Goal: Task Accomplishment & Management: Use online tool/utility

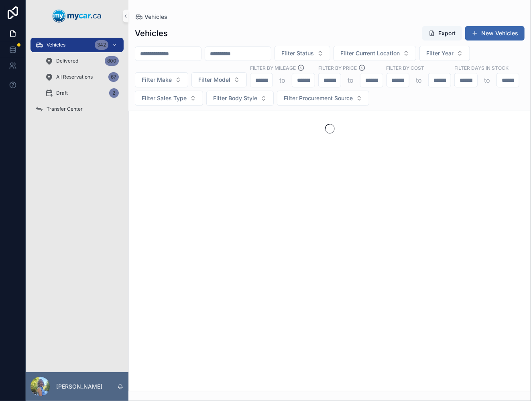
click at [179, 53] on input "scrollable content" at bounding box center [168, 53] width 66 height 11
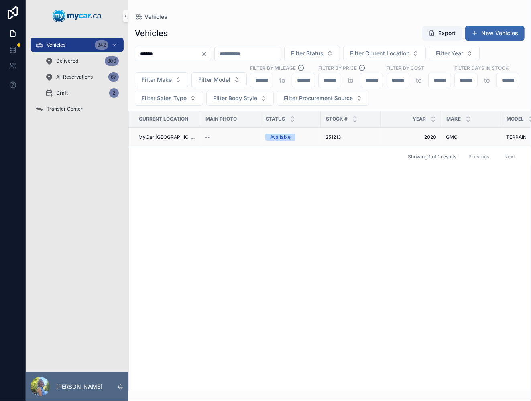
type input "******"
click at [326, 134] on span "251213" at bounding box center [332, 137] width 15 height 6
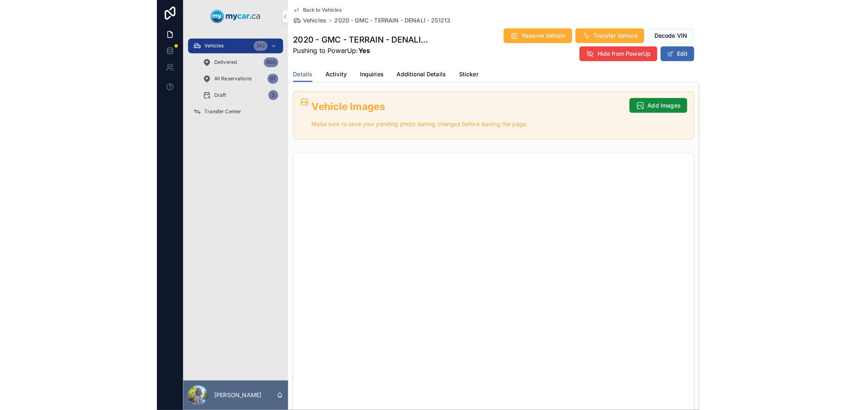
scroll to position [312, 0]
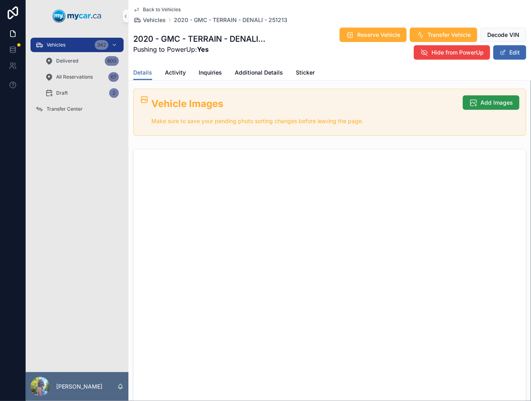
click at [481, 99] on span "Add Images" at bounding box center [496, 103] width 32 height 8
click at [495, 97] on button "Add Images" at bounding box center [491, 102] width 57 height 14
click at [480, 100] on span "Add Images" at bounding box center [496, 103] width 32 height 8
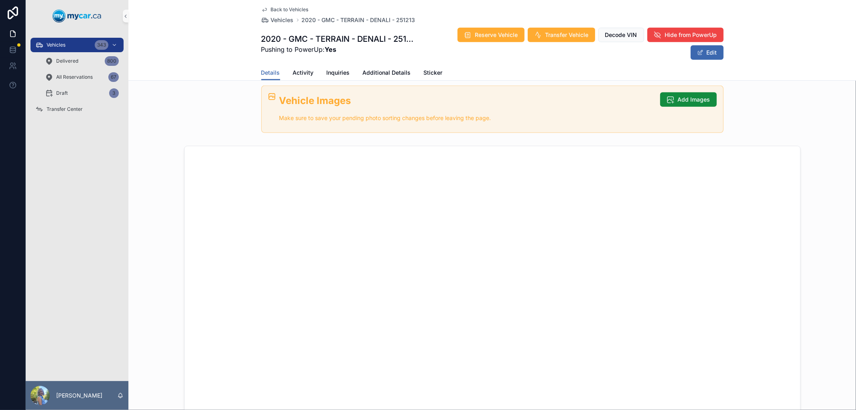
scroll to position [223, 0]
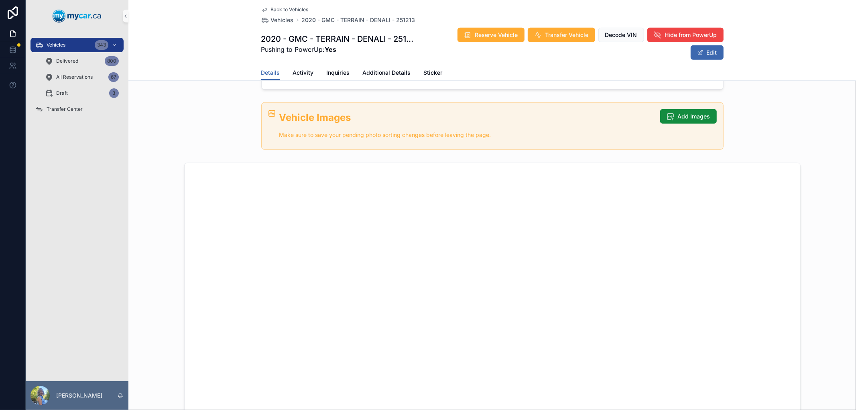
scroll to position [312, 0]
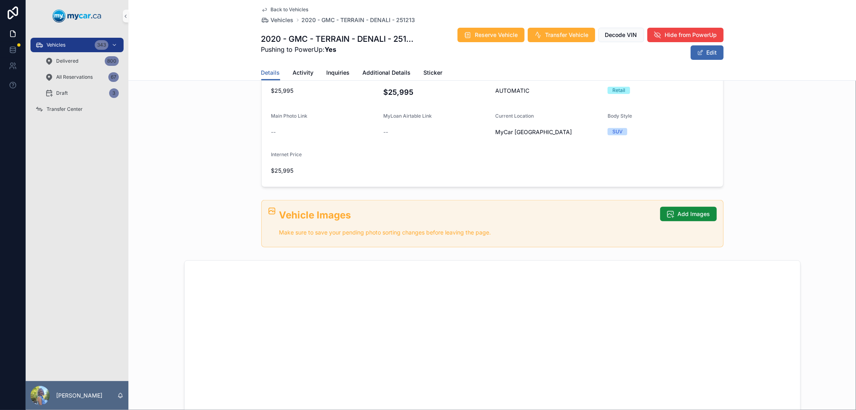
scroll to position [178, 0]
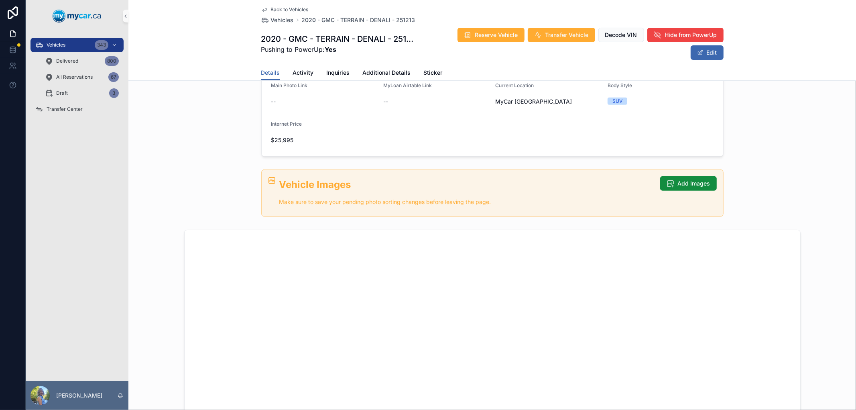
scroll to position [267, 0]
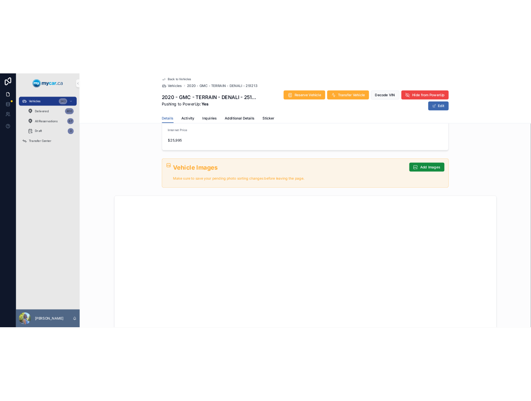
scroll to position [267, 0]
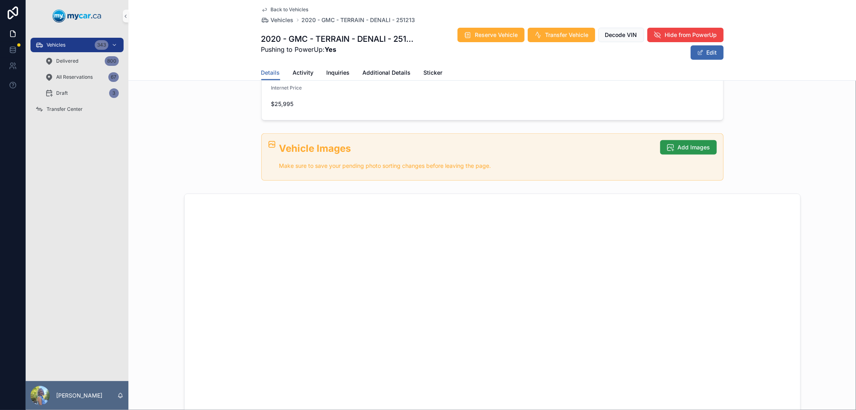
click at [690, 148] on span "Add Images" at bounding box center [694, 147] width 32 height 8
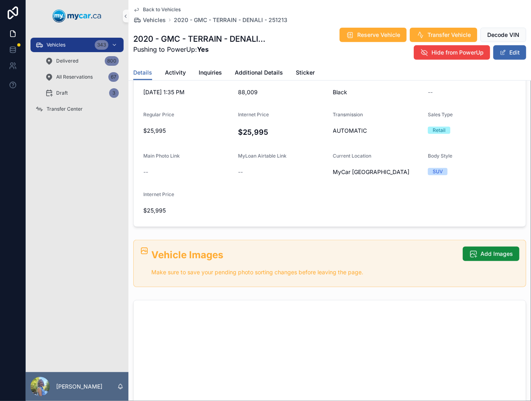
scroll to position [0, 0]
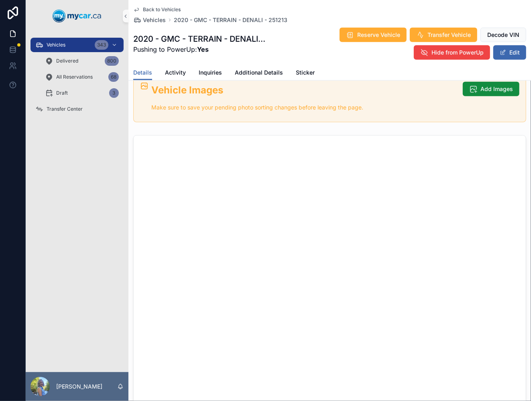
scroll to position [312, 0]
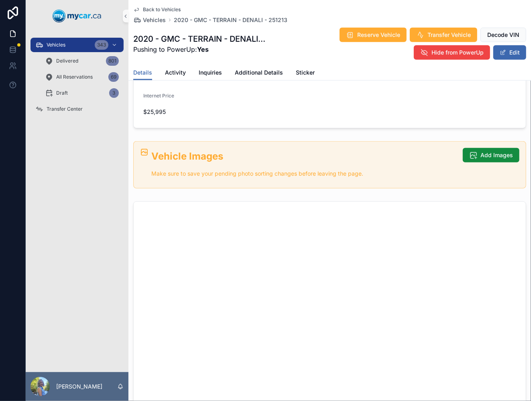
scroll to position [267, 0]
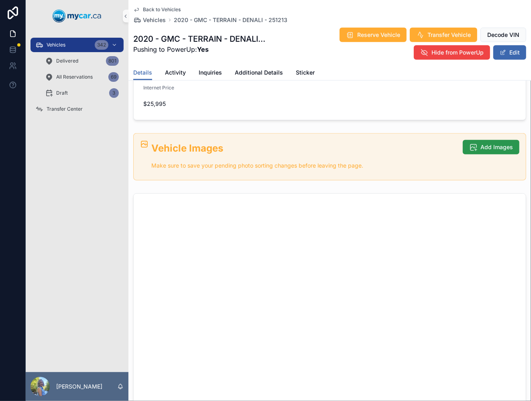
click at [471, 149] on icon "scrollable content" at bounding box center [473, 147] width 8 height 8
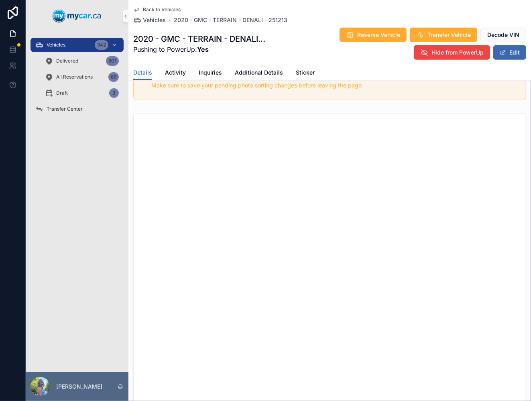
scroll to position [356, 0]
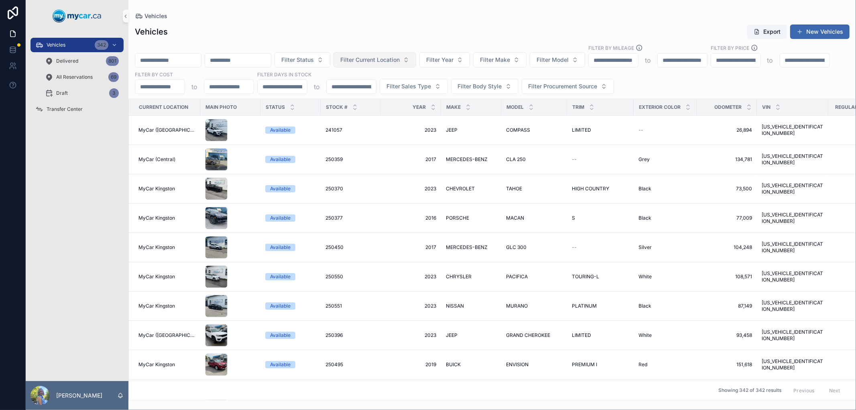
click at [394, 66] on button "Filter Current Location" at bounding box center [374, 59] width 83 height 15
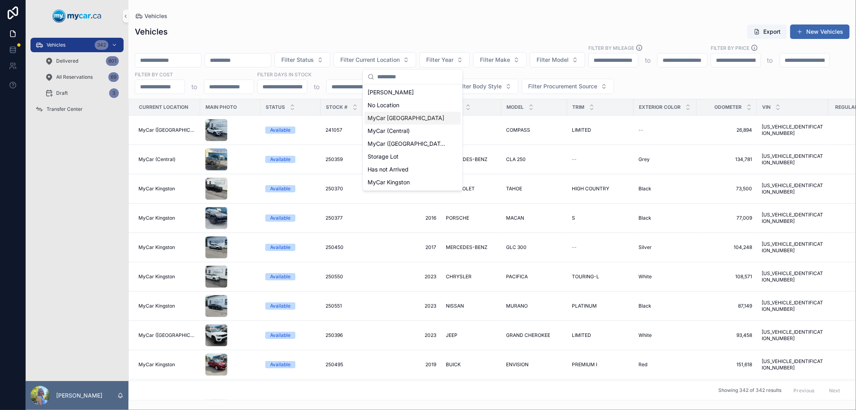
click at [387, 119] on span "MyCar [GEOGRAPHIC_DATA]" at bounding box center [405, 118] width 77 height 8
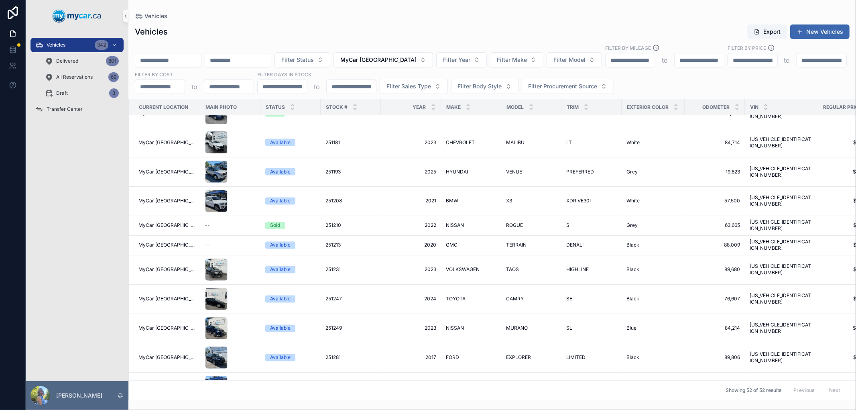
scroll to position [1203, 0]
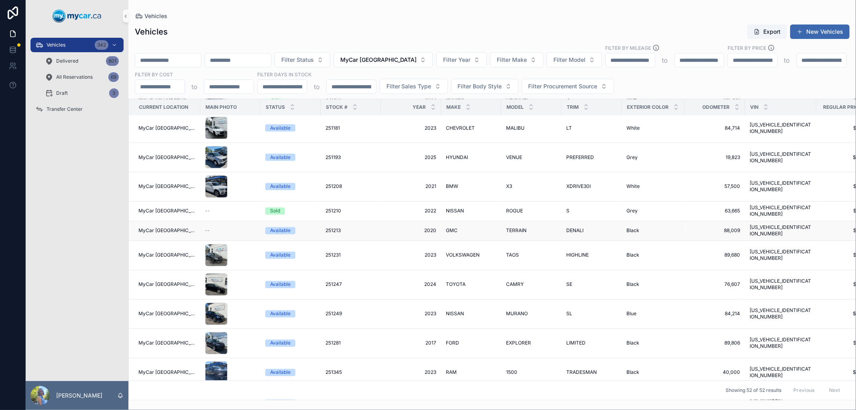
click at [327, 227] on span "251213" at bounding box center [332, 230] width 15 height 6
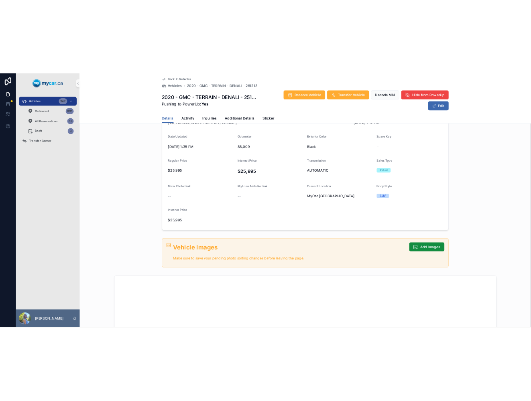
scroll to position [134, 0]
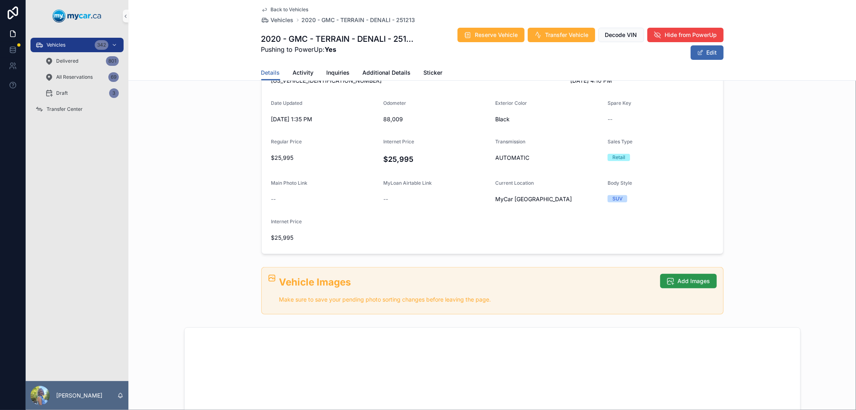
click at [680, 278] on span "Add Images" at bounding box center [694, 281] width 32 height 8
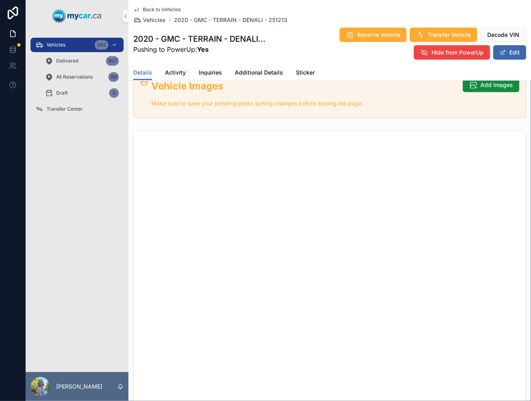
scroll to position [356, 0]
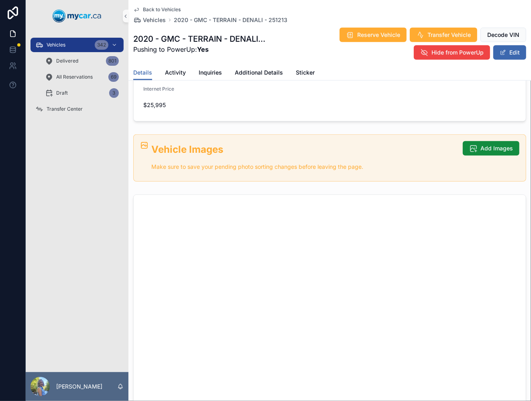
scroll to position [267, 0]
click at [492, 145] on span "Add Images" at bounding box center [496, 147] width 32 height 8
click at [140, 72] on span "Details" at bounding box center [142, 73] width 19 height 8
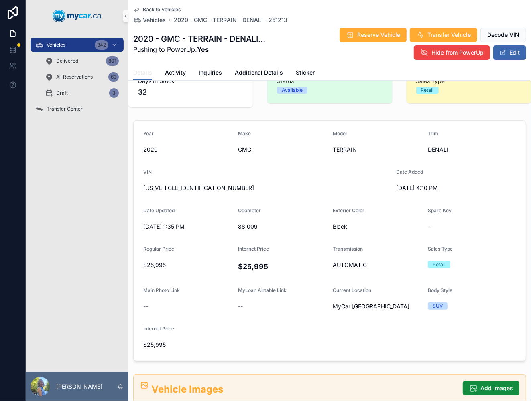
scroll to position [0, 0]
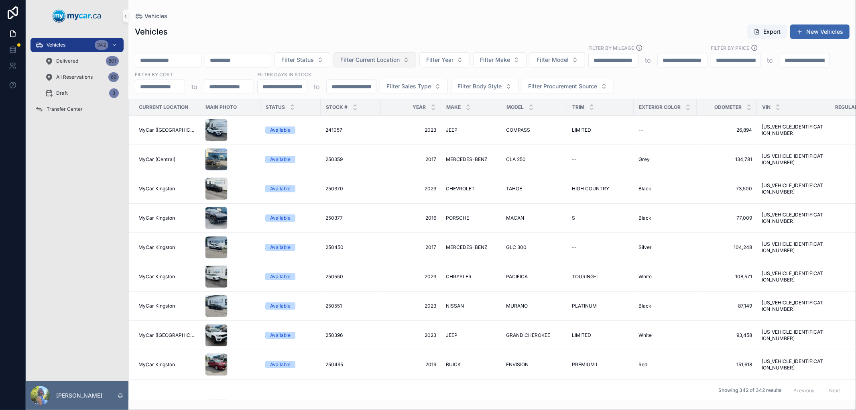
click at [400, 63] on span "Filter Current Location" at bounding box center [369, 60] width 59 height 8
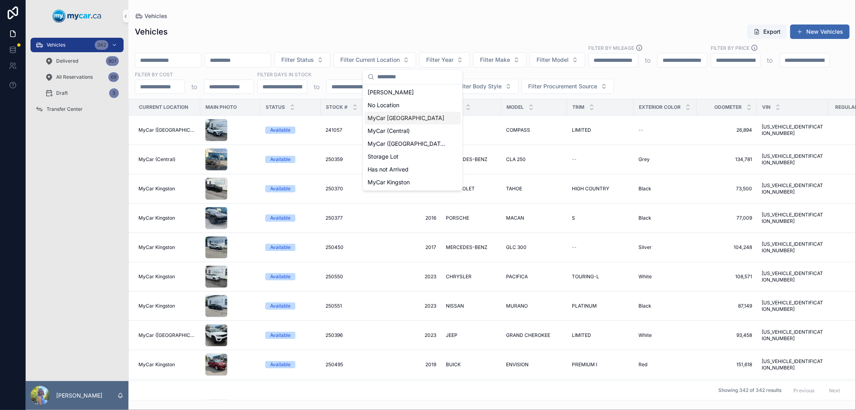
click at [408, 119] on span "MyCar [GEOGRAPHIC_DATA]" at bounding box center [405, 118] width 77 height 8
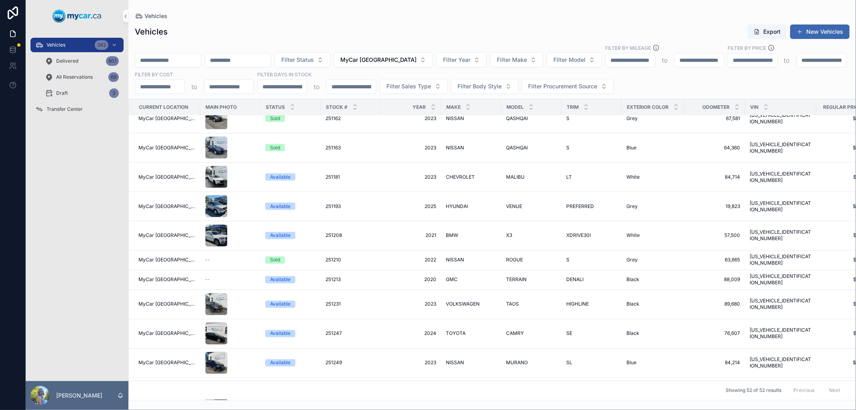
scroll to position [1158, 0]
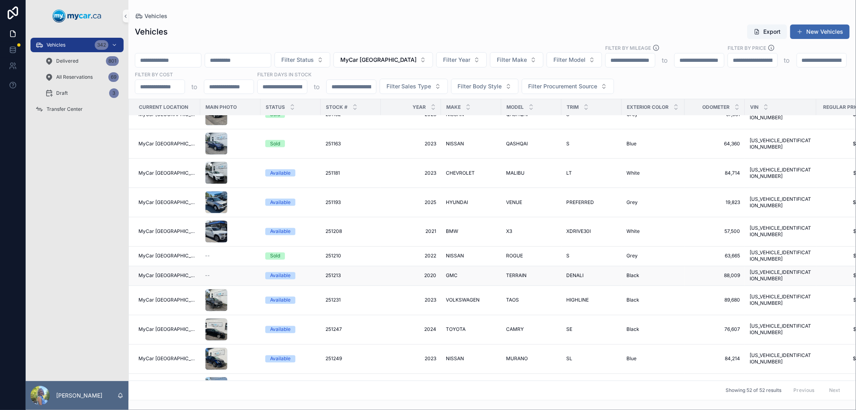
click at [329, 272] on span "251213" at bounding box center [332, 275] width 15 height 6
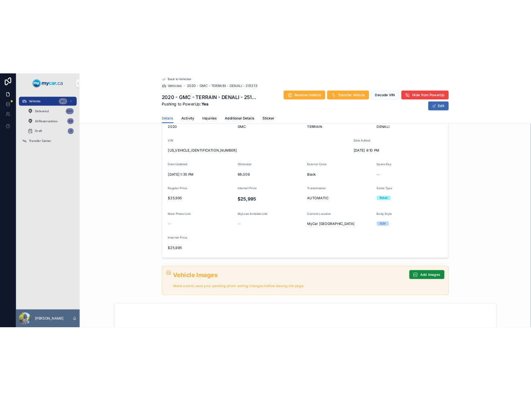
scroll to position [89, 0]
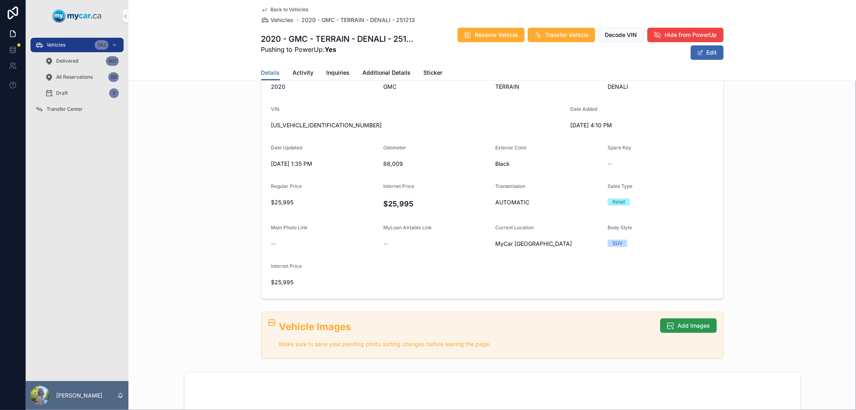
click at [684, 323] on span "Add Images" at bounding box center [694, 325] width 32 height 8
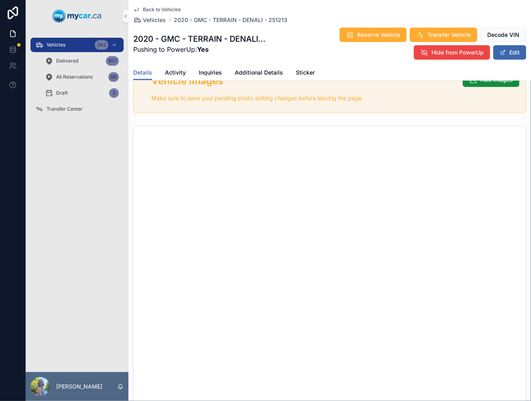
scroll to position [356, 0]
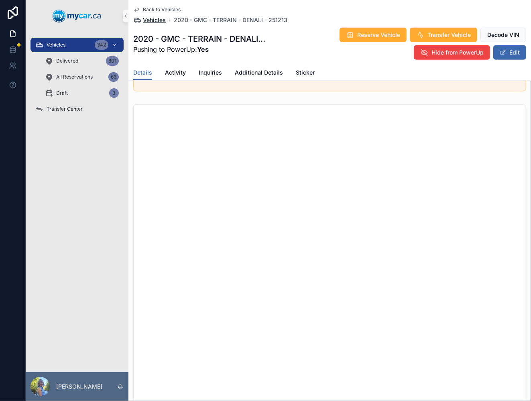
click at [145, 21] on span "Vehicles" at bounding box center [154, 20] width 23 height 8
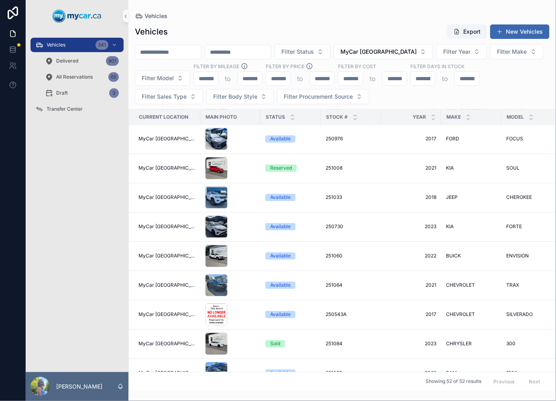
scroll to position [668, 0]
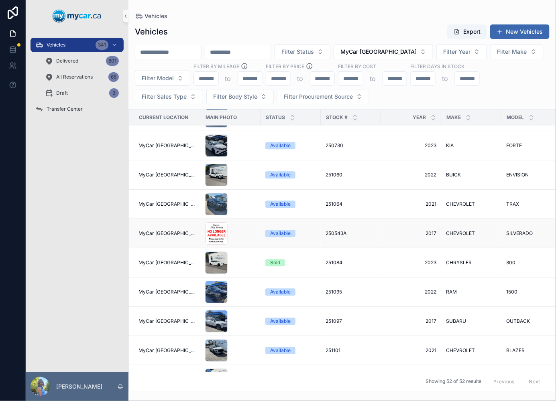
click at [329, 231] on span "250543A" at bounding box center [335, 233] width 21 height 6
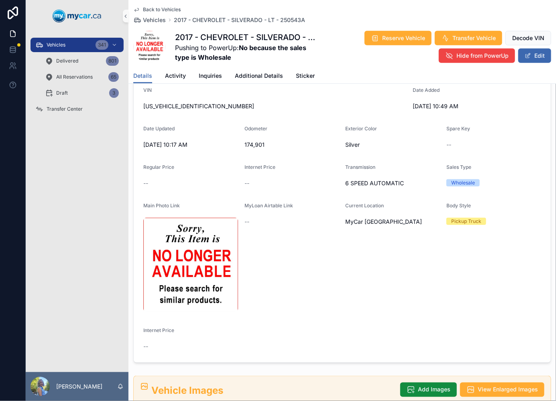
scroll to position [267, 0]
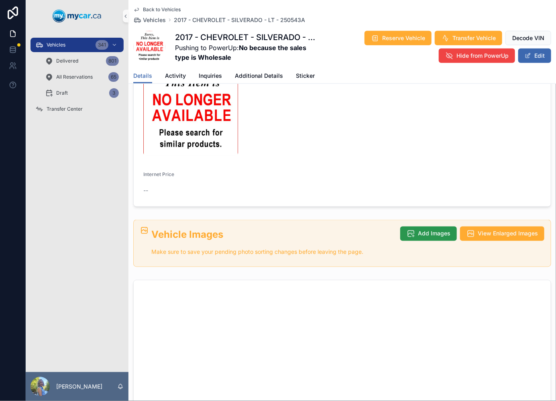
click at [410, 227] on button "Add Images" at bounding box center [428, 234] width 57 height 14
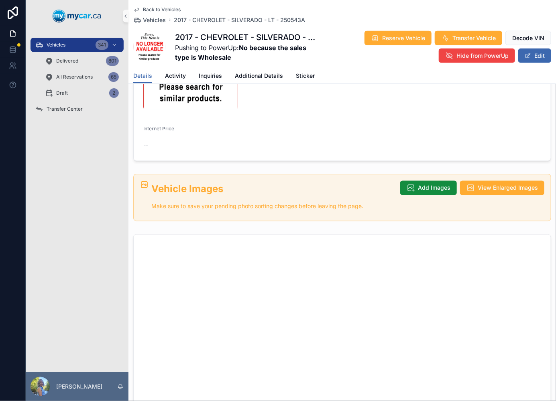
scroll to position [356, 0]
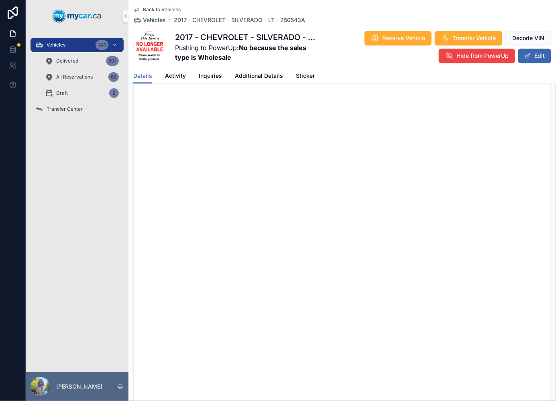
scroll to position [535, 0]
click at [159, 19] on span "Vehicles" at bounding box center [154, 20] width 23 height 8
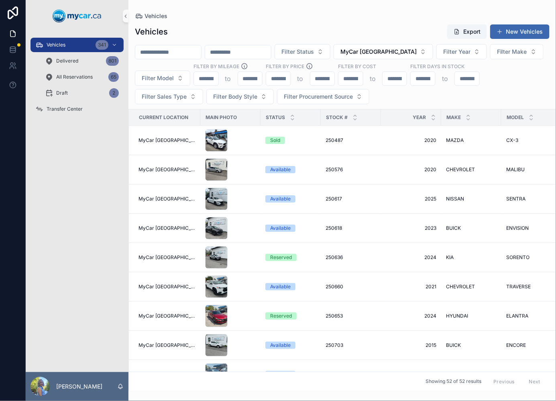
click at [195, 53] on input "scrollable content" at bounding box center [168, 52] width 66 height 11
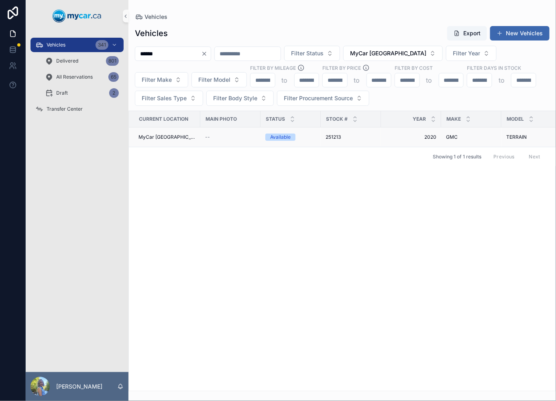
type input "******"
click at [325, 135] on span "251213" at bounding box center [332, 137] width 15 height 6
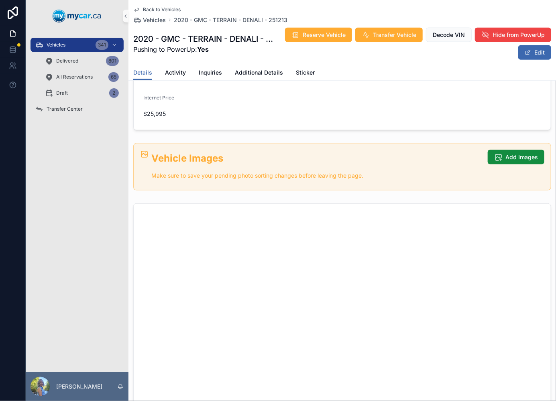
scroll to position [267, 0]
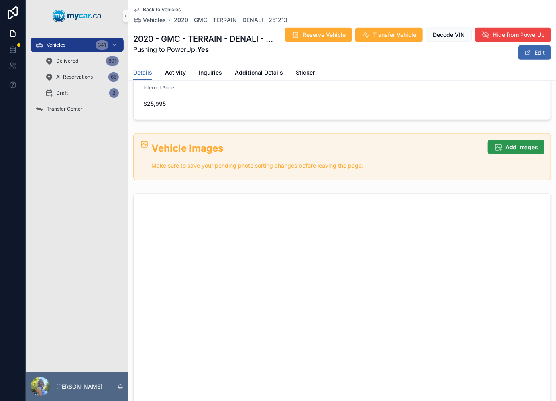
click at [527, 141] on button "Add Images" at bounding box center [515, 147] width 57 height 14
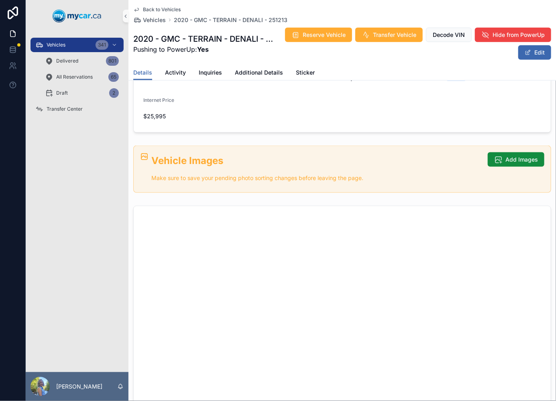
scroll to position [267, 0]
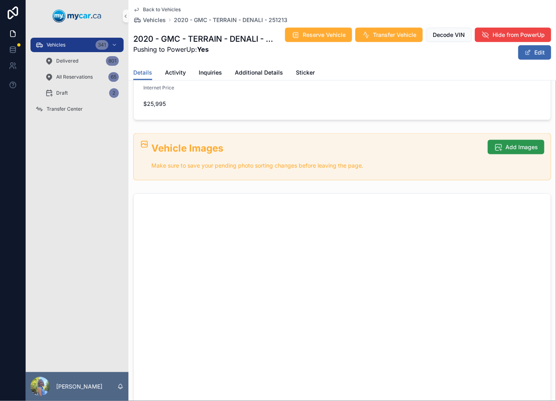
click at [512, 146] on span "Add Images" at bounding box center [521, 147] width 32 height 8
click at [508, 143] on span "Add Images" at bounding box center [521, 147] width 32 height 8
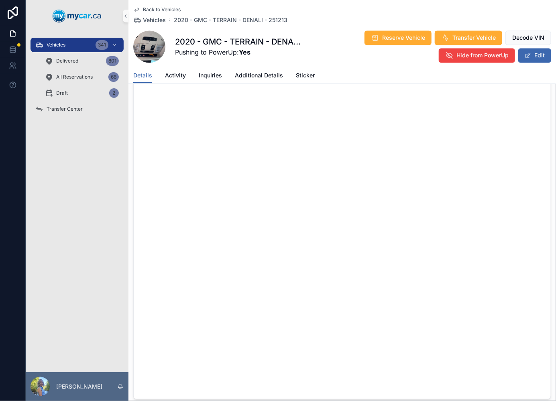
scroll to position [535, 0]
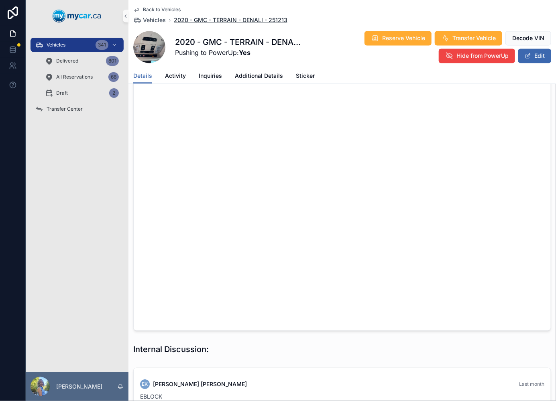
click at [218, 21] on span "2020 - GMC - TERRAIN - DENALI - 251213" at bounding box center [231, 20] width 114 height 8
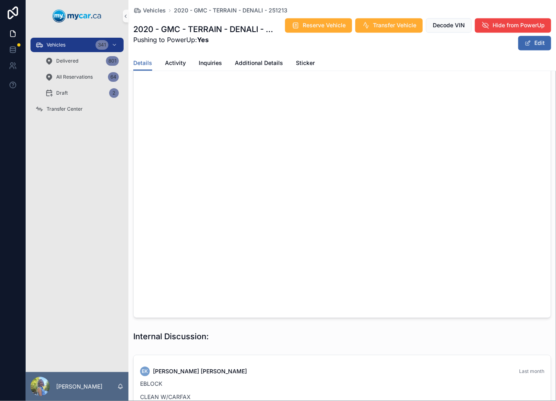
scroll to position [532, 0]
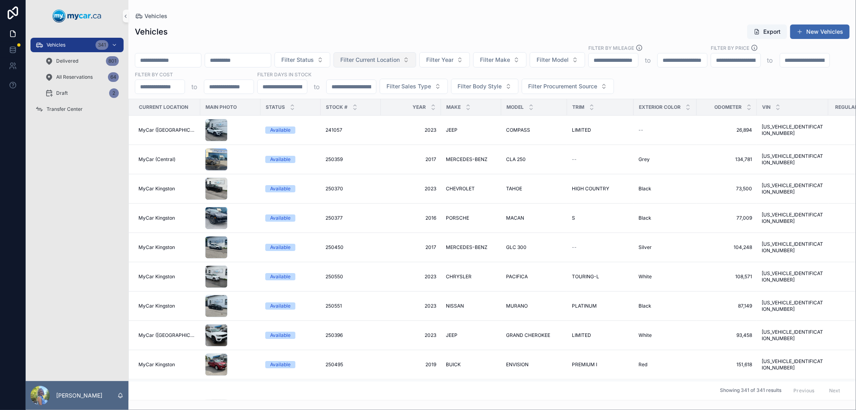
click at [416, 66] on button "Filter Current Location" at bounding box center [374, 59] width 83 height 15
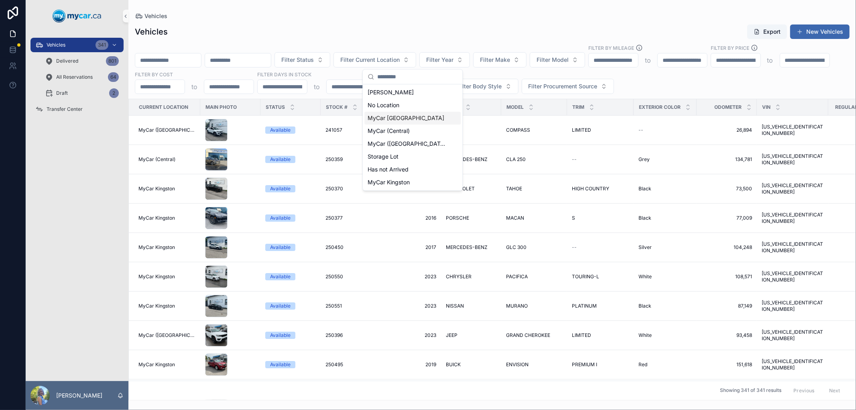
click at [412, 118] on span "MyCar [GEOGRAPHIC_DATA]" at bounding box center [405, 118] width 77 height 8
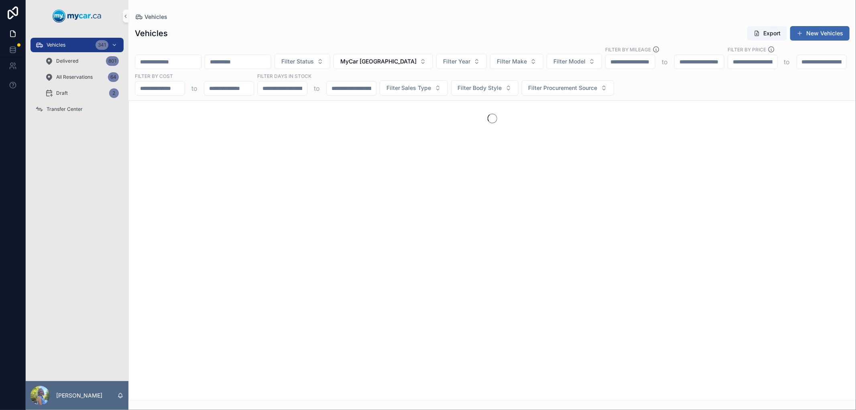
click at [201, 61] on input "scrollable content" at bounding box center [168, 61] width 66 height 11
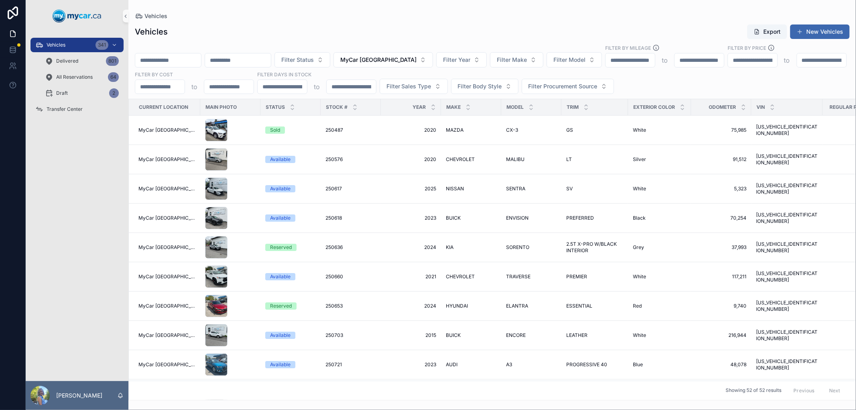
click at [433, 8] on div "Vehicles Vehicles Export New Vehicles Filter Status MyCar North Bay Filter Year…" at bounding box center [491, 200] width 727 height 400
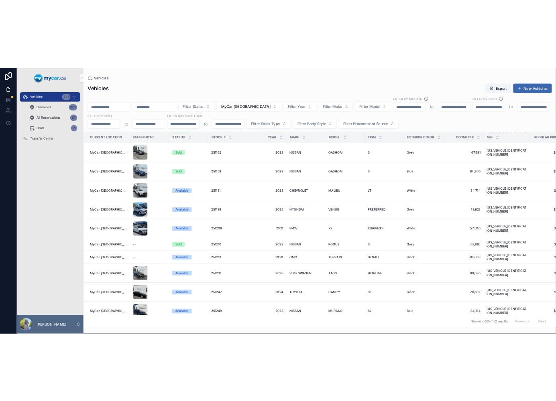
scroll to position [1158, 0]
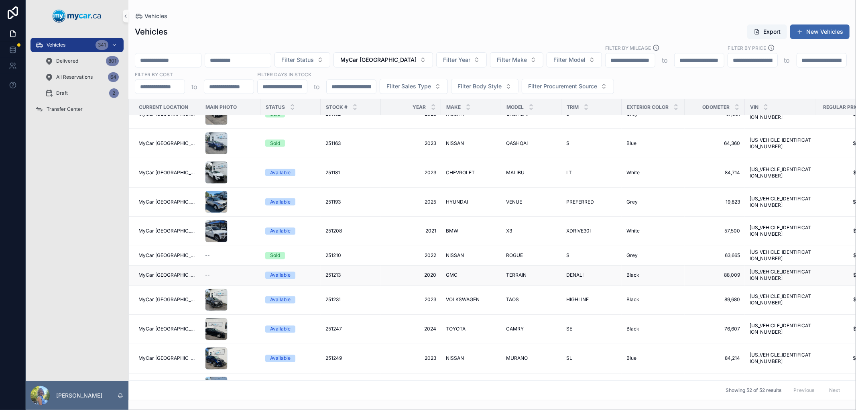
click at [325, 272] on span "251213" at bounding box center [332, 275] width 15 height 6
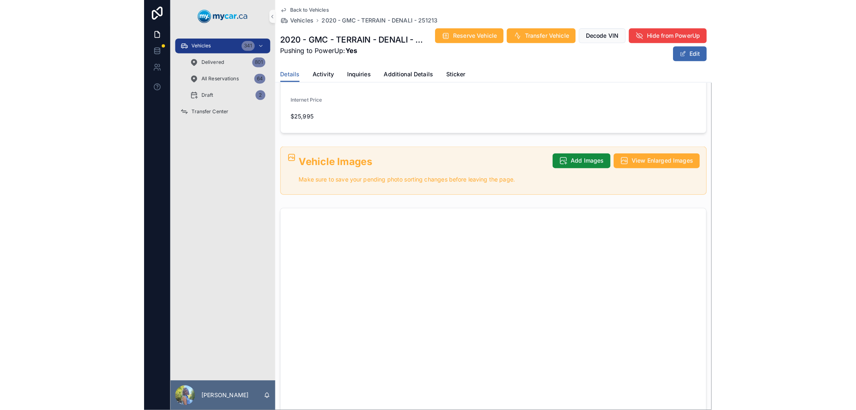
scroll to position [267, 0]
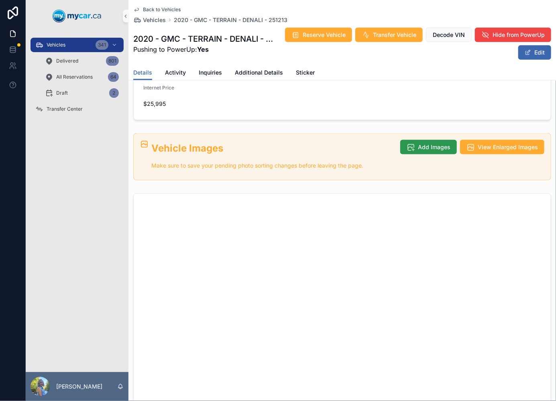
click at [428, 144] on span "Add Images" at bounding box center [434, 147] width 32 height 8
click at [418, 146] on span "Add Images" at bounding box center [434, 147] width 32 height 8
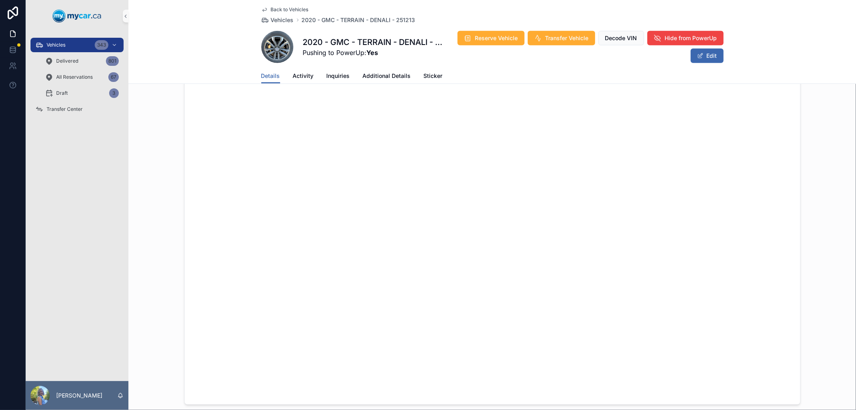
scroll to position [724, 0]
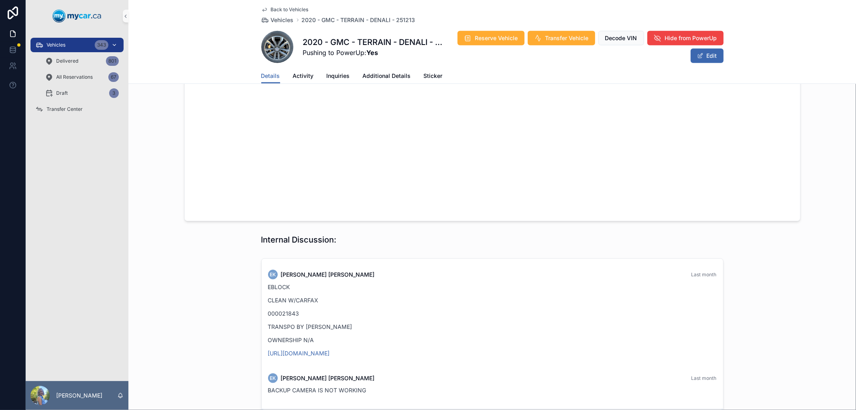
click at [69, 41] on div "Vehicles 343" at bounding box center [76, 45] width 83 height 13
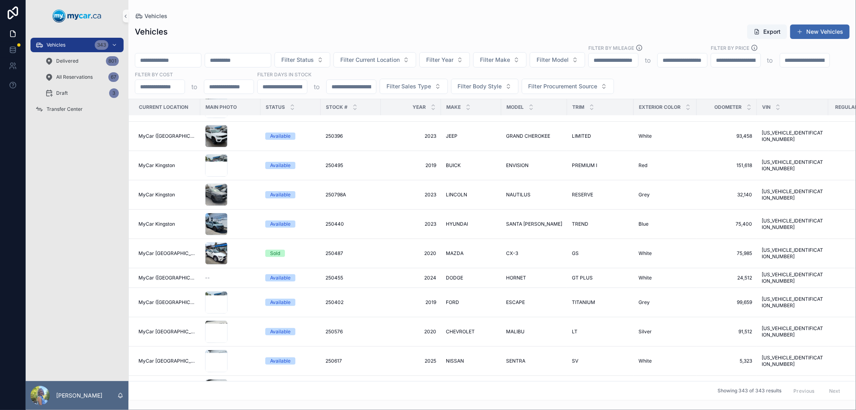
scroll to position [401, 0]
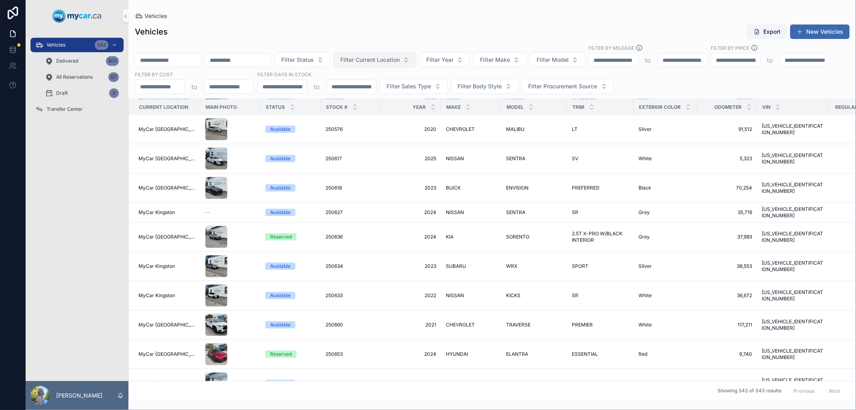
click at [400, 59] on span "Filter Current Location" at bounding box center [369, 60] width 59 height 8
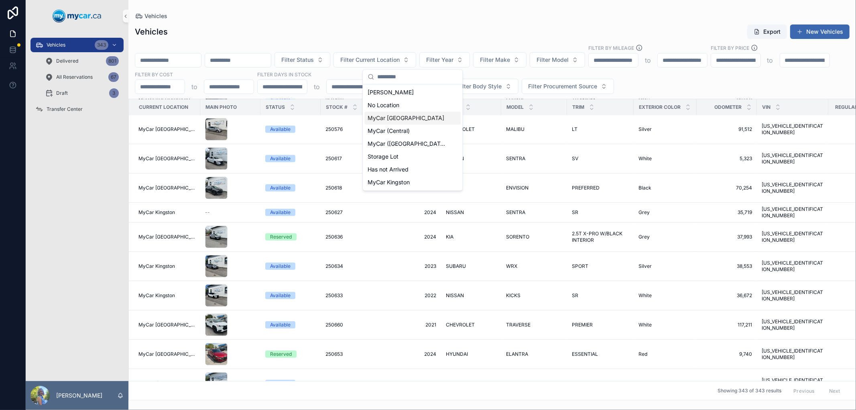
click at [394, 115] on span "MyCar [GEOGRAPHIC_DATA]" at bounding box center [405, 118] width 77 height 8
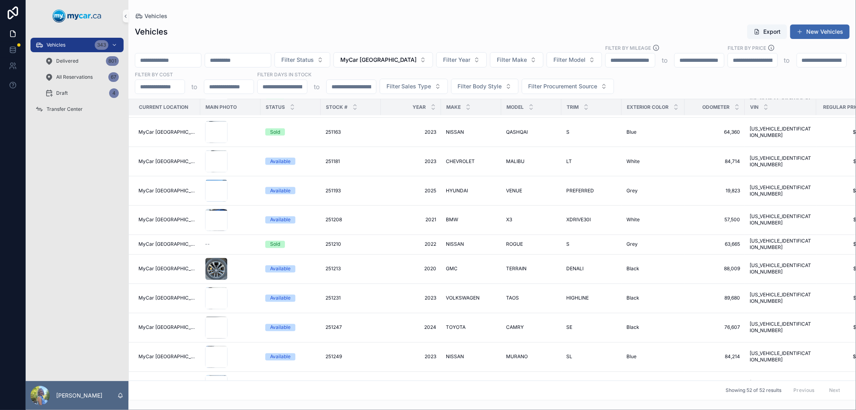
scroll to position [1144, 0]
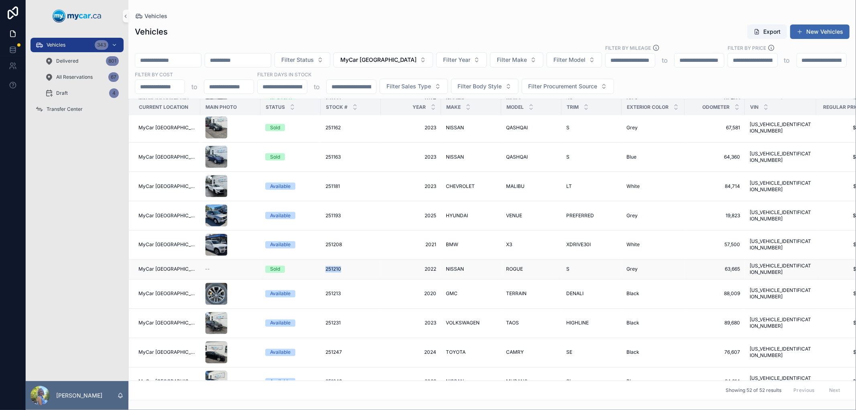
drag, startPoint x: 314, startPoint y: 266, endPoint x: 334, endPoint y: 268, distance: 20.2
click at [334, 268] on td "251210 251210" at bounding box center [351, 270] width 60 height 20
copy span "251210"
click at [325, 266] on span "251210" at bounding box center [333, 269] width 16 height 6
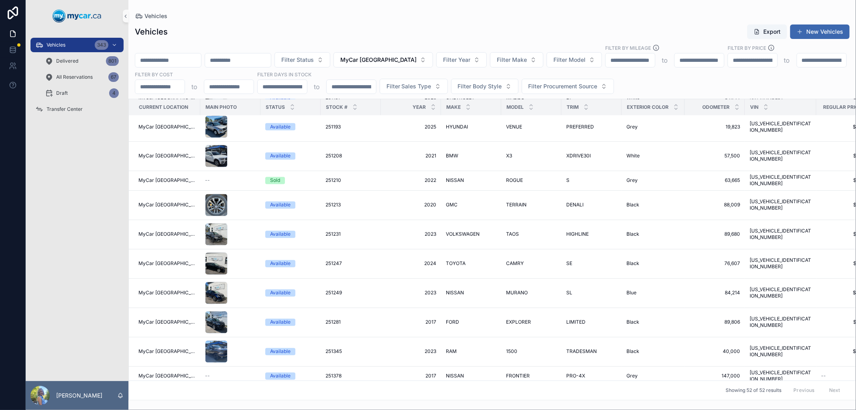
scroll to position [1234, 0]
drag, startPoint x: 313, startPoint y: 367, endPoint x: 335, endPoint y: 370, distance: 22.2
click at [335, 370] on tr "MyCar North Bay -- Available 251378 251378 2017 2017 NISSAN NISSAN FRONTIER FRO…" at bounding box center [563, 376] width 869 height 20
copy tr "251378"
click at [325, 372] on span "251378" at bounding box center [333, 375] width 16 height 6
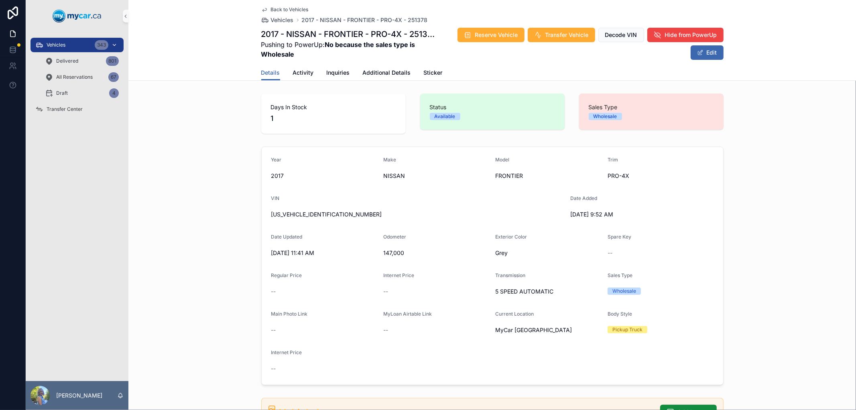
click at [63, 45] on span "Vehicles" at bounding box center [56, 45] width 19 height 6
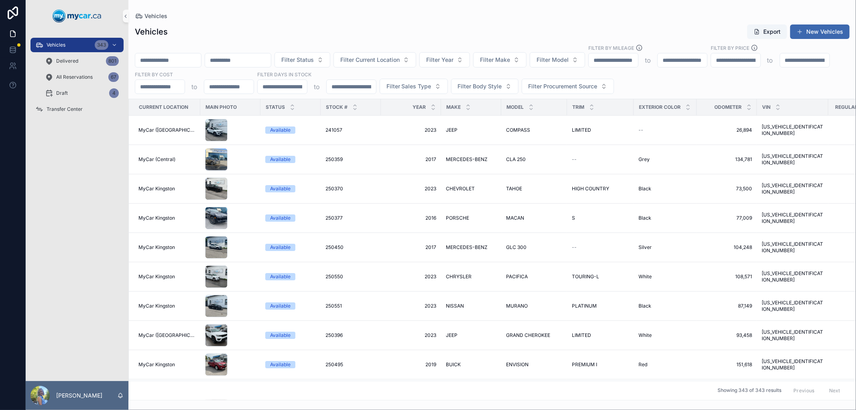
click at [198, 63] on input "scrollable content" at bounding box center [168, 60] width 66 height 11
paste input "******"
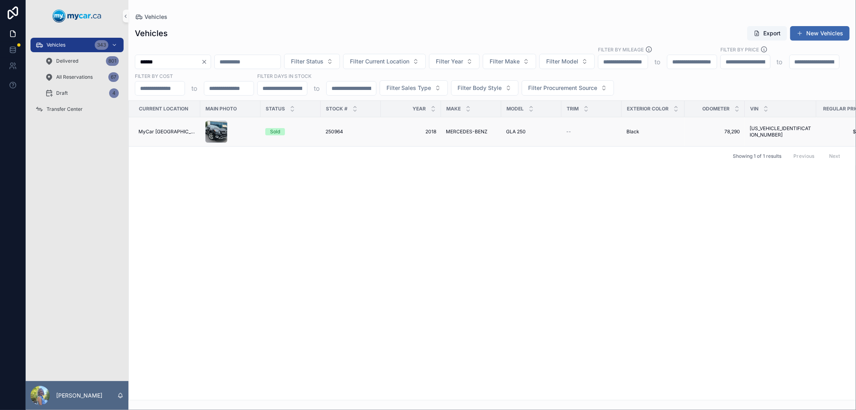
type input "******"
click at [333, 131] on span "250964" at bounding box center [334, 131] width 18 height 6
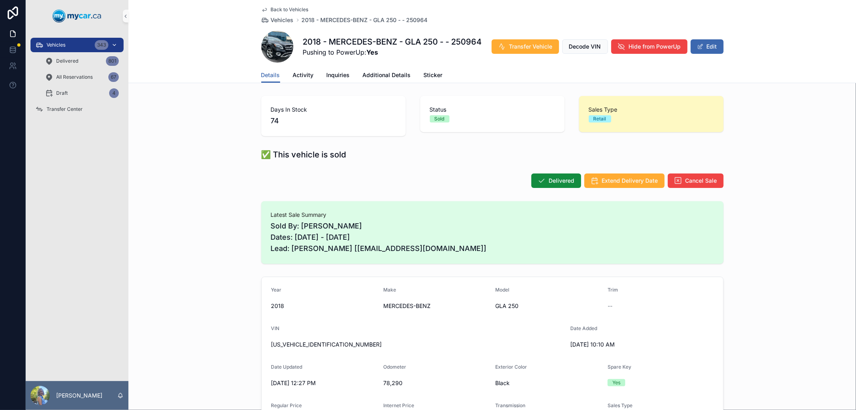
click at [63, 47] on span "Vehicles" at bounding box center [56, 45] width 19 height 6
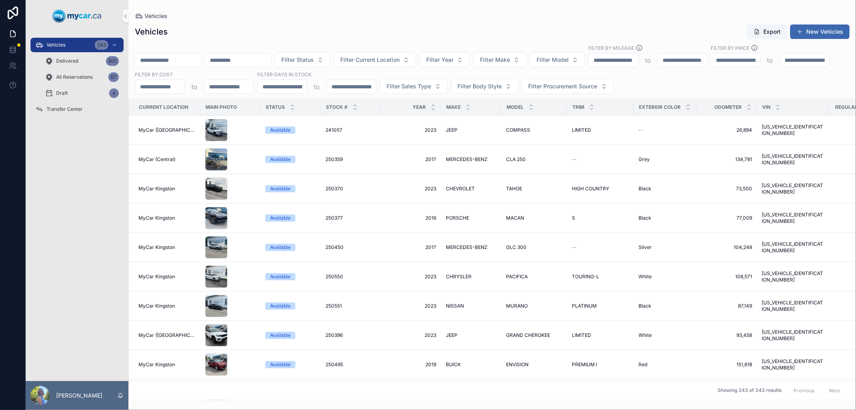
click at [201, 55] on input "scrollable content" at bounding box center [168, 60] width 66 height 11
paste input "******"
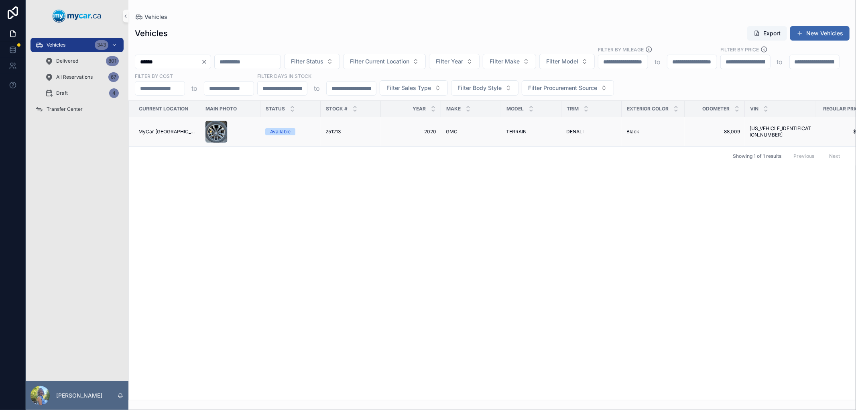
type input "******"
click at [328, 132] on span "251213" at bounding box center [332, 131] width 15 height 6
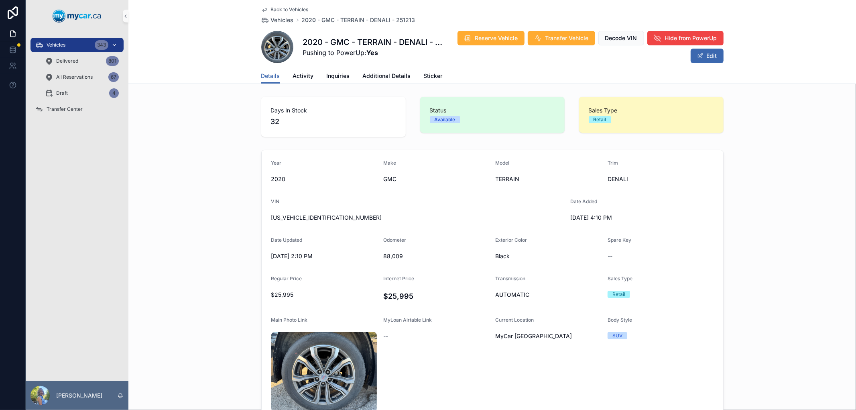
click at [67, 41] on div "Vehicles 343" at bounding box center [76, 45] width 83 height 13
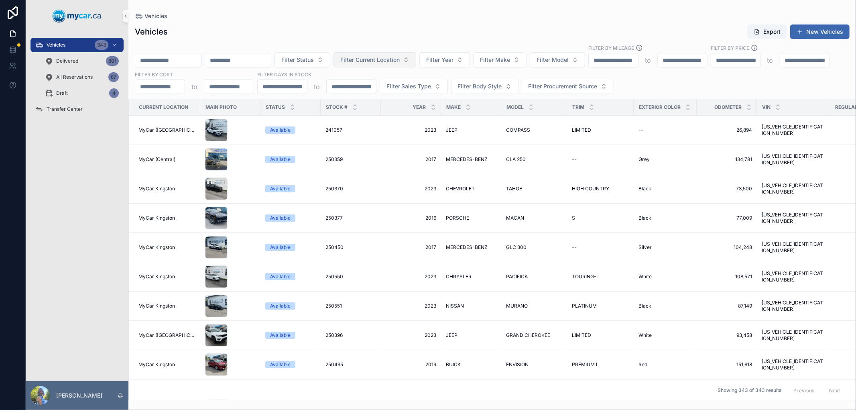
click at [389, 60] on span "Filter Current Location" at bounding box center [369, 60] width 59 height 8
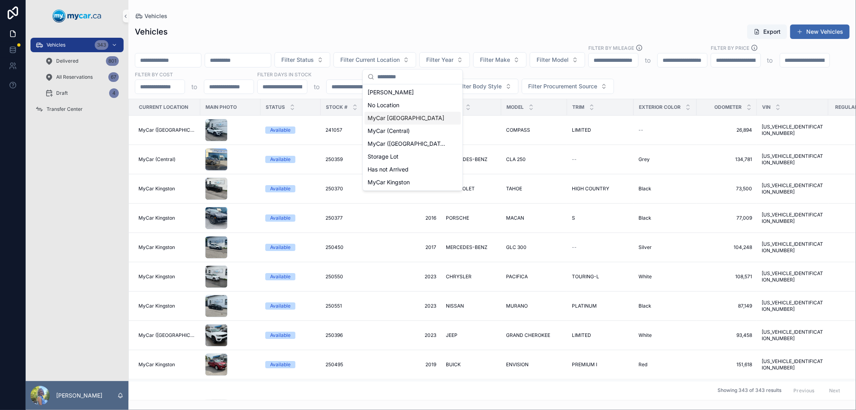
click at [391, 123] on div "MyCar [GEOGRAPHIC_DATA]" at bounding box center [412, 118] width 96 height 13
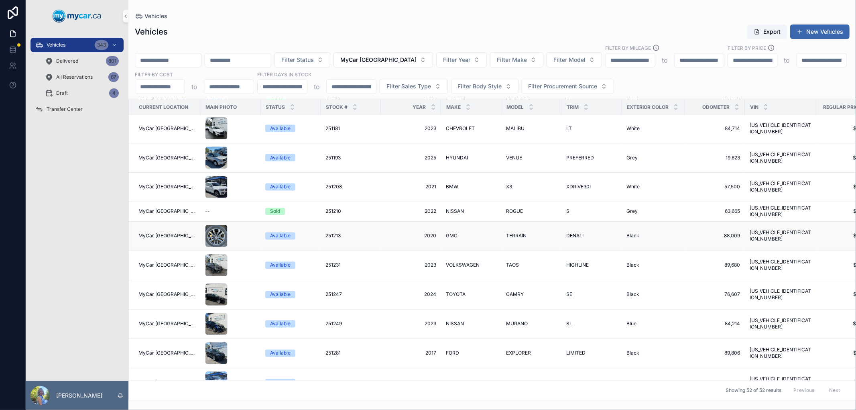
scroll to position [1234, 0]
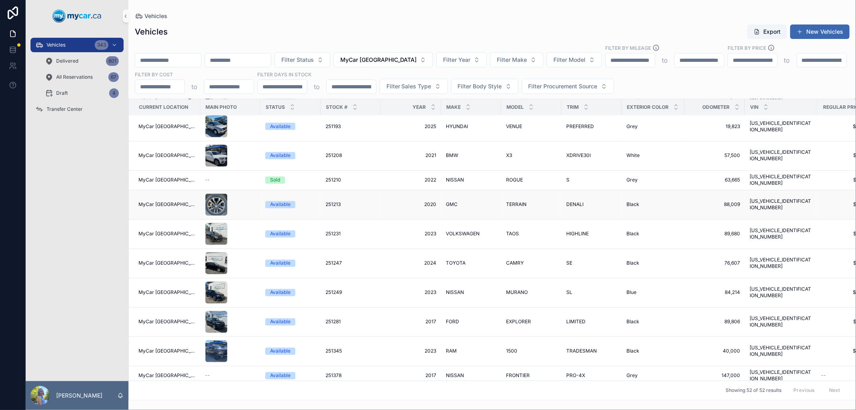
click at [325, 201] on span "251213" at bounding box center [332, 204] width 15 height 6
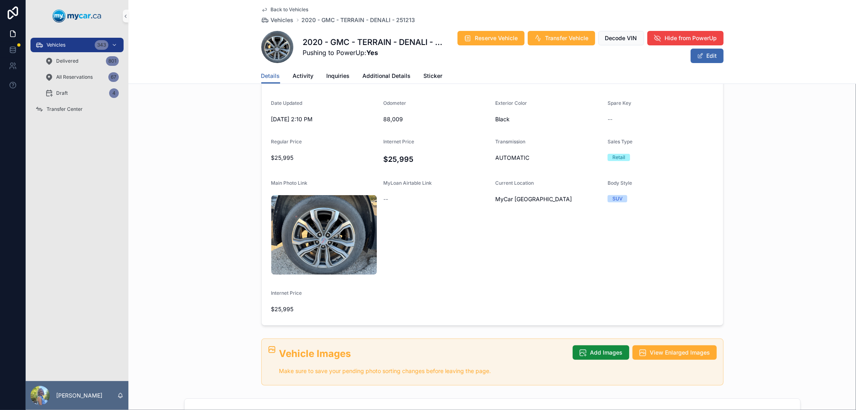
scroll to position [134, 0]
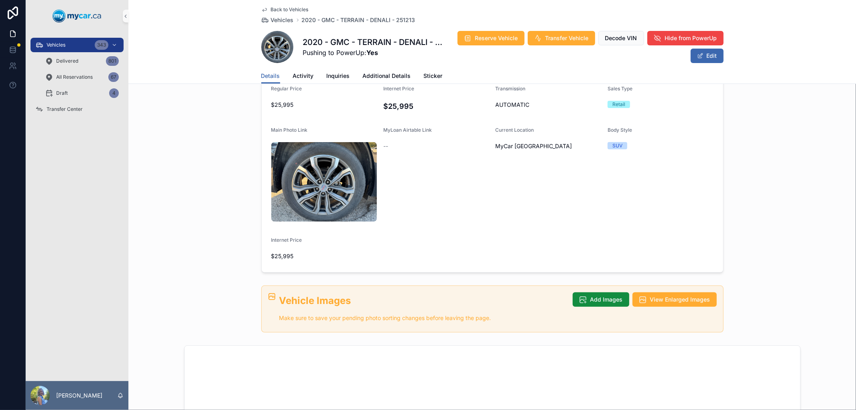
scroll to position [178, 0]
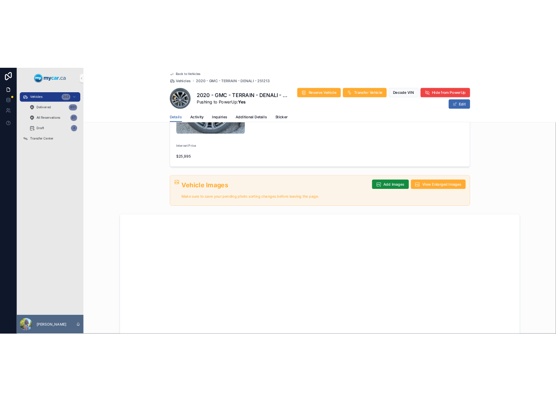
scroll to position [312, 0]
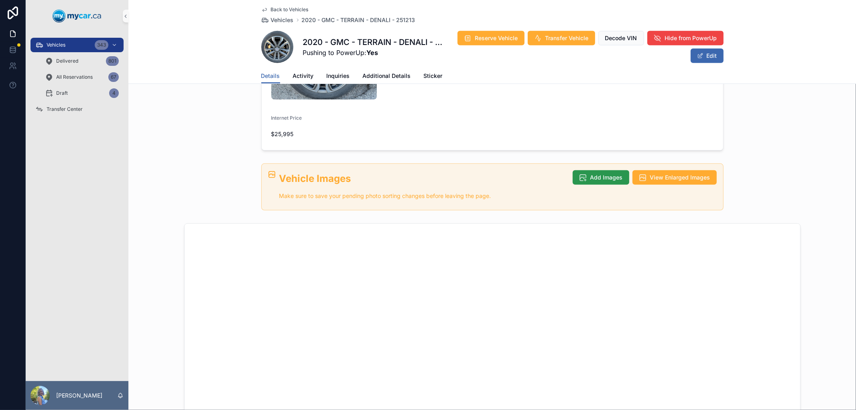
click at [608, 173] on span "Add Images" at bounding box center [606, 177] width 32 height 8
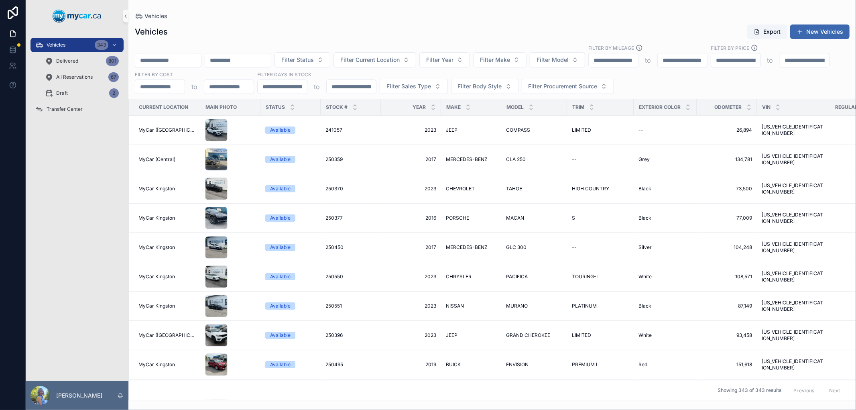
click at [165, 61] on input "scrollable content" at bounding box center [168, 60] width 66 height 11
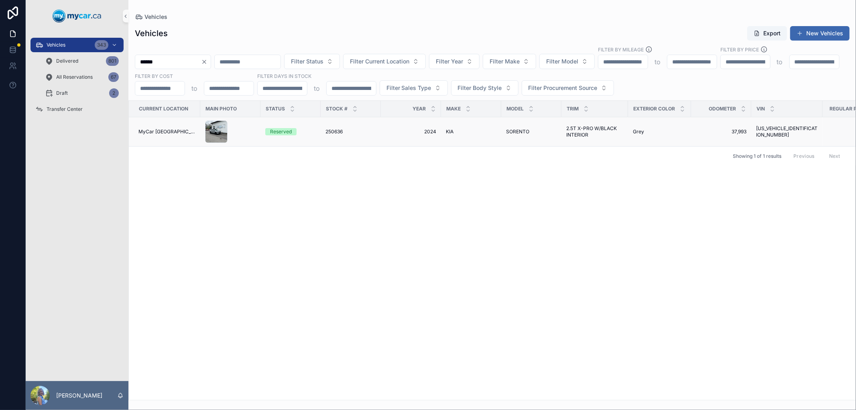
type input "******"
click at [328, 133] on span "250636" at bounding box center [333, 131] width 17 height 6
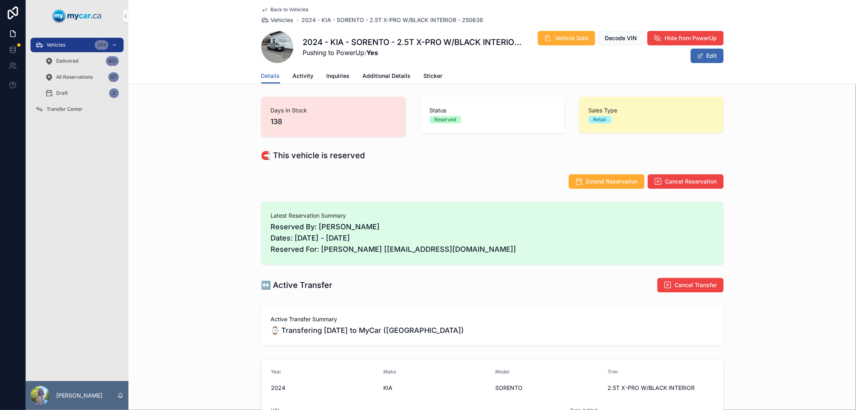
scroll to position [45, 0]
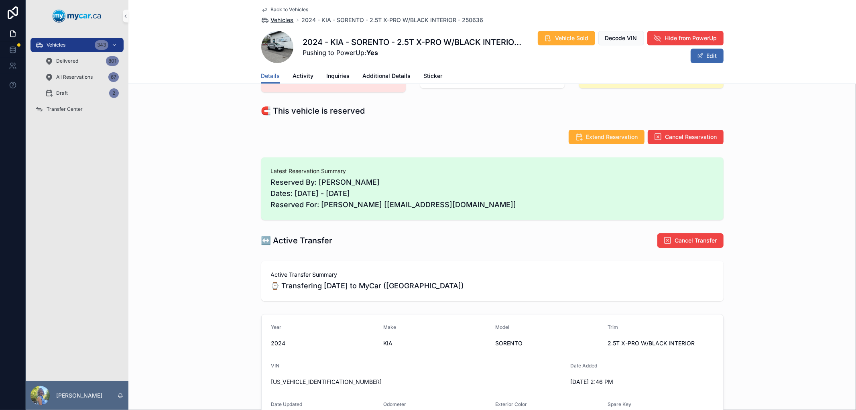
click at [276, 18] on span "Vehicles" at bounding box center [282, 20] width 23 height 8
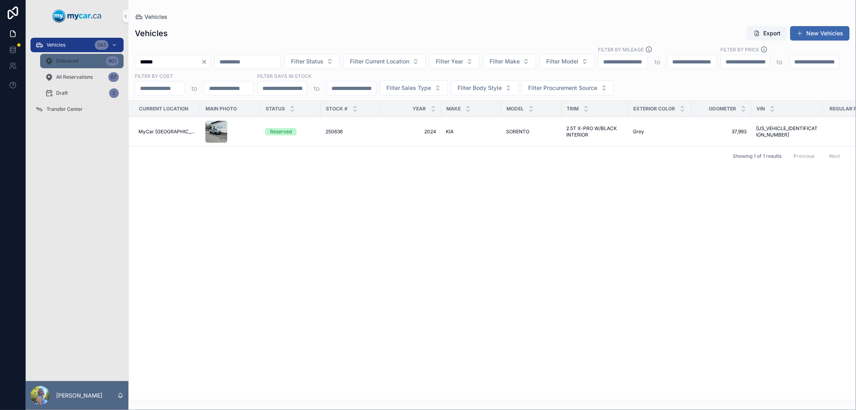
drag, startPoint x: 196, startPoint y: 62, endPoint x: 98, endPoint y: 59, distance: 97.9
click at [98, 59] on div "Vehicles 343 Delivered 801 All Reservations 67 Draft 2 Transfer Center Laurie S…" at bounding box center [441, 205] width 830 height 410
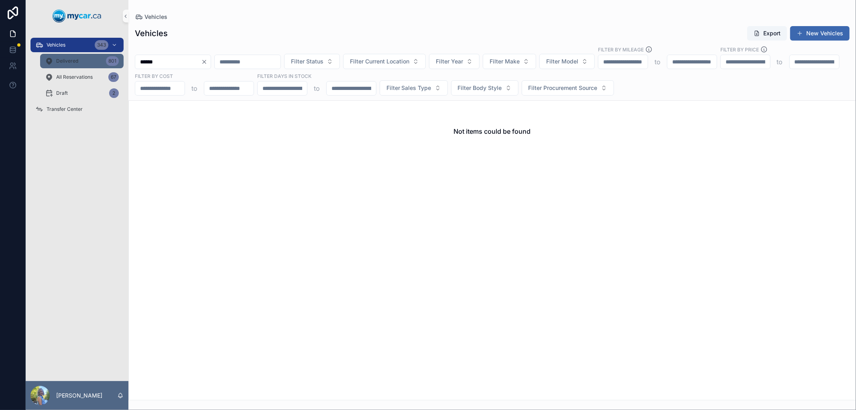
type input "******"
click at [80, 64] on div "Delivered 801" at bounding box center [82, 61] width 74 height 13
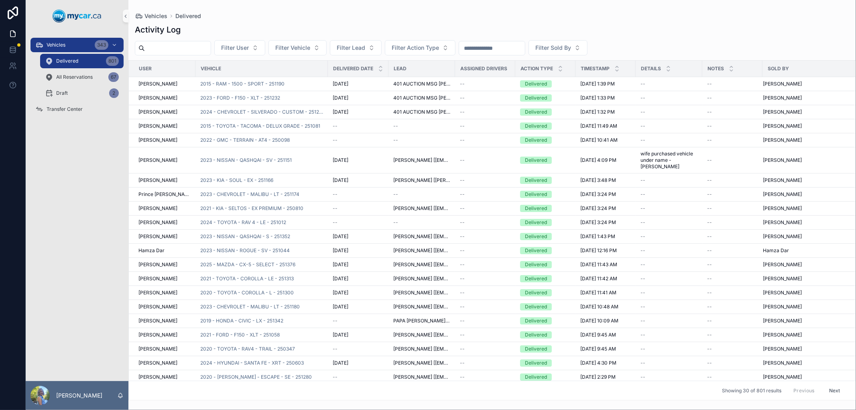
click at [495, 46] on input "scrollable content" at bounding box center [492, 48] width 66 height 11
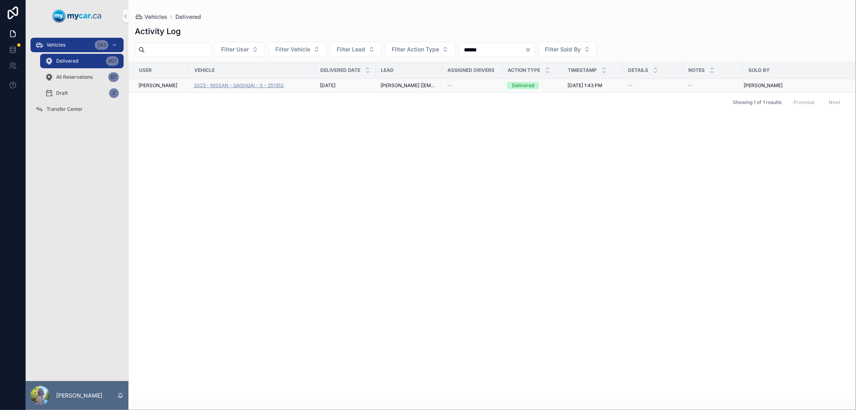
type input "******"
click at [239, 86] on span "2023 - NISSAN - QASHQAI - S - 251352" at bounding box center [239, 85] width 90 height 6
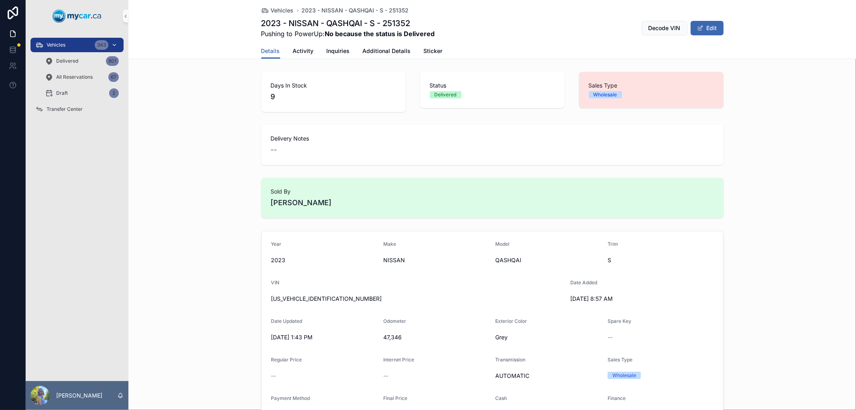
click at [49, 43] on span "Vehicles" at bounding box center [56, 45] width 19 height 6
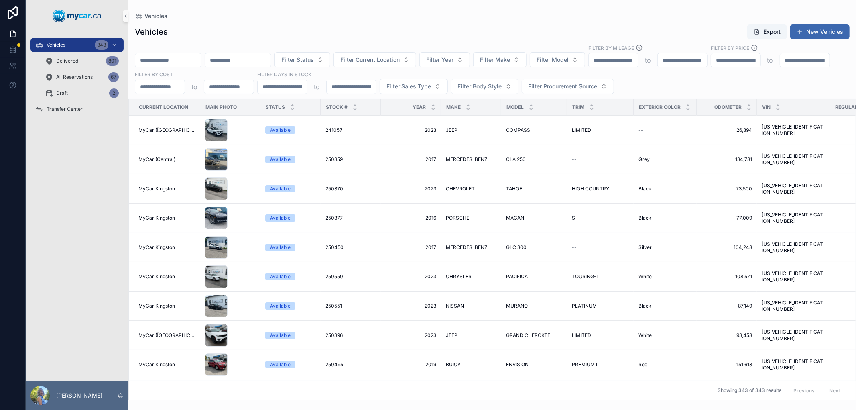
click at [198, 59] on input "scrollable content" at bounding box center [168, 60] width 66 height 11
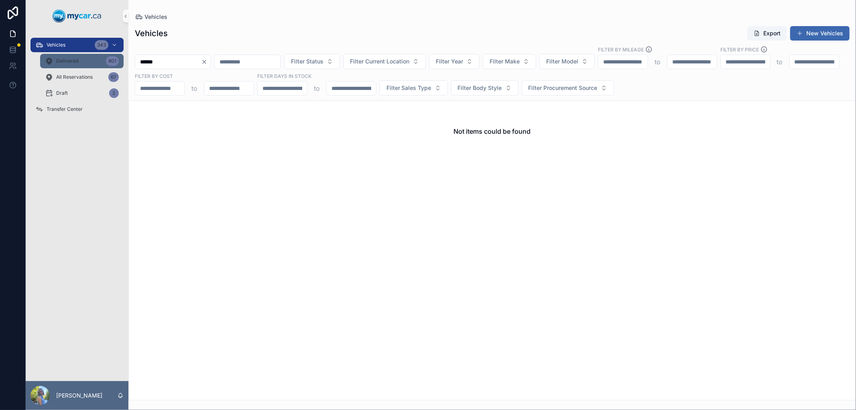
type input "******"
click at [69, 65] on div "Delivered 801" at bounding box center [82, 61] width 74 height 13
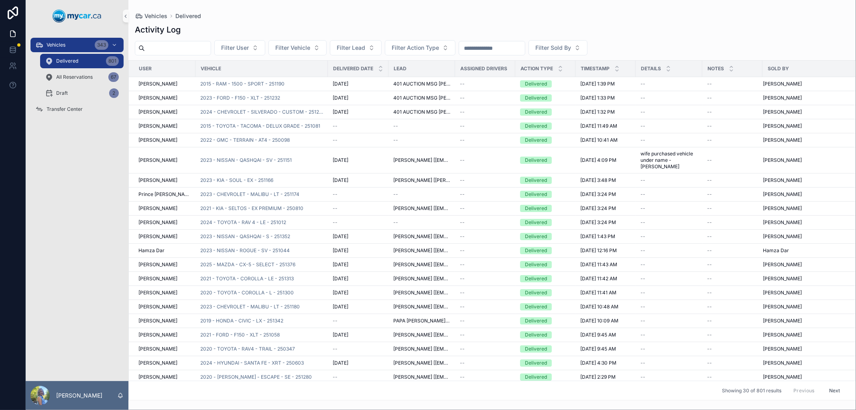
click at [500, 49] on input "scrollable content" at bounding box center [492, 48] width 66 height 11
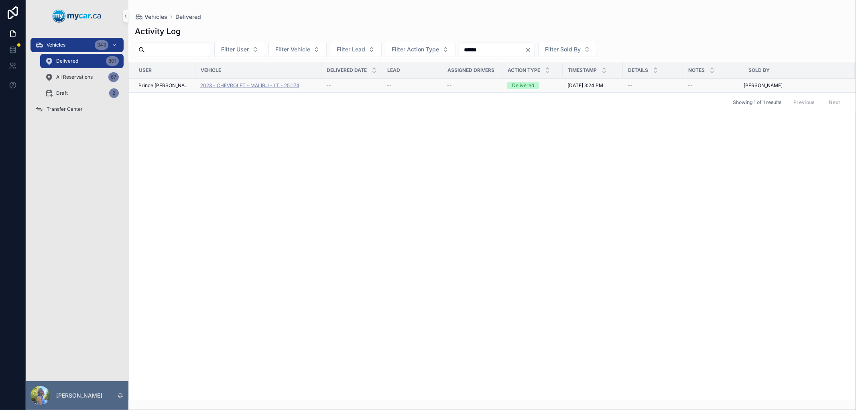
type input "******"
click at [231, 86] on span "2023 - CHEVROLET - MALIBU - LT - 251174" at bounding box center [249, 85] width 99 height 6
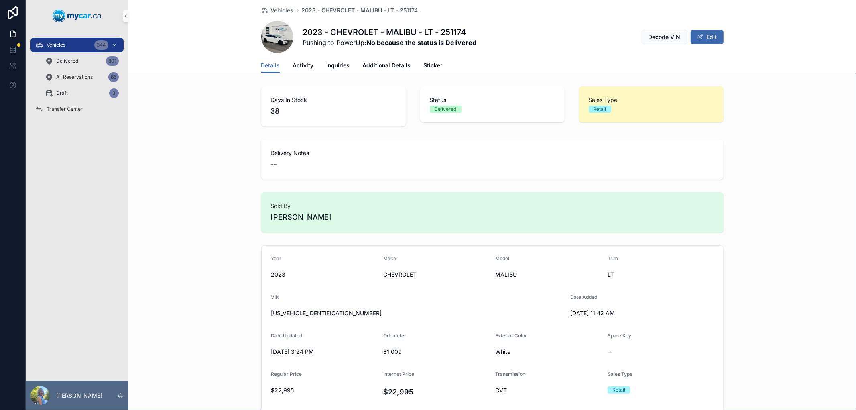
click at [47, 45] on span "Vehicles" at bounding box center [56, 45] width 19 height 6
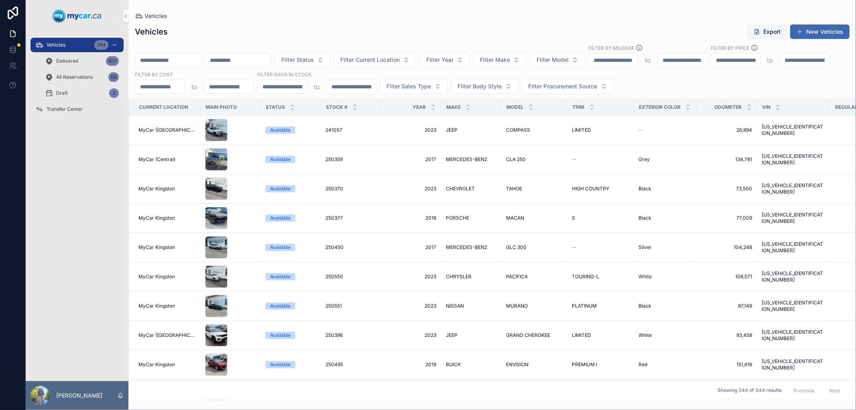
click at [194, 59] on input "scrollable content" at bounding box center [168, 60] width 66 height 11
type input "******"
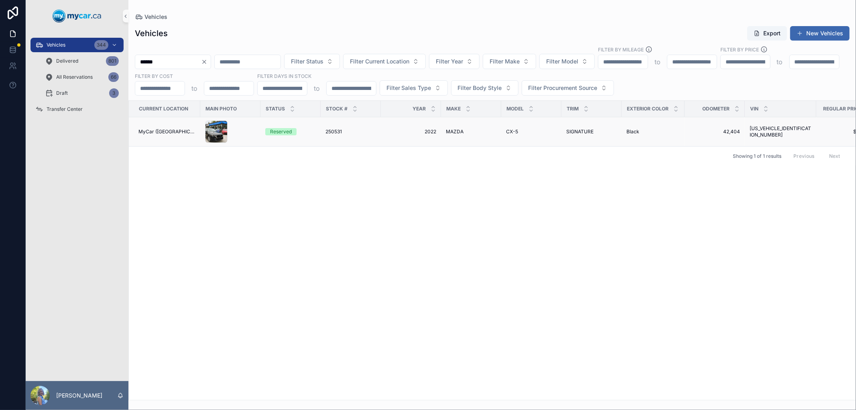
click at [327, 129] on span "250531" at bounding box center [333, 131] width 16 height 6
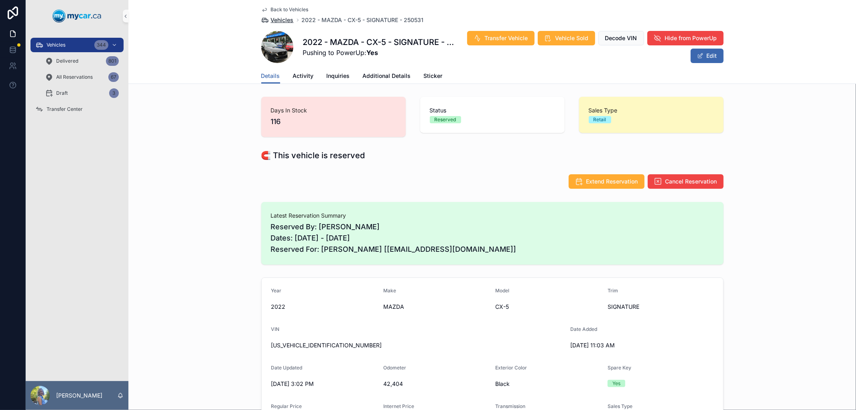
click at [271, 19] on span "Vehicles" at bounding box center [282, 20] width 23 height 8
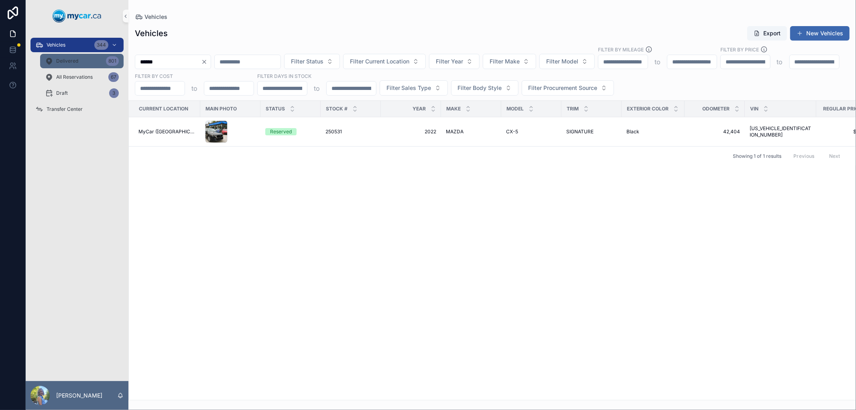
drag, startPoint x: 179, startPoint y: 61, endPoint x: 122, endPoint y: 63, distance: 57.0
click at [122, 63] on div "Vehicles 344 Delivered 801 All Reservations 67 Draft 3 Transfer Center Laurie S…" at bounding box center [441, 205] width 830 height 410
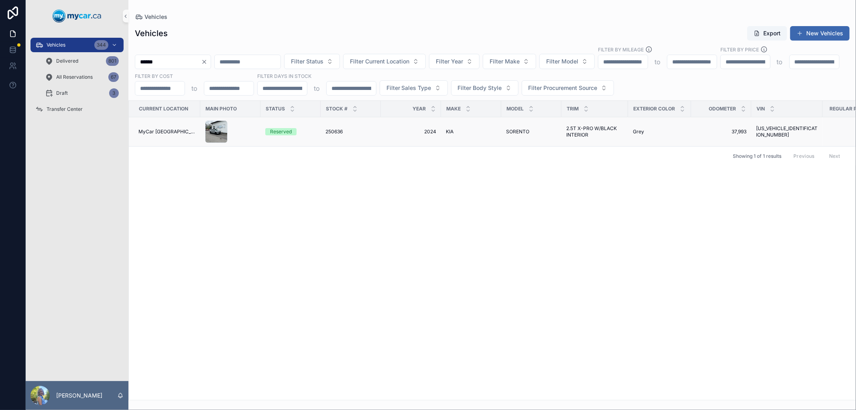
type input "******"
click at [325, 130] on span "250636" at bounding box center [333, 131] width 17 height 6
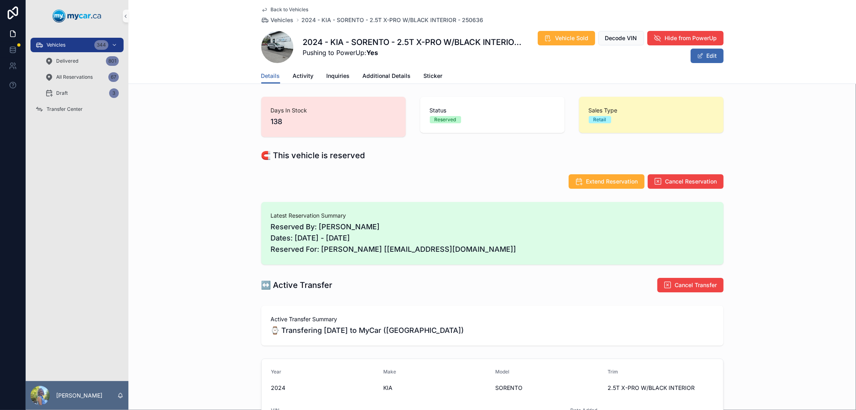
scroll to position [134, 0]
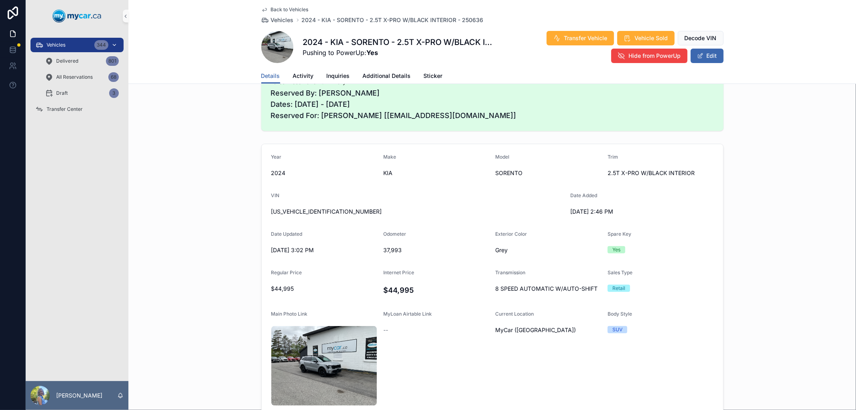
click at [76, 42] on div "Vehicles 344" at bounding box center [76, 45] width 83 height 13
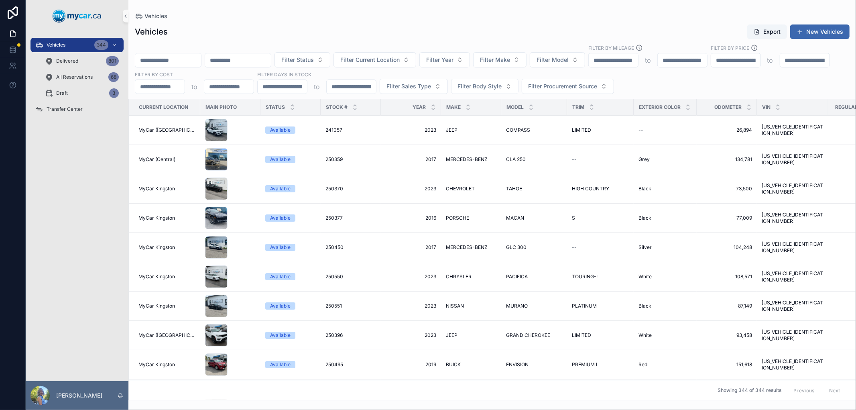
click at [161, 61] on input "scrollable content" at bounding box center [168, 60] width 66 height 11
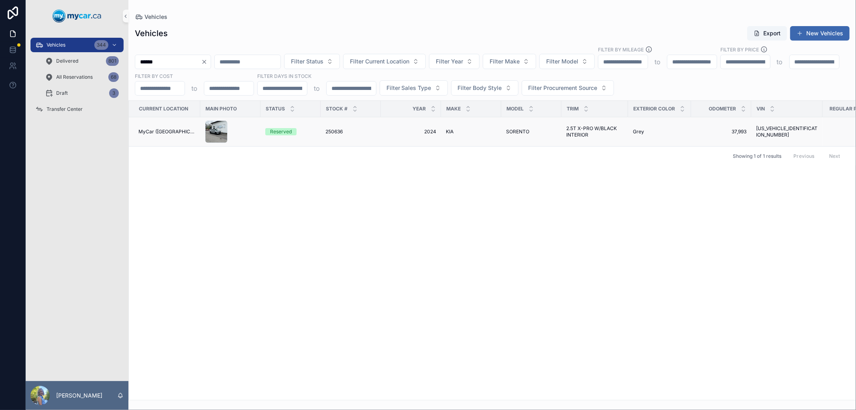
type input "******"
click at [329, 129] on span "250636" at bounding box center [333, 131] width 17 height 6
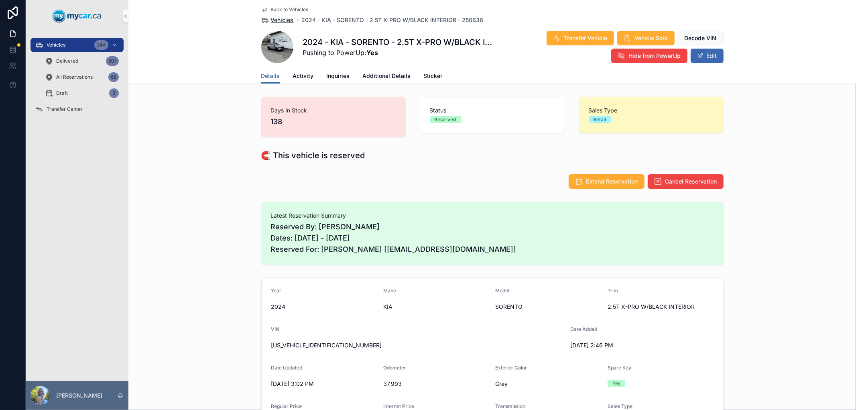
click at [271, 21] on span "Vehicles" at bounding box center [282, 20] width 23 height 8
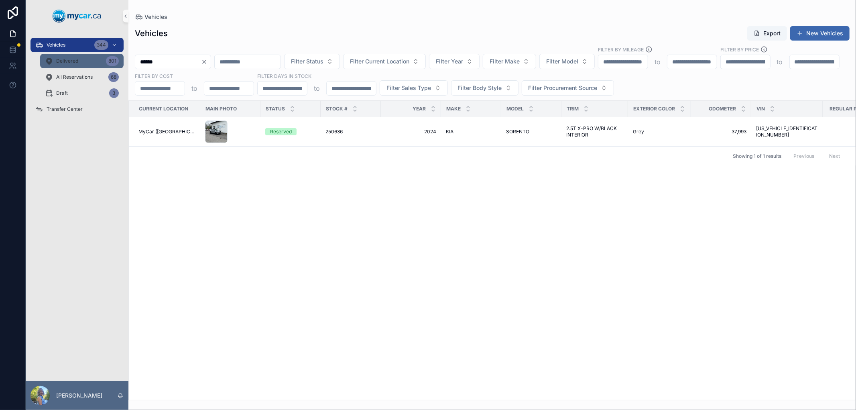
drag, startPoint x: 190, startPoint y: 57, endPoint x: 122, endPoint y: 55, distance: 68.6
click at [122, 55] on div "Vehicles 344 Delivered 801 All Reservations 68 Draft 3 Transfer Center Laurie S…" at bounding box center [441, 205] width 830 height 410
drag, startPoint x: 181, startPoint y: 55, endPoint x: 144, endPoint y: 61, distance: 37.0
click at [143, 59] on div "******" at bounding box center [173, 62] width 76 height 14
drag, startPoint x: 175, startPoint y: 63, endPoint x: 108, endPoint y: 57, distance: 67.2
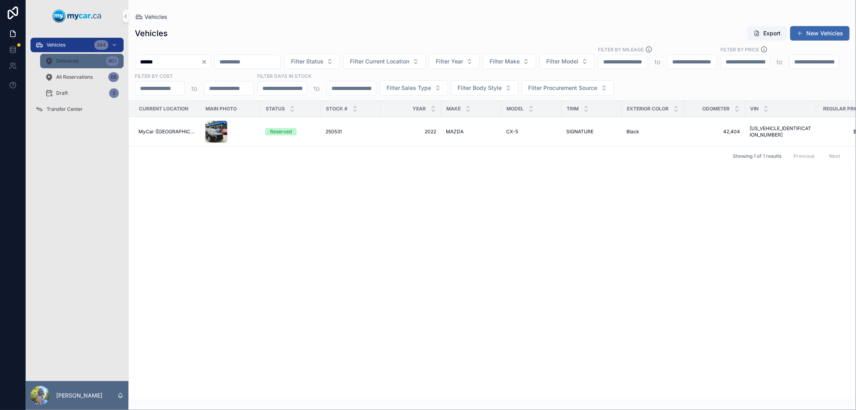
click at [108, 57] on div "Vehicles 344 Delivered 801 All Reservations 68 Draft 3 Transfer Center Laurie S…" at bounding box center [441, 205] width 830 height 410
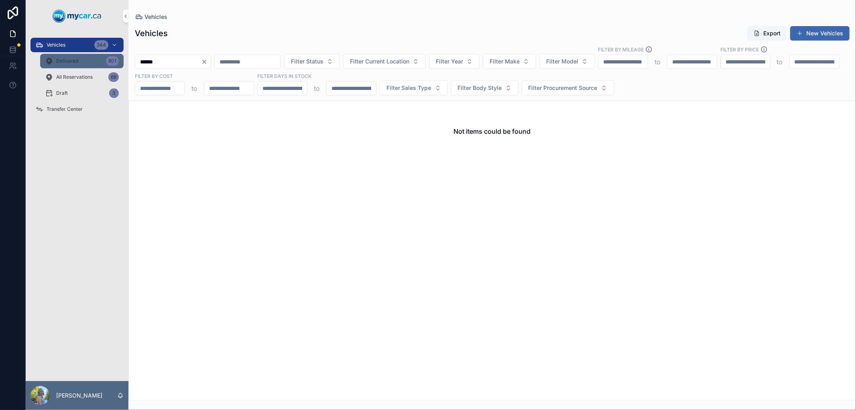
type input "******"
click at [73, 59] on span "Delivered" at bounding box center [67, 61] width 22 height 6
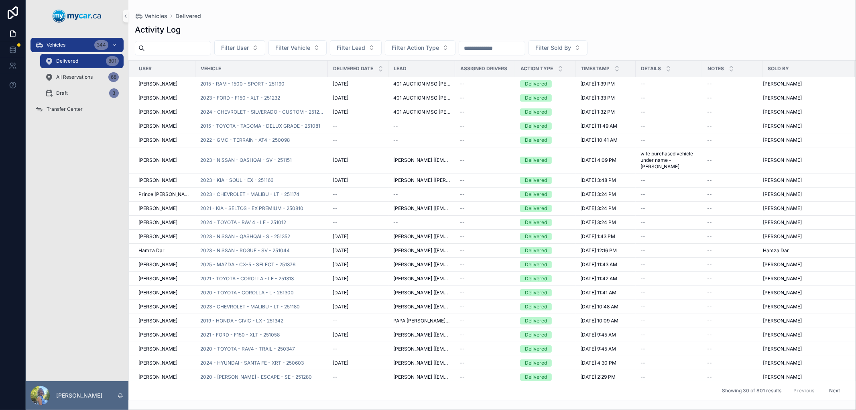
click at [512, 50] on input "scrollable content" at bounding box center [492, 48] width 66 height 11
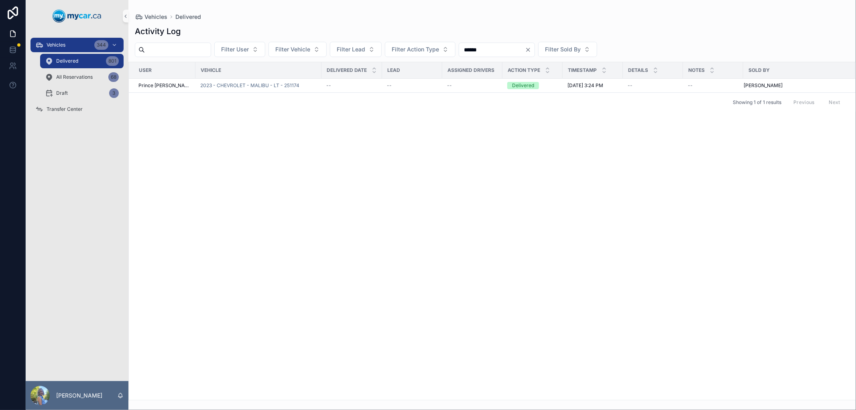
type input "******"
click at [182, 46] on input "scrollable content" at bounding box center [178, 49] width 66 height 11
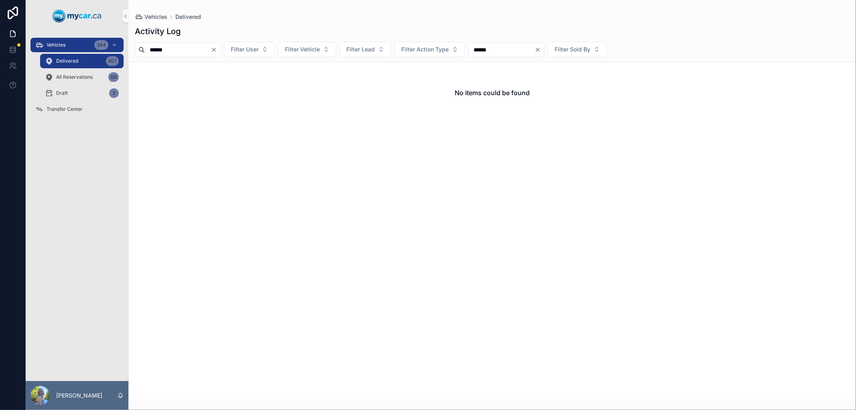
type input "******"
click at [68, 59] on span "Delivered" at bounding box center [67, 61] width 22 height 6
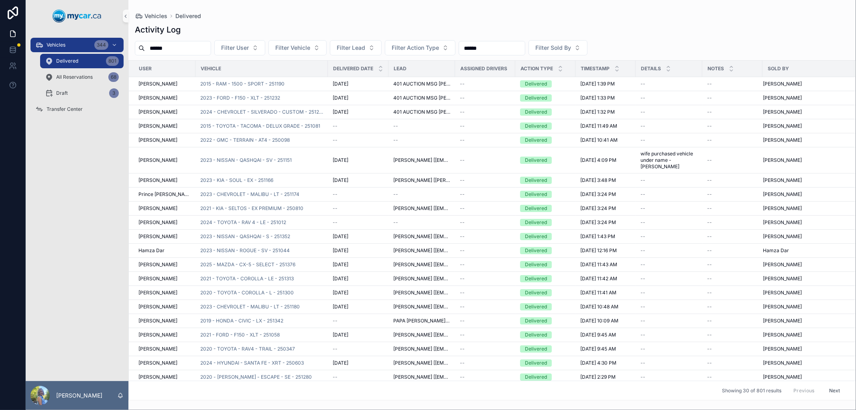
drag, startPoint x: 514, startPoint y: 45, endPoint x: 501, endPoint y: 47, distance: 13.9
click at [501, 47] on input "******" at bounding box center [492, 48] width 66 height 11
drag, startPoint x: 189, startPoint y: 43, endPoint x: 130, endPoint y: 42, distance: 59.4
click at [130, 42] on div "****** Filter User Filter Vehicle Filter Lead Filter Action Type ****** Filter …" at bounding box center [491, 47] width 727 height 15
drag, startPoint x: 509, startPoint y: 49, endPoint x: 461, endPoint y: 46, distance: 48.2
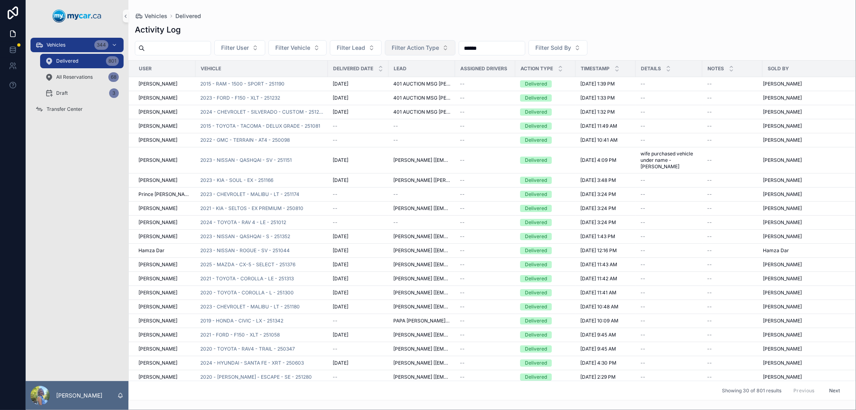
click at [461, 46] on div "Filter User Filter Vehicle Filter Lead Filter Action Type ****** Filter Sold By" at bounding box center [491, 47] width 727 height 15
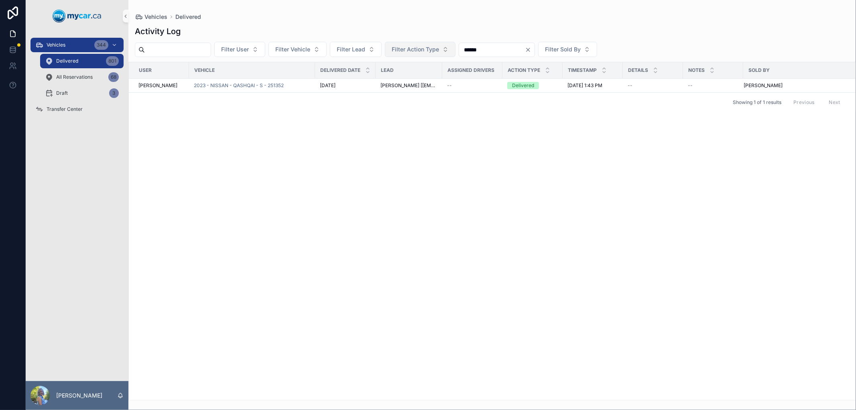
drag, startPoint x: 511, startPoint y: 53, endPoint x: 464, endPoint y: 47, distance: 48.1
click at [464, 47] on div "Filter User Filter Vehicle Filter Lead Filter Action Type ****** Filter Sold By" at bounding box center [491, 49] width 727 height 15
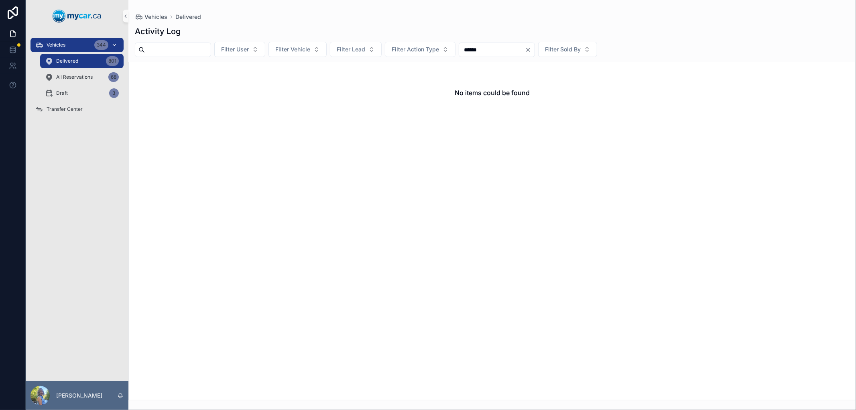
type input "******"
click at [63, 40] on div "Vehicles 344" at bounding box center [76, 45] width 83 height 13
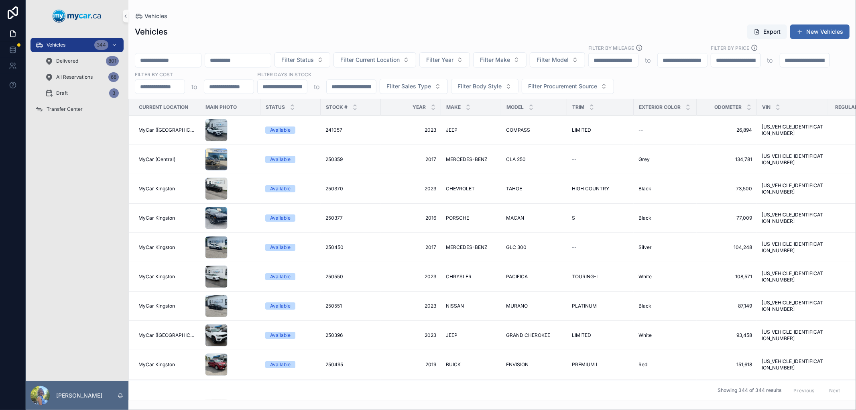
click at [187, 57] on input "scrollable content" at bounding box center [168, 60] width 66 height 11
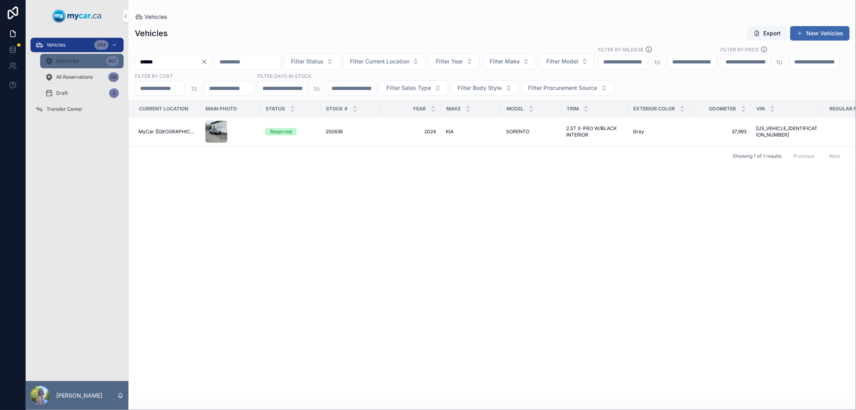
drag, startPoint x: 189, startPoint y: 63, endPoint x: 122, endPoint y: 63, distance: 67.8
click at [122, 63] on div "Vehicles 344 Delivered 801 All Reservations 68 Draft 3 Transfer Center Laurie S…" at bounding box center [441, 205] width 830 height 410
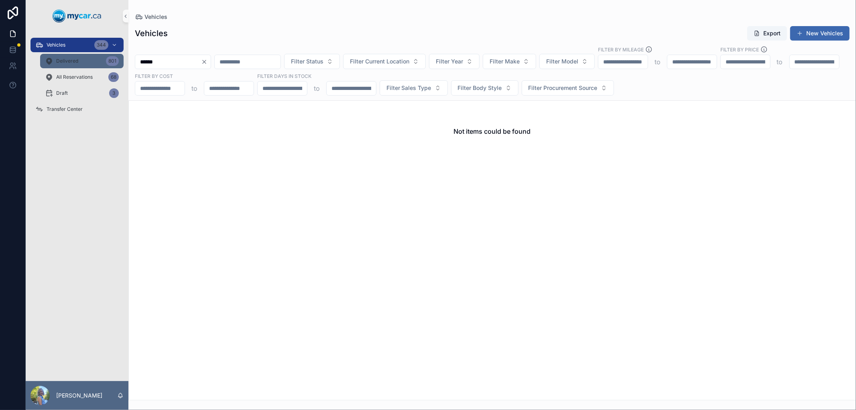
type input "******"
click at [78, 59] on div "Delivered 801" at bounding box center [82, 61] width 74 height 13
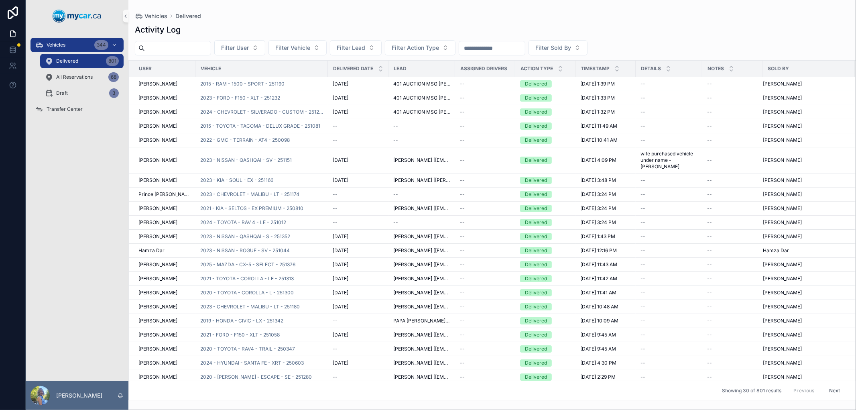
click at [484, 47] on input "scrollable content" at bounding box center [492, 48] width 66 height 11
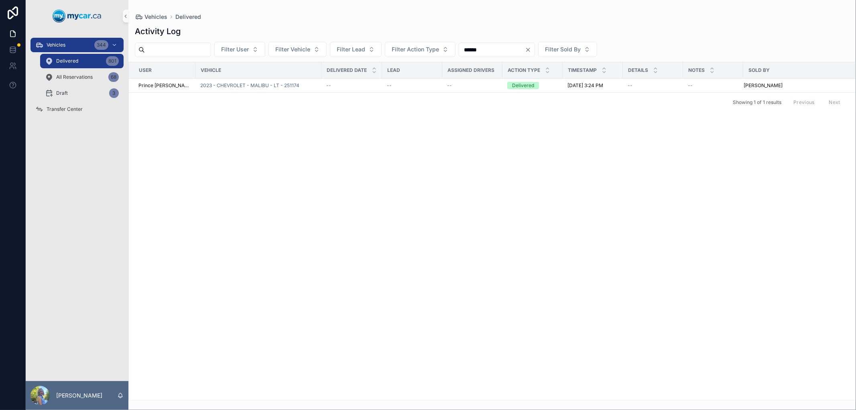
drag, startPoint x: 501, startPoint y: 49, endPoint x: 476, endPoint y: 43, distance: 25.6
click at [476, 43] on div "Filter User Filter Vehicle Filter Lead Filter Action Type ****** Filter Sold By" at bounding box center [491, 49] width 727 height 15
type input "******"
click at [69, 41] on div "Vehicles 344" at bounding box center [76, 45] width 83 height 13
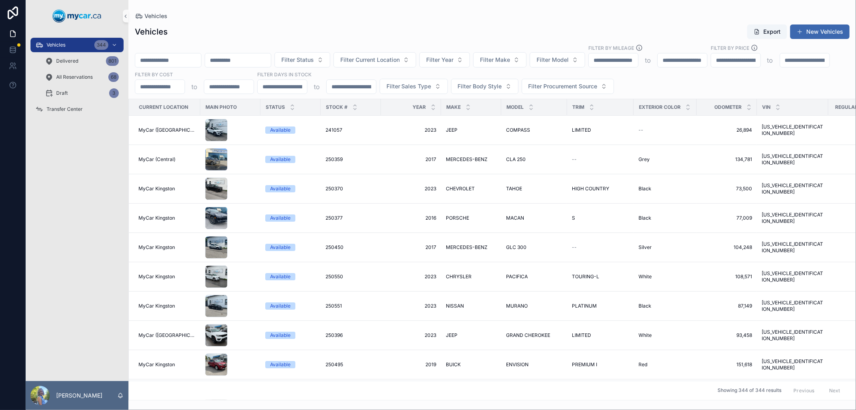
click at [178, 57] on input "scrollable content" at bounding box center [168, 60] width 66 height 11
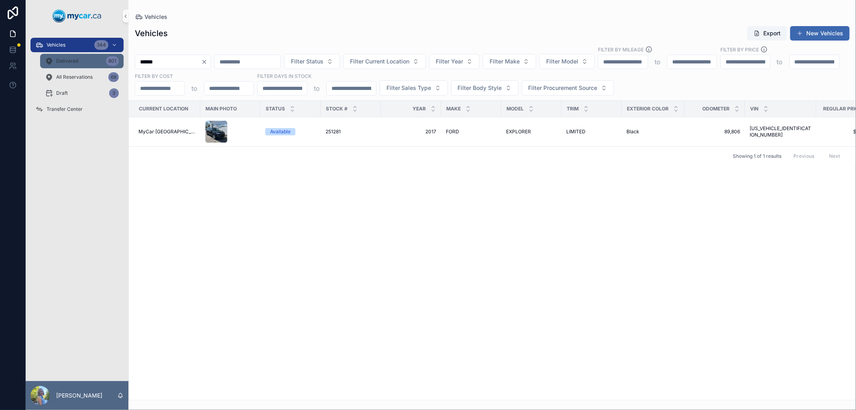
drag, startPoint x: 178, startPoint y: 57, endPoint x: 114, endPoint y: 57, distance: 64.6
click at [114, 57] on div "Vehicles 344 Delivered 801 All Reservations 68 Draft 3 Transfer Center Laurie S…" at bounding box center [441, 205] width 830 height 410
drag, startPoint x: 194, startPoint y: 59, endPoint x: 106, endPoint y: 67, distance: 88.3
click at [106, 67] on div "Vehicles 344 Delivered 801 All Reservations 68 Draft 3 Transfer Center Laurie S…" at bounding box center [441, 205] width 830 height 410
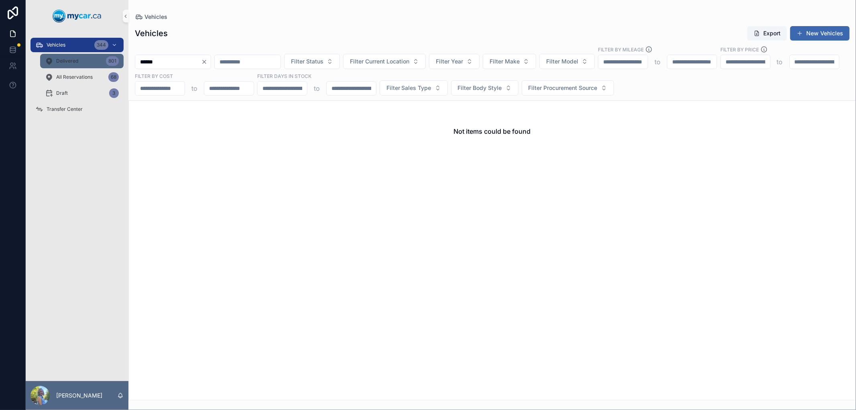
type input "******"
click at [69, 59] on span "Delivered" at bounding box center [67, 61] width 22 height 6
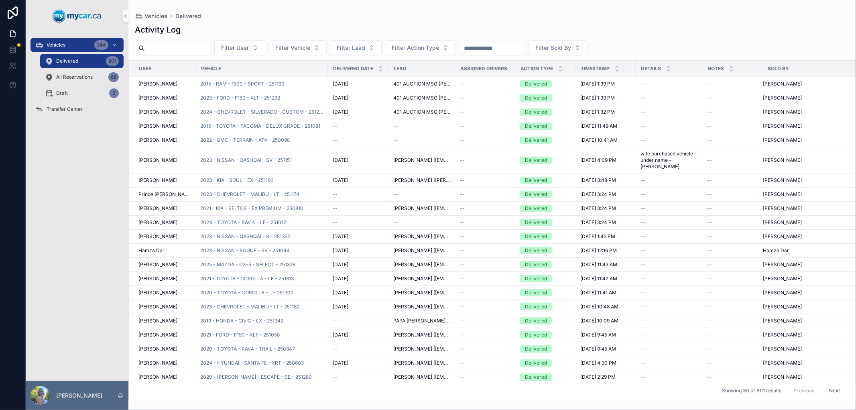
click at [525, 49] on input "scrollable content" at bounding box center [492, 48] width 66 height 11
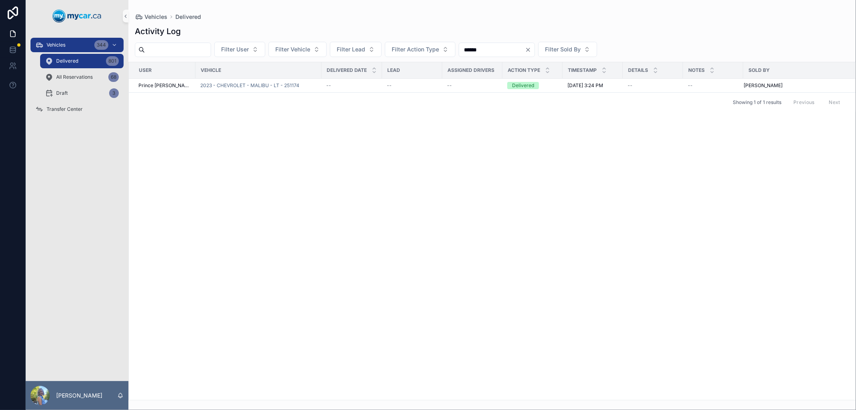
type input "******"
click at [375, 187] on div "User Vehicle Delivered Date Lead Assigned Drivers Action Type Timestamp Details…" at bounding box center [492, 230] width 726 height 337
click at [73, 45] on div "Vehicles 344" at bounding box center [76, 45] width 83 height 13
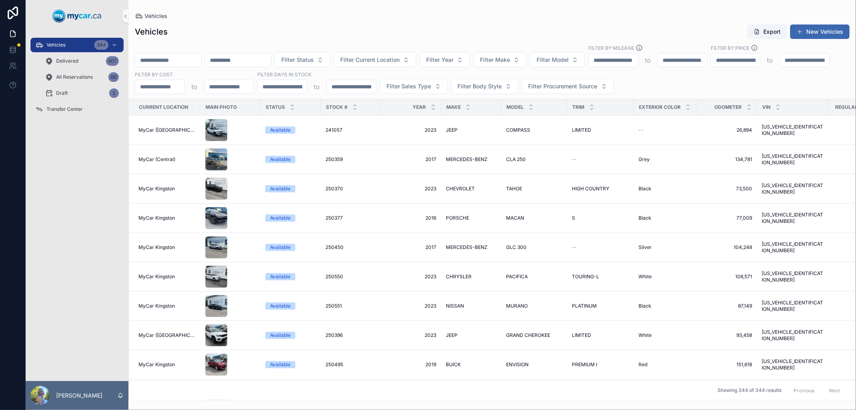
click at [173, 59] on input "scrollable content" at bounding box center [168, 60] width 66 height 11
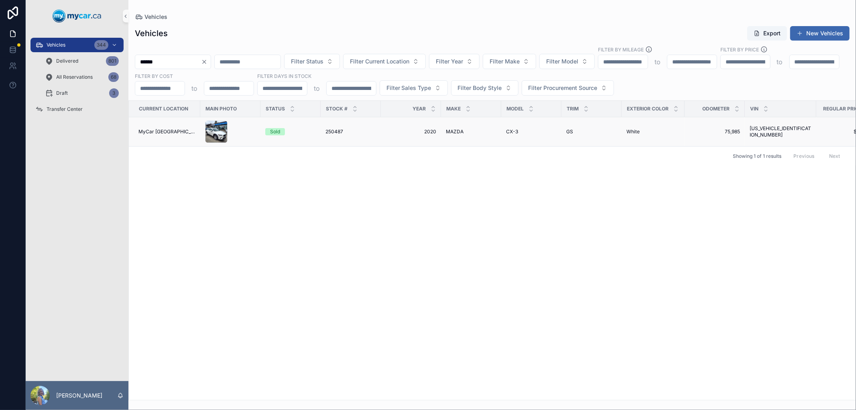
type input "******"
click at [335, 129] on span "250487" at bounding box center [334, 131] width 18 height 6
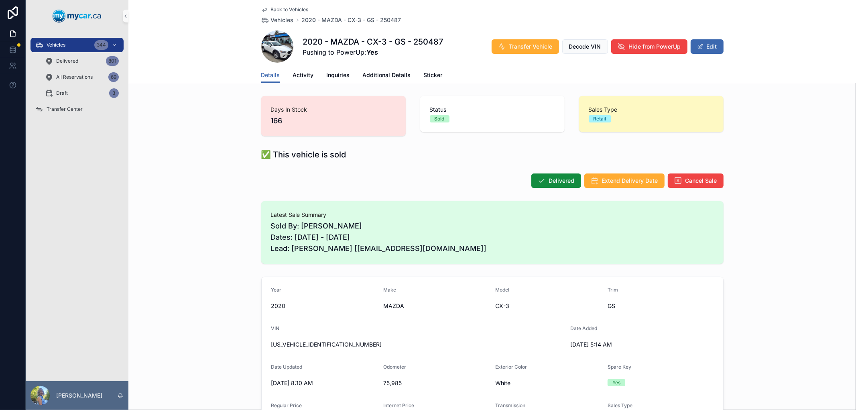
click at [278, 18] on span "Vehicles" at bounding box center [282, 20] width 23 height 8
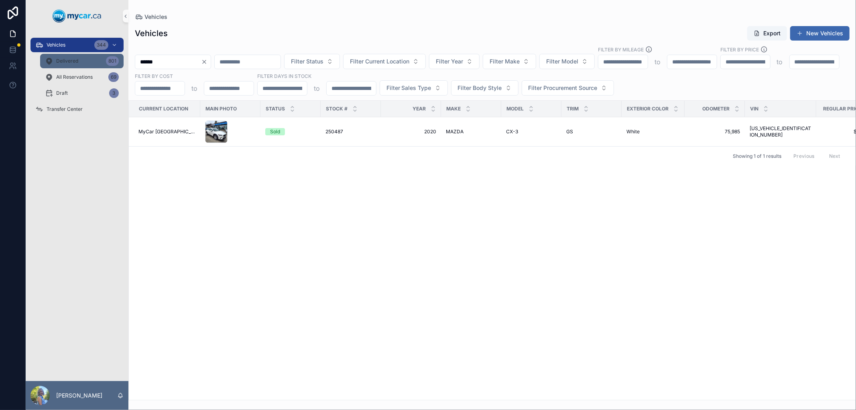
drag, startPoint x: 185, startPoint y: 61, endPoint x: 108, endPoint y: 60, distance: 77.0
click at [108, 60] on div "Vehicles 344 Delivered 801 All Reservations 69 Draft 3 Transfer Center Laurie S…" at bounding box center [441, 205] width 830 height 410
type input "******"
click at [328, 127] on td "251281 251281" at bounding box center [351, 131] width 60 height 29
click at [327, 130] on span "251281" at bounding box center [332, 131] width 15 height 6
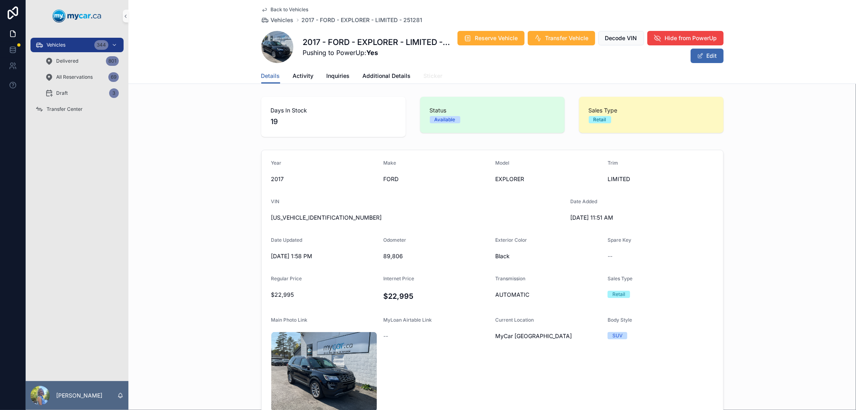
click at [427, 73] on span "Sticker" at bounding box center [433, 76] width 19 height 8
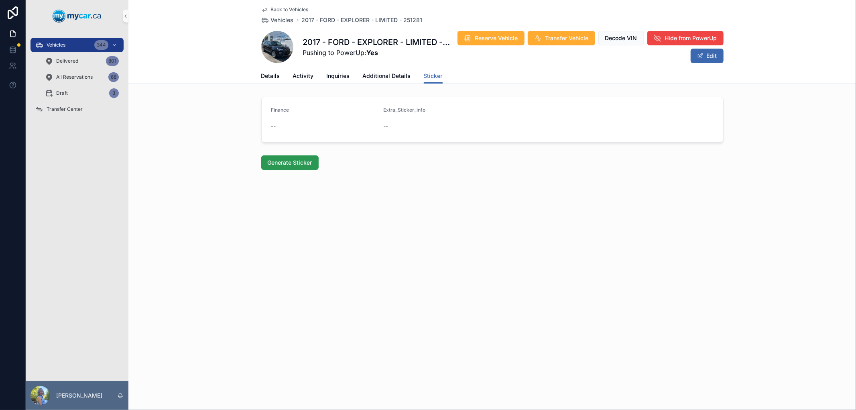
click at [306, 160] on span "Generate Sticker" at bounding box center [290, 162] width 45 height 8
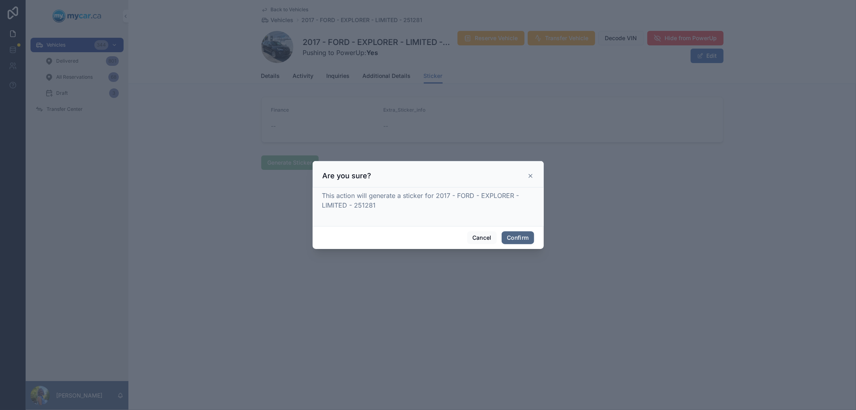
click at [526, 234] on button "Confirm" at bounding box center [517, 237] width 32 height 13
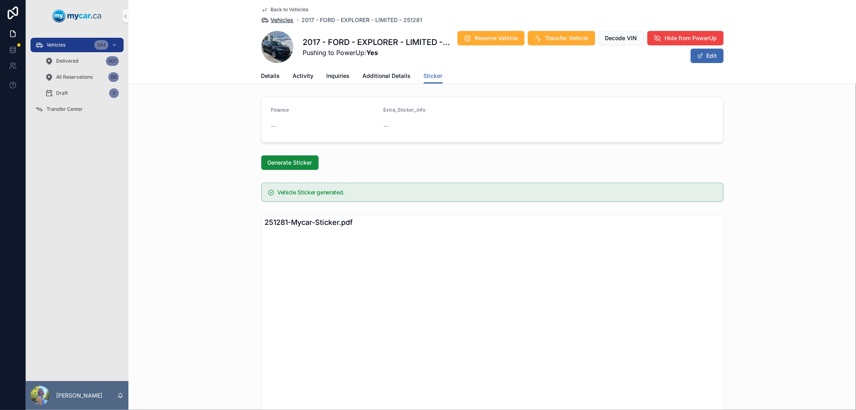
click at [281, 21] on span "Vehicles" at bounding box center [282, 20] width 23 height 8
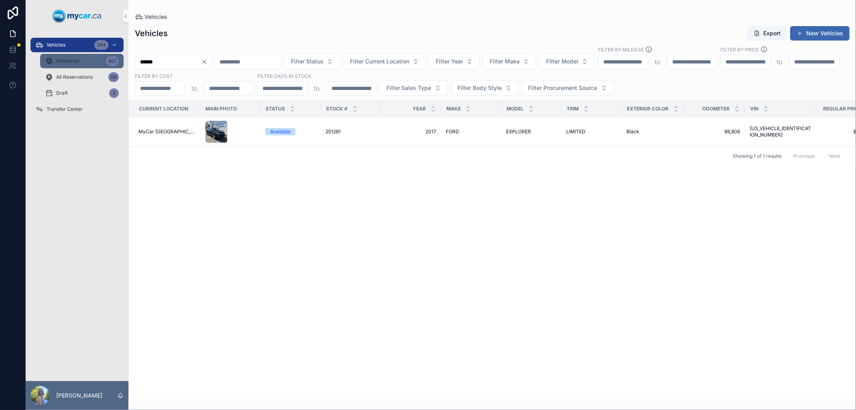
drag, startPoint x: 204, startPoint y: 62, endPoint x: 113, endPoint y: 61, distance: 91.1
click at [113, 61] on div "Vehicles 344 Delivered 801 All Reservations 68 Draft 3 Transfer Center Laurie S…" at bounding box center [441, 205] width 830 height 410
type input "******"
click at [325, 131] on span "250487" at bounding box center [334, 131] width 18 height 6
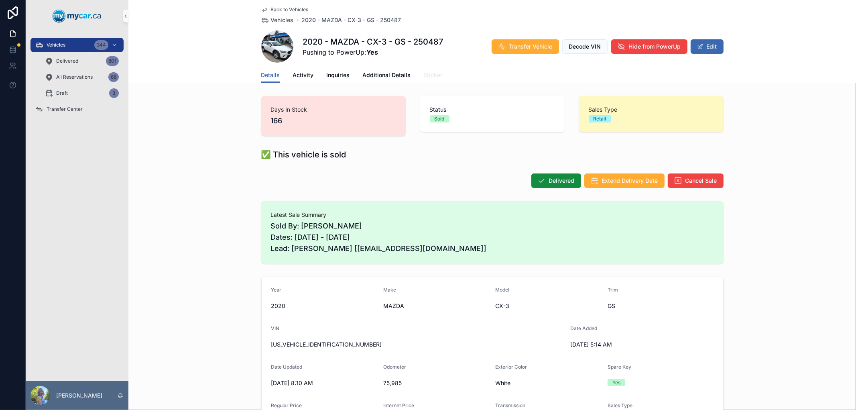
click at [426, 76] on span "Sticker" at bounding box center [433, 75] width 19 height 8
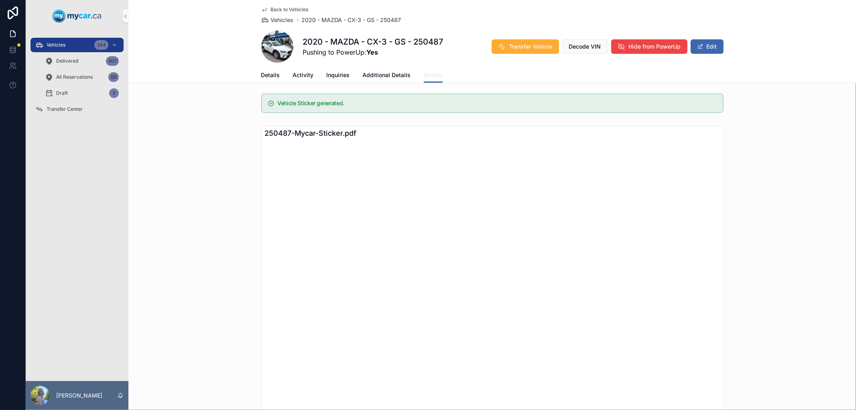
scroll to position [89, 0]
click at [67, 45] on div "Vehicles 344" at bounding box center [76, 45] width 83 height 13
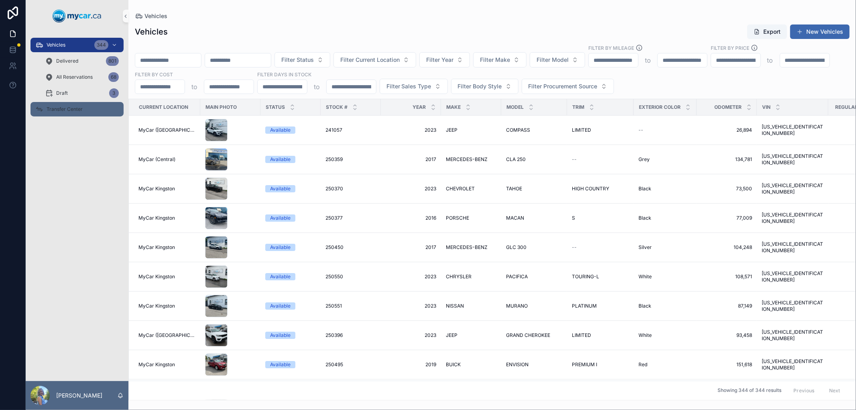
click at [57, 107] on span "Transfer Center" at bounding box center [65, 109] width 36 height 6
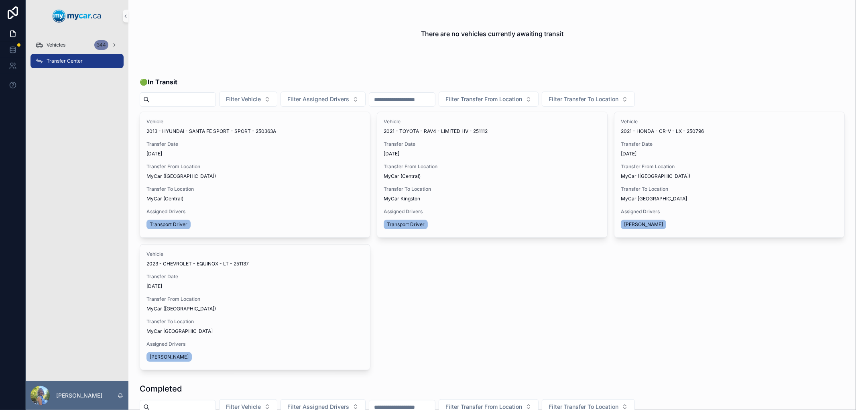
scroll to position [45, 0]
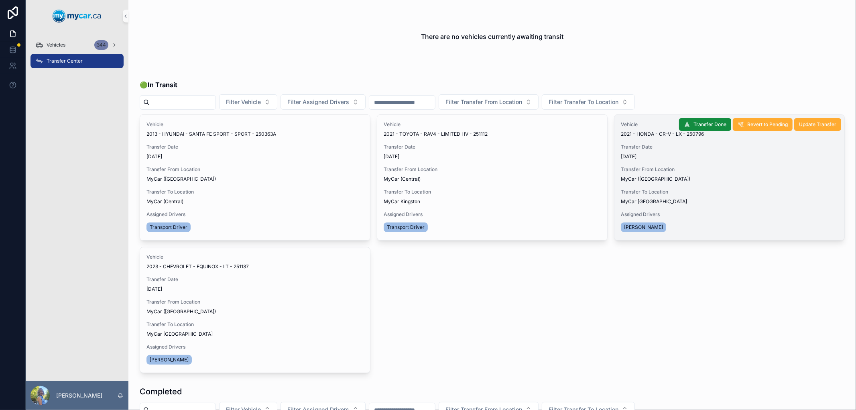
click at [680, 166] on span "Transfer From Location" at bounding box center [729, 169] width 217 height 6
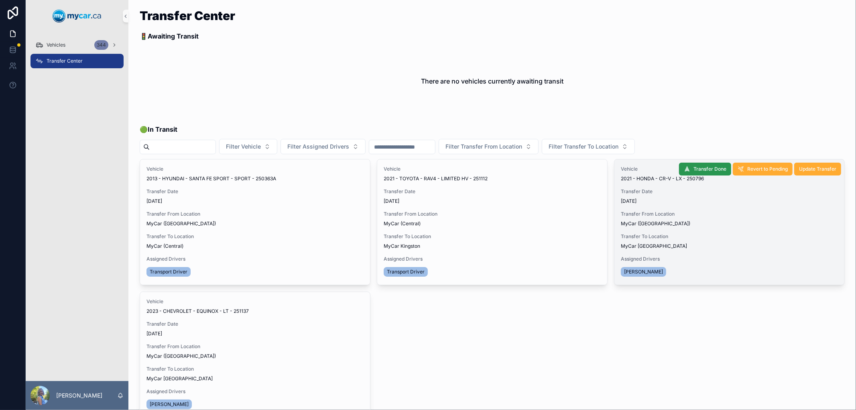
click at [701, 169] on span "Transfer Done" at bounding box center [709, 169] width 33 height 6
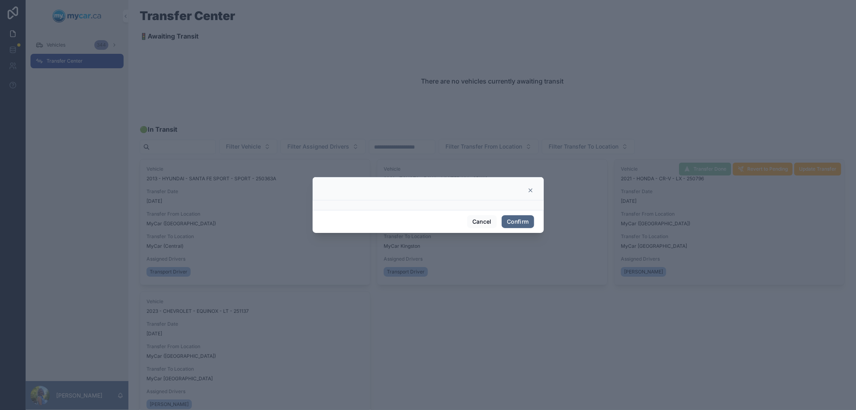
click at [513, 222] on button "Confirm" at bounding box center [517, 221] width 32 height 13
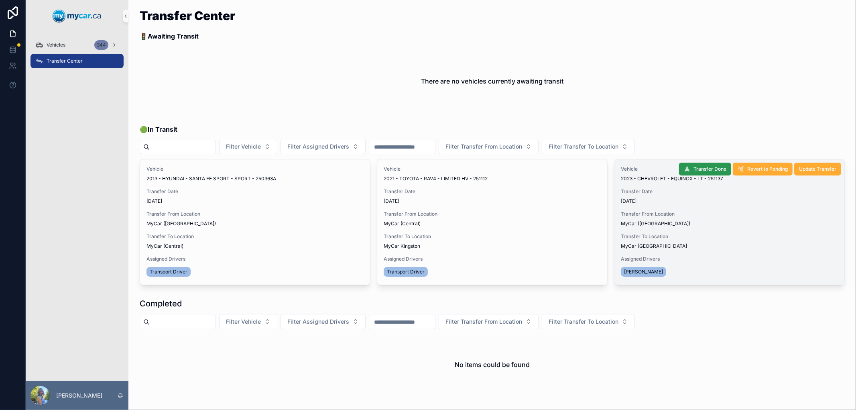
click at [702, 166] on span "Transfer Done" at bounding box center [709, 169] width 33 height 6
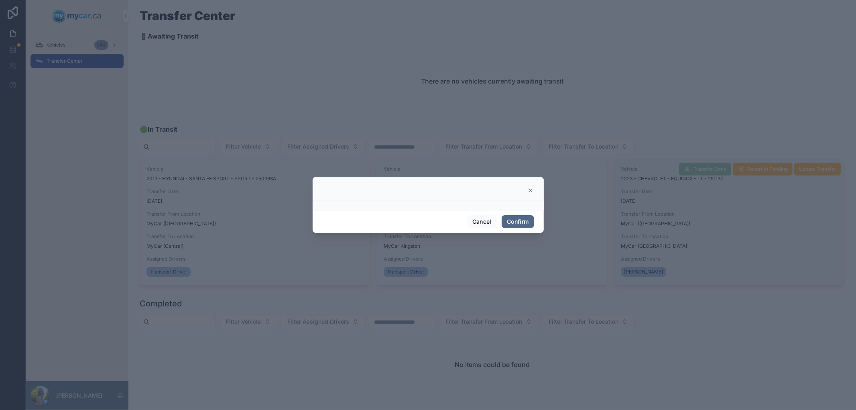
click at [521, 221] on button "Confirm" at bounding box center [517, 221] width 32 height 13
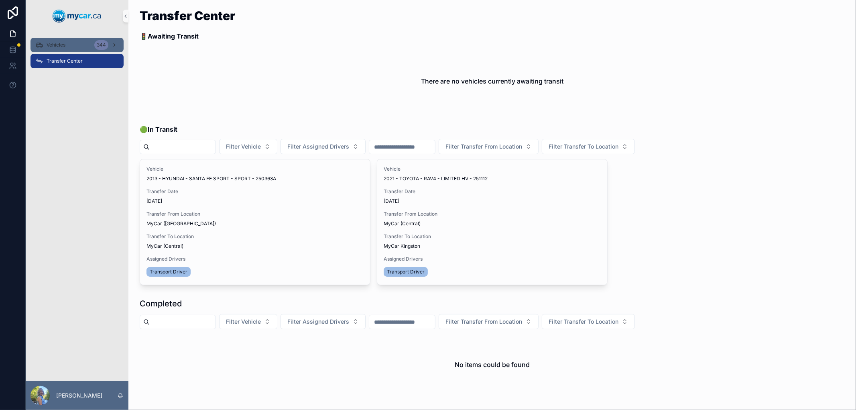
click at [52, 42] on span "Vehicles" at bounding box center [56, 45] width 19 height 6
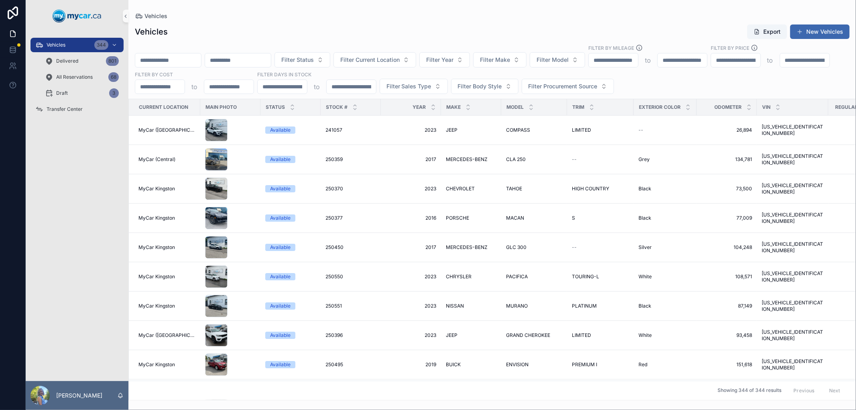
click at [191, 61] on input "scrollable content" at bounding box center [168, 60] width 66 height 11
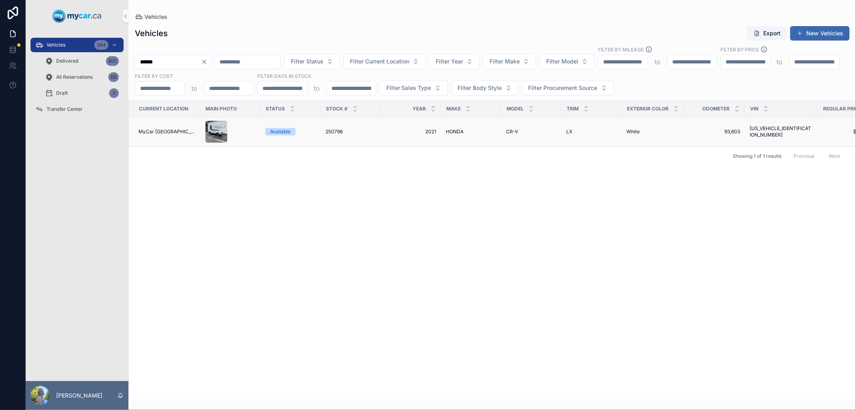
type input "******"
click at [331, 134] on span "250796" at bounding box center [333, 131] width 17 height 6
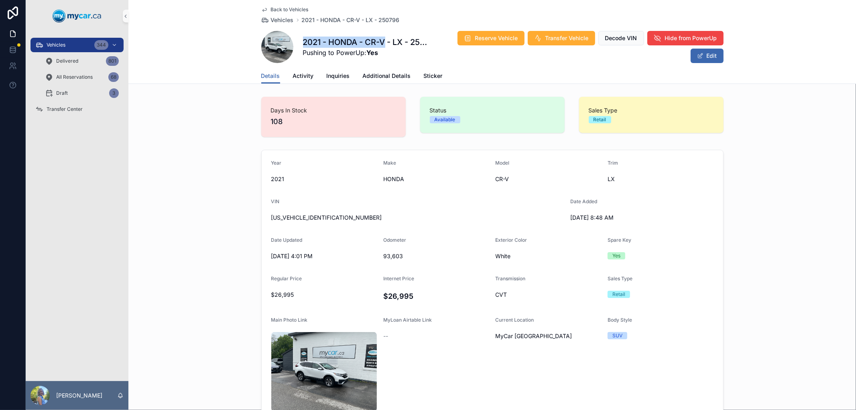
drag, startPoint x: 382, startPoint y: 41, endPoint x: 301, endPoint y: 42, distance: 81.0
click at [303, 42] on h1 "2021 - HONDA - CR-V - LX - 250796" at bounding box center [367, 42] width 129 height 11
copy h1 "2021 - HONDA - CR-V"
click at [424, 77] on span "Sticker" at bounding box center [433, 76] width 19 height 8
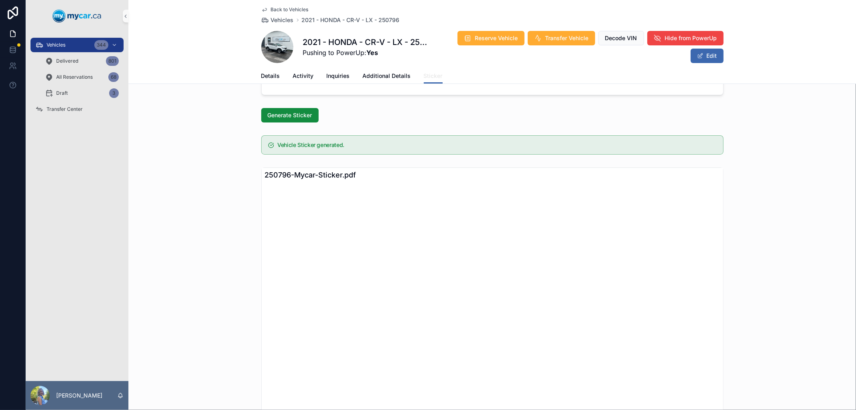
scroll to position [33, 0]
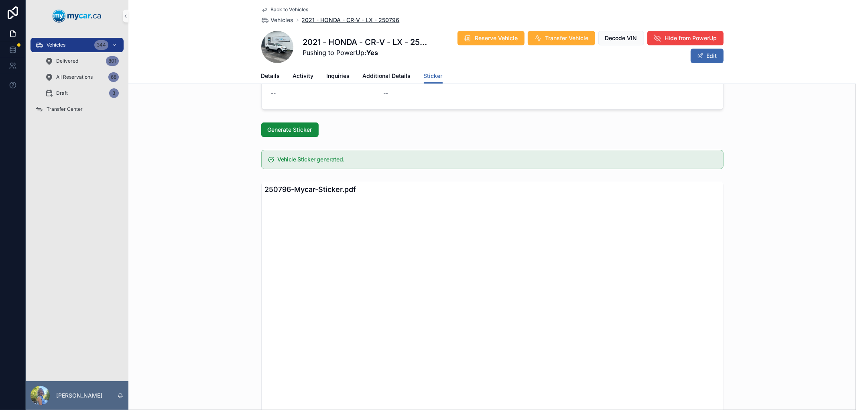
click at [325, 16] on span "2021 - HONDA - CR-V - LX - 250796" at bounding box center [351, 20] width 98 height 8
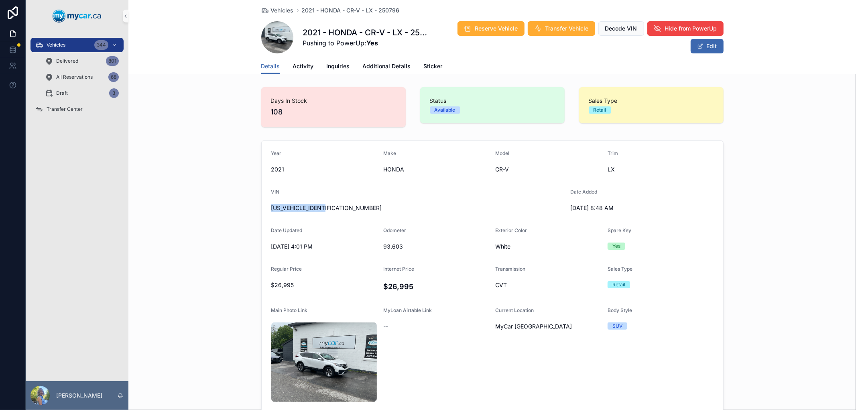
drag, startPoint x: 336, startPoint y: 206, endPoint x: 266, endPoint y: 210, distance: 69.9
click at [266, 210] on form "Year 2021 Make HONDA Model CR-V Trim LX VIN 2HKRW2H26MH216516 Date Added 6/14/2…" at bounding box center [492, 296] width 461 height 312
copy span "[US_VEHICLE_IDENTIFICATION_NUMBER]"
click at [276, 8] on span "Vehicles" at bounding box center [282, 10] width 23 height 8
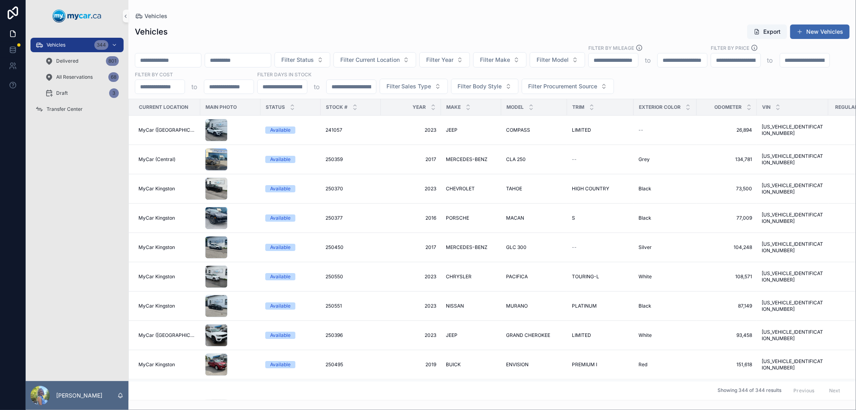
click at [197, 59] on input "scrollable content" at bounding box center [168, 60] width 66 height 11
paste input "******"
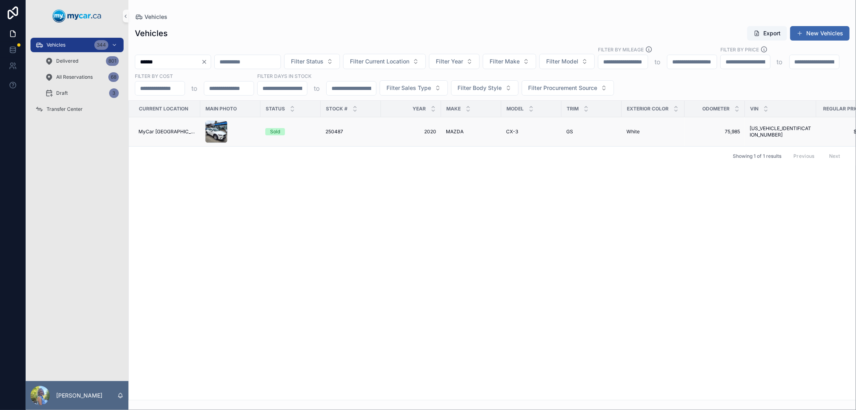
type input "******"
click at [326, 132] on span "250487" at bounding box center [334, 131] width 18 height 6
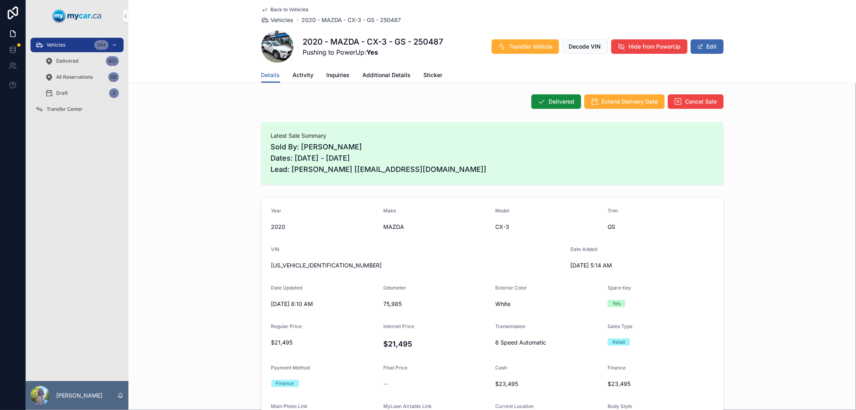
scroll to position [89, 0]
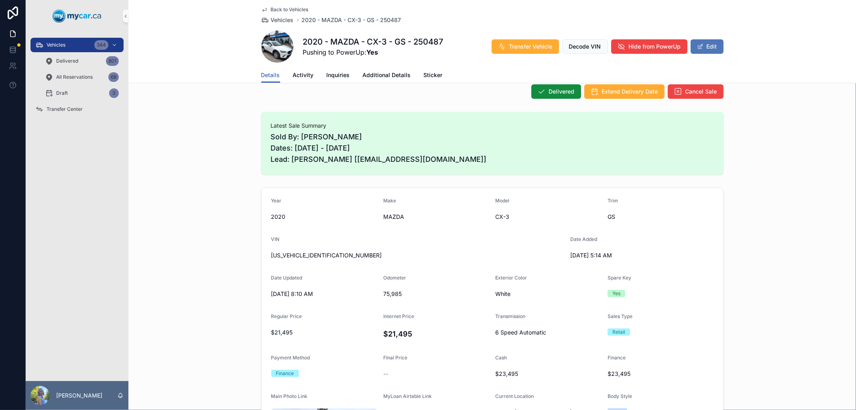
click at [700, 49] on button "Edit" at bounding box center [706, 46] width 33 height 14
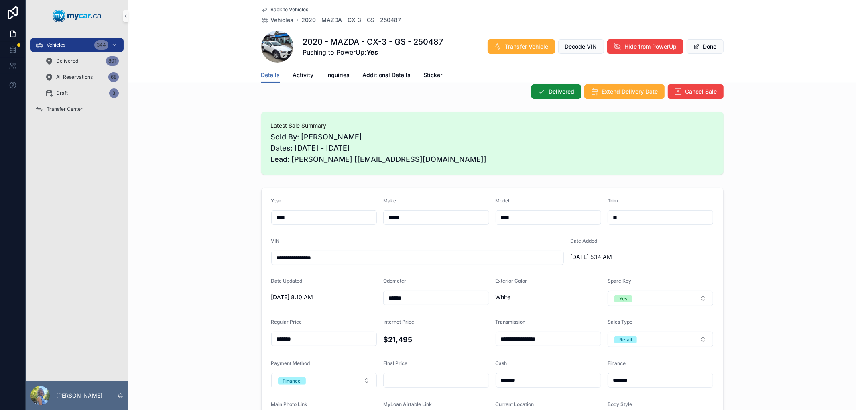
drag, startPoint x: 412, startPoint y: 301, endPoint x: 347, endPoint y: 298, distance: 65.0
click at [347, 298] on form "**********" at bounding box center [492, 383] width 461 height 391
type input "******"
click at [669, 269] on form "**********" at bounding box center [492, 383] width 461 height 391
click at [706, 47] on button "Done" at bounding box center [704, 46] width 37 height 14
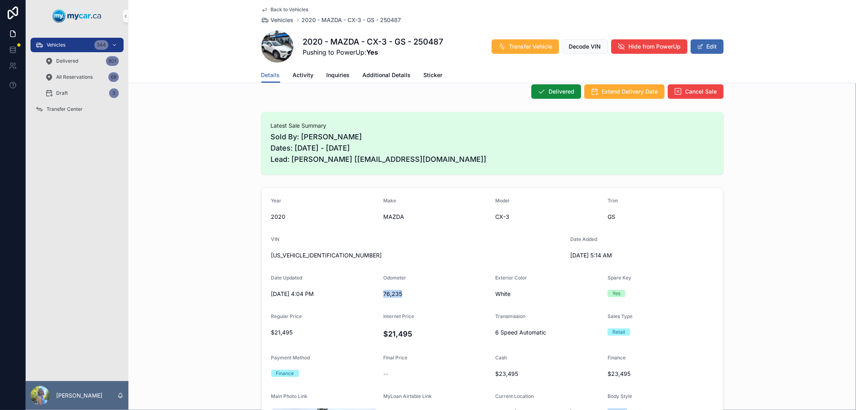
drag, startPoint x: 400, startPoint y: 290, endPoint x: 379, endPoint y: 293, distance: 20.8
click at [383, 293] on span "76,235" at bounding box center [436, 294] width 106 height 8
copy span "76,235"
click at [274, 22] on span "Vehicles" at bounding box center [282, 20] width 23 height 8
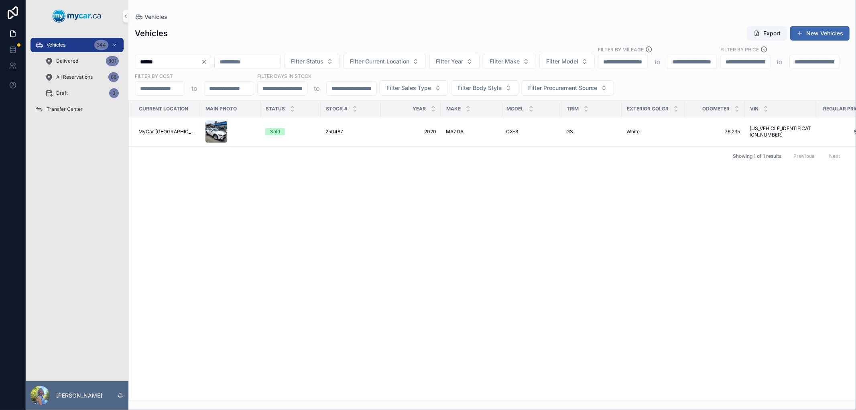
drag, startPoint x: 177, startPoint y: 59, endPoint x: 130, endPoint y: 58, distance: 47.7
click at [130, 58] on div "****** Filter Status Filter Current Location Filter Year Filter Make Filter Mod…" at bounding box center [491, 71] width 727 height 50
type input "******"
click at [327, 130] on span "251281" at bounding box center [332, 131] width 15 height 6
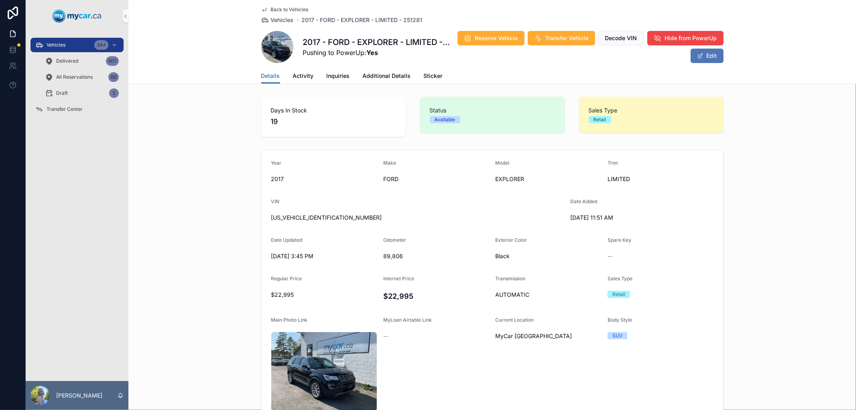
click at [712, 58] on button "Edit" at bounding box center [706, 56] width 33 height 14
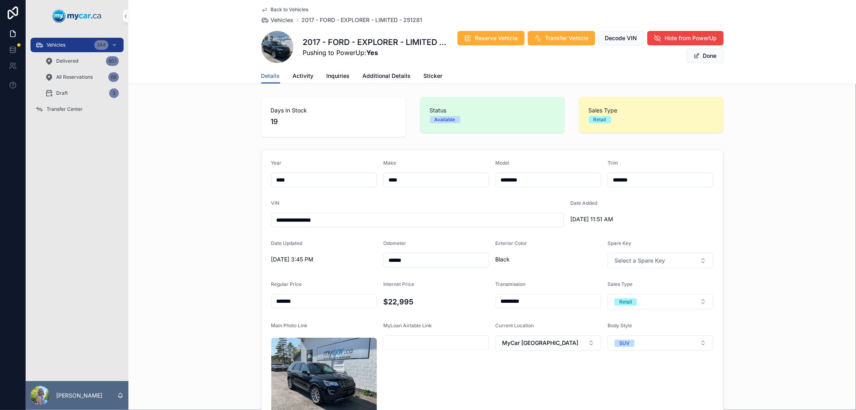
drag, startPoint x: 414, startPoint y: 258, endPoint x: 379, endPoint y: 259, distance: 34.5
click at [379, 259] on form "**********" at bounding box center [492, 309] width 461 height 319
drag, startPoint x: 408, startPoint y: 261, endPoint x: 378, endPoint y: 261, distance: 30.1
click at [378, 261] on form "**********" at bounding box center [492, 309] width 461 height 319
type input "******"
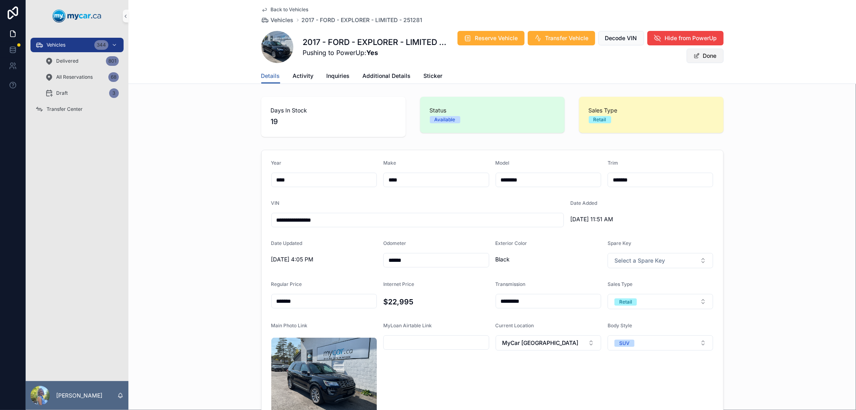
click at [713, 58] on button "Done" at bounding box center [704, 56] width 37 height 14
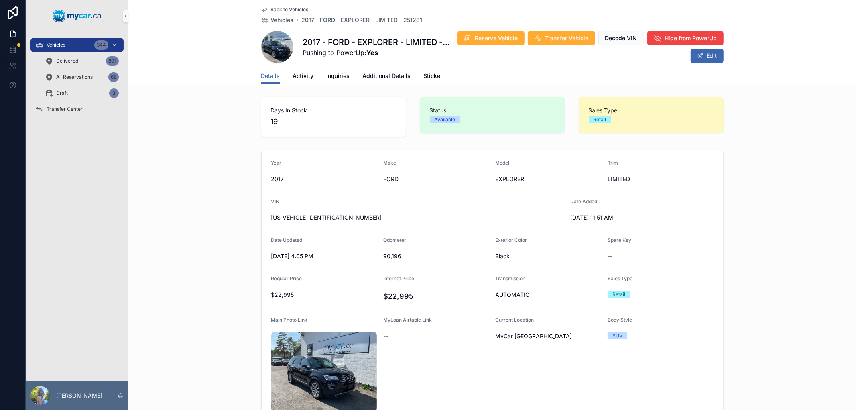
click at [77, 43] on div "Vehicles 344" at bounding box center [76, 45] width 83 height 13
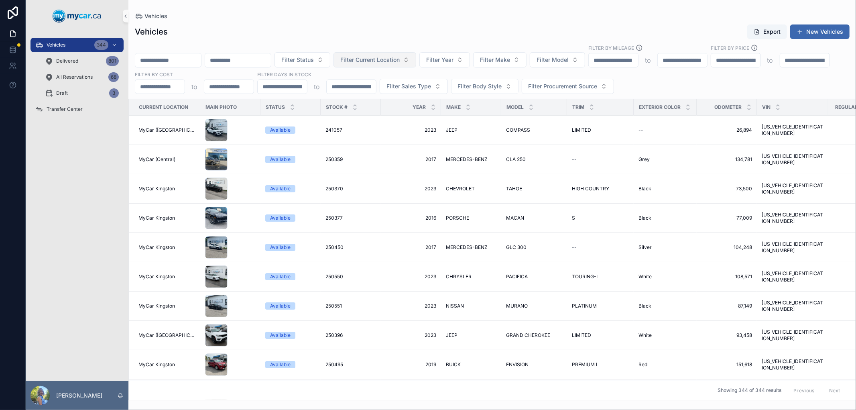
click at [400, 59] on span "Filter Current Location" at bounding box center [369, 60] width 59 height 8
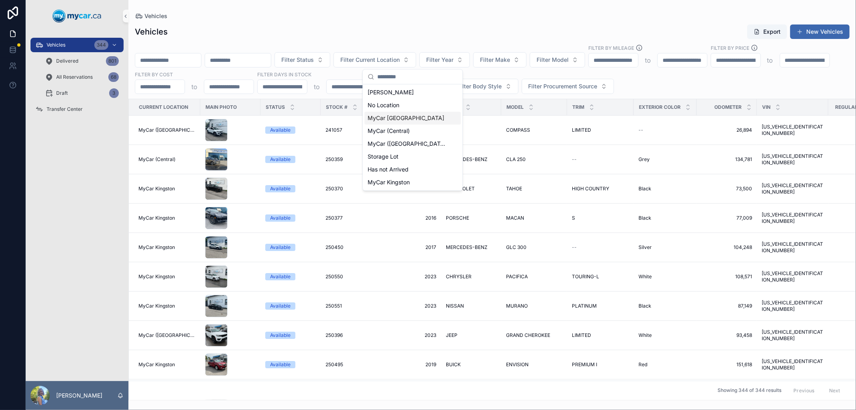
click at [420, 119] on div "MyCar [GEOGRAPHIC_DATA]" at bounding box center [412, 118] width 96 height 13
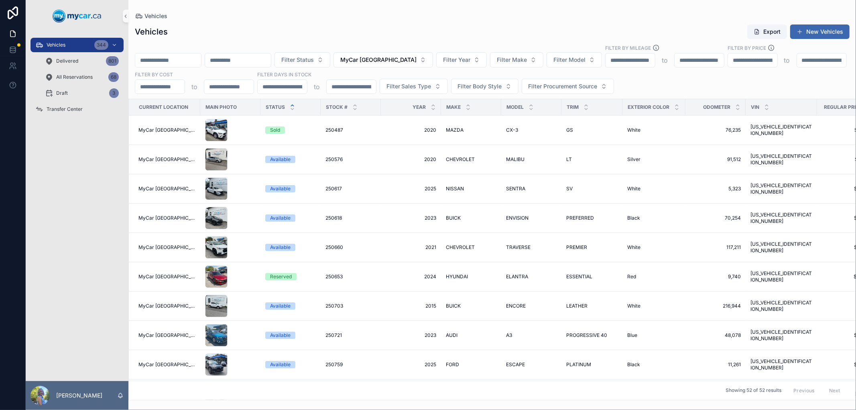
click at [290, 105] on icon "scrollable content" at bounding box center [292, 105] width 5 height 5
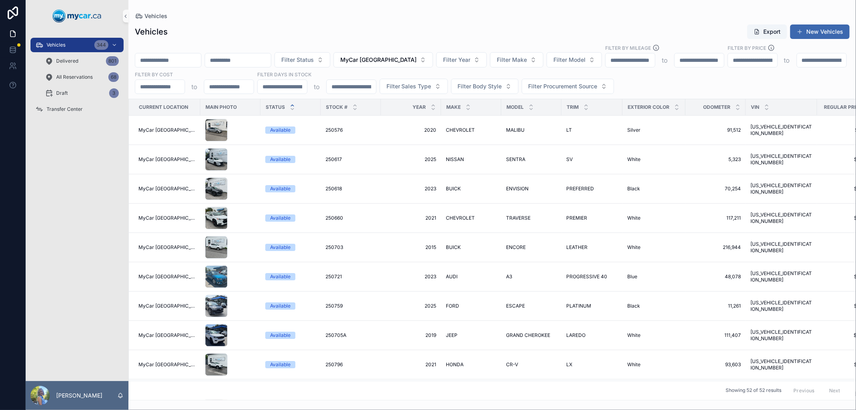
click at [477, 35] on div "Vehicles Export New Vehicles" at bounding box center [492, 31] width 714 height 15
click at [63, 106] on span "Transfer Center" at bounding box center [65, 109] width 36 height 6
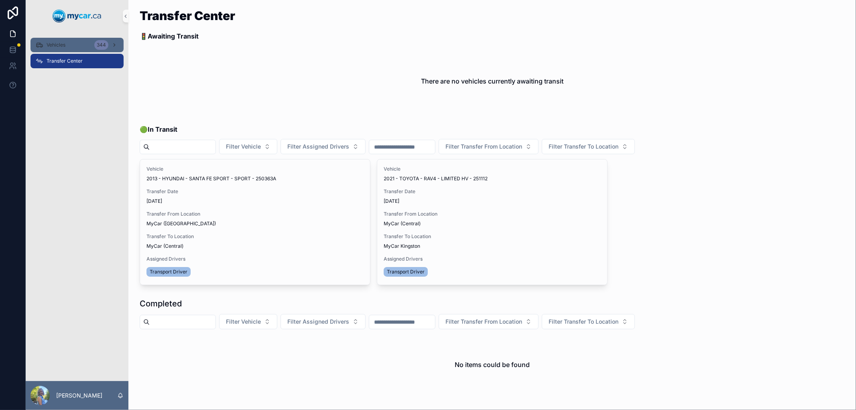
click at [65, 45] on span "Vehicles" at bounding box center [56, 45] width 19 height 6
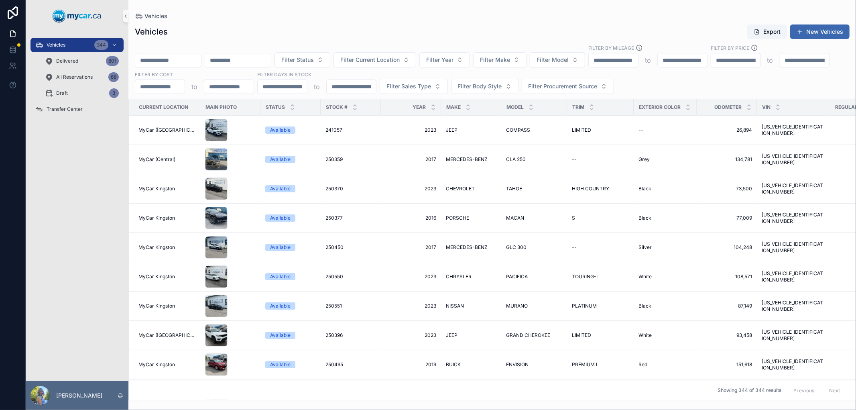
click at [426, 26] on div "Vehicles Export New Vehicles" at bounding box center [492, 31] width 714 height 15
click at [416, 59] on button "Filter Current Location" at bounding box center [374, 59] width 83 height 15
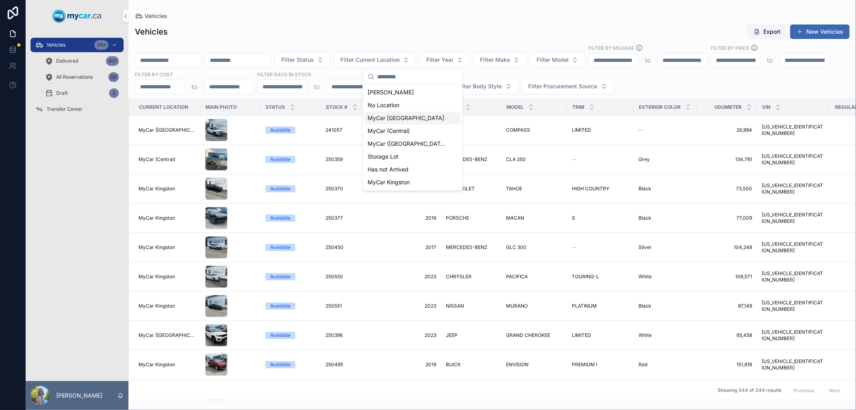
click at [411, 117] on span "MyCar [GEOGRAPHIC_DATA]" at bounding box center [405, 118] width 77 height 8
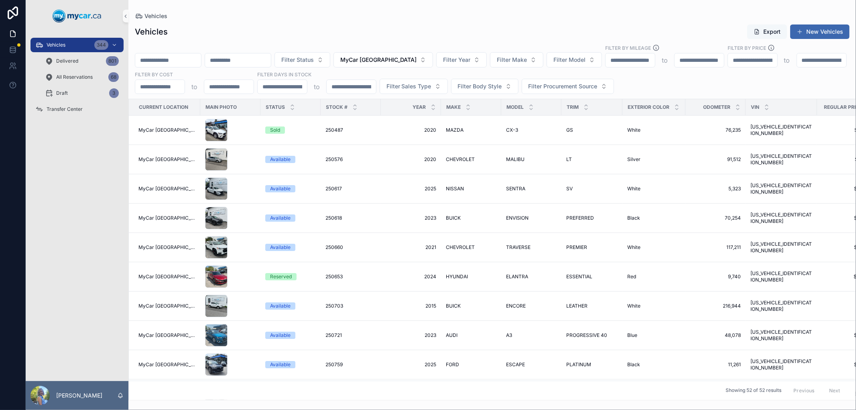
click at [775, 30] on button "Export" at bounding box center [767, 31] width 40 height 14
click at [399, 31] on div "Vehicles Export New Vehicles" at bounding box center [492, 31] width 714 height 15
click at [200, 59] on input "scrollable content" at bounding box center [168, 60] width 66 height 11
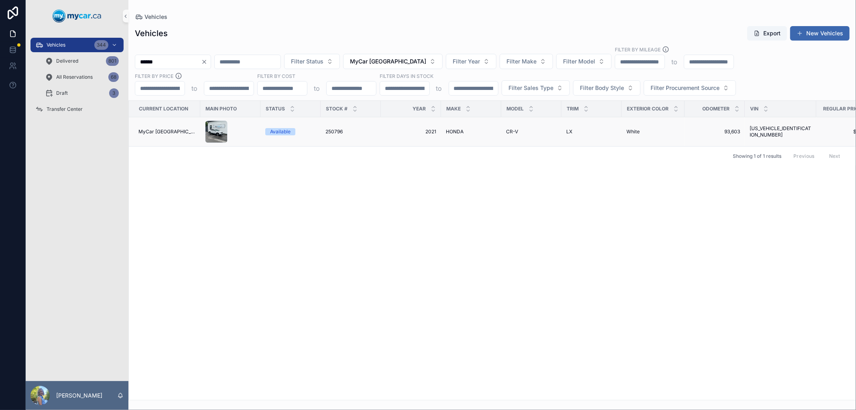
type input "******"
click at [325, 130] on span "250796" at bounding box center [333, 131] width 17 height 6
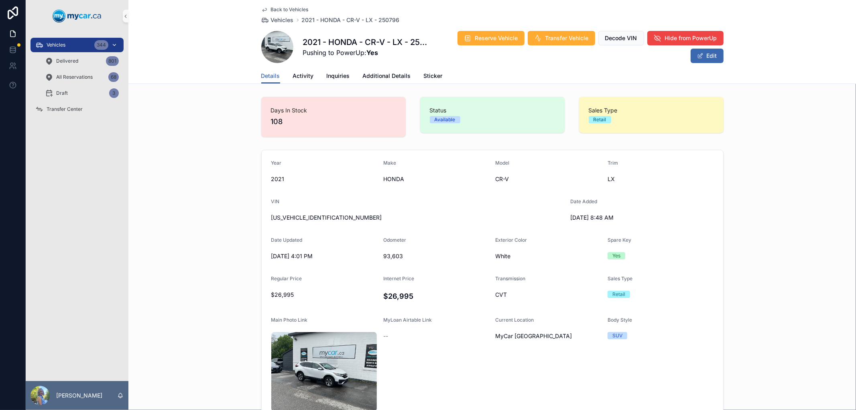
click at [65, 46] on span "Vehicles" at bounding box center [56, 45] width 19 height 6
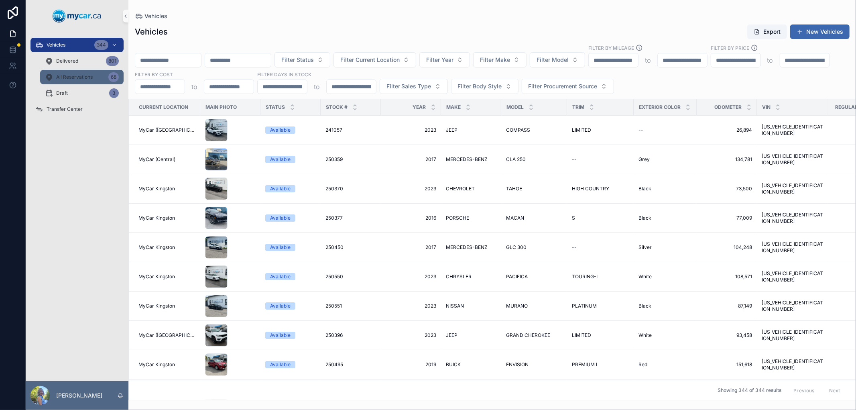
click at [65, 74] on span "All Reservations" at bounding box center [74, 77] width 37 height 6
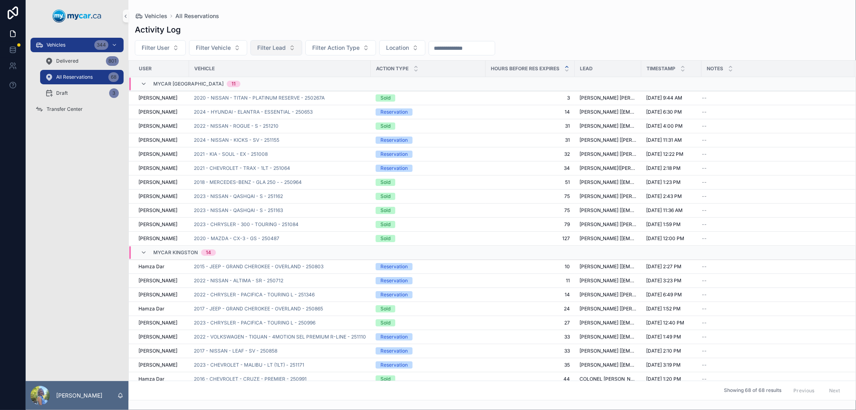
click at [282, 46] on span "Filter Lead" at bounding box center [271, 48] width 28 height 8
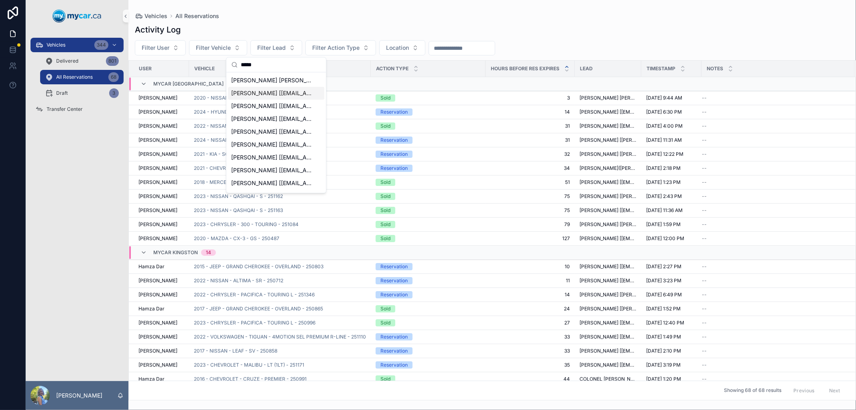
type input "*****"
click at [269, 91] on span "CORRIE BROWN [igaxkson04@gmail.com]" at bounding box center [271, 93] width 80 height 8
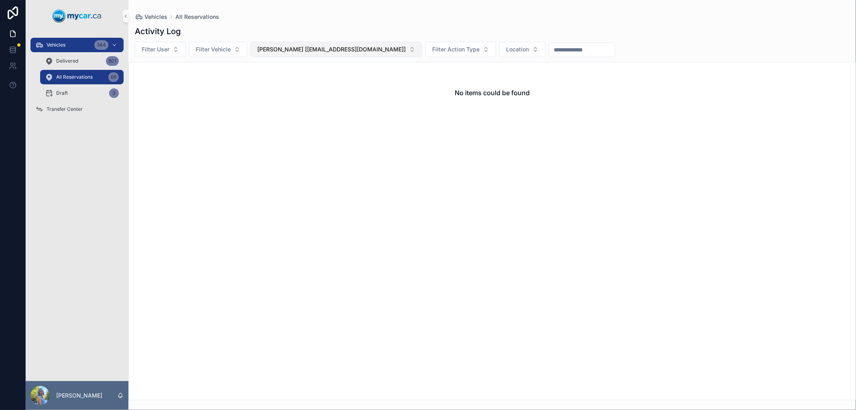
click at [298, 53] on span "CORRIE BROWN [igaxkson04@gmail.com]" at bounding box center [331, 49] width 148 height 8
click at [458, 184] on div "No items could be found" at bounding box center [491, 231] width 727 height 338
click at [348, 195] on div "No items could be found" at bounding box center [491, 231] width 727 height 338
click at [78, 43] on div "Vehicles 344" at bounding box center [76, 45] width 83 height 13
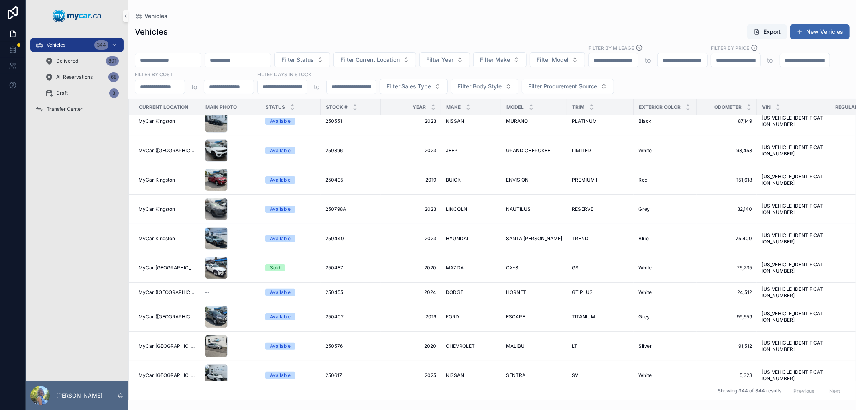
scroll to position [312, 0]
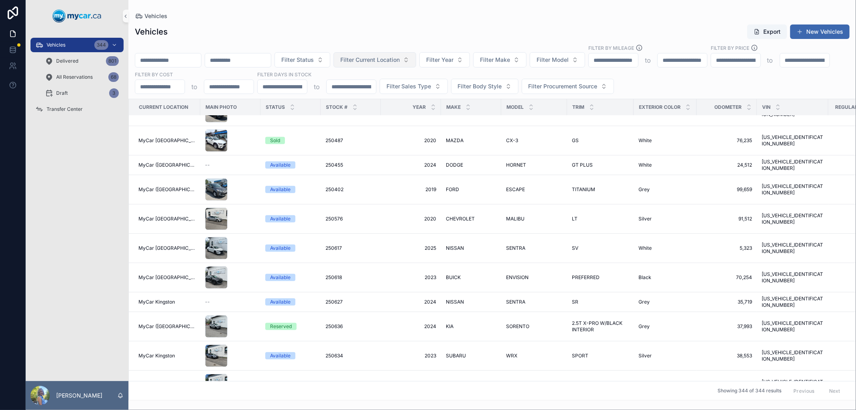
click at [416, 53] on button "Filter Current Location" at bounding box center [374, 59] width 83 height 15
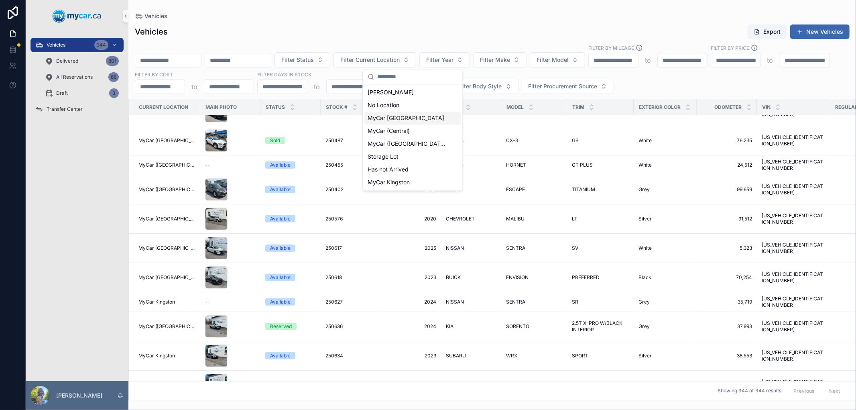
click at [410, 118] on span "MyCar [GEOGRAPHIC_DATA]" at bounding box center [405, 118] width 77 height 8
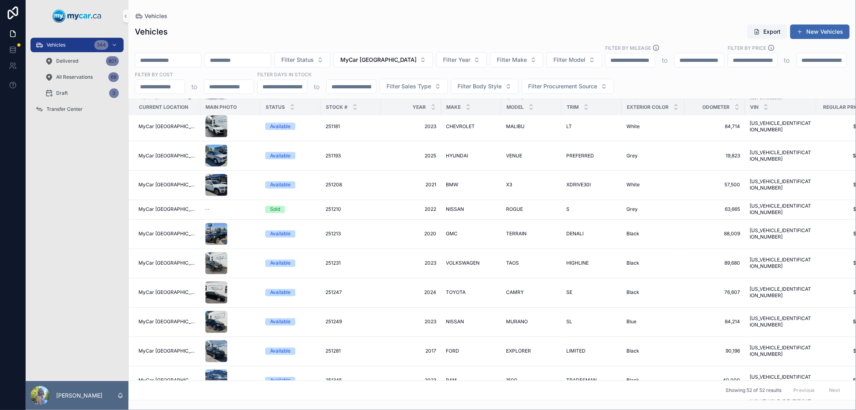
scroll to position [1234, 0]
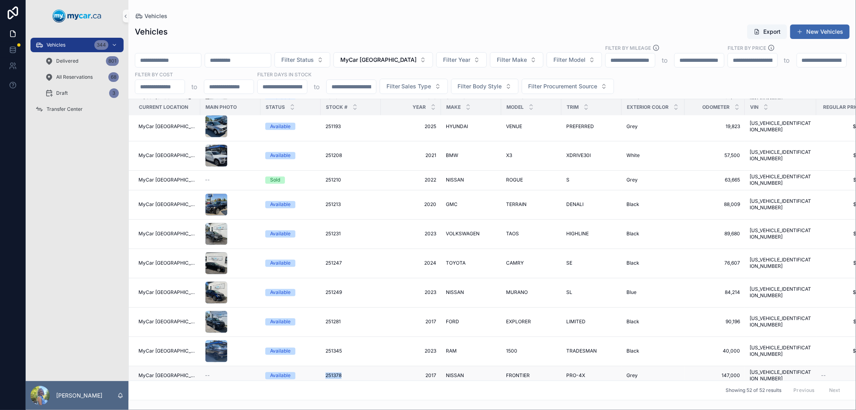
drag, startPoint x: 317, startPoint y: 371, endPoint x: 338, endPoint y: 367, distance: 20.9
click at [338, 367] on td "251378 251378" at bounding box center [351, 376] width 60 height 20
copy span "251378"
click at [562, 14] on div "Vehicles" at bounding box center [492, 16] width 714 height 6
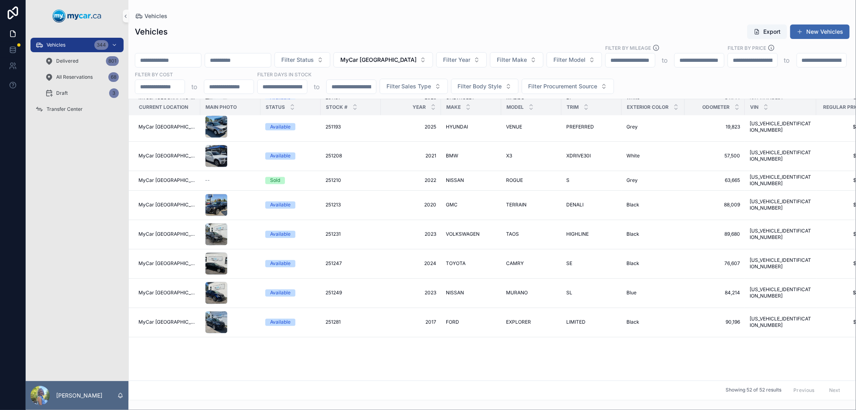
scroll to position [850, 0]
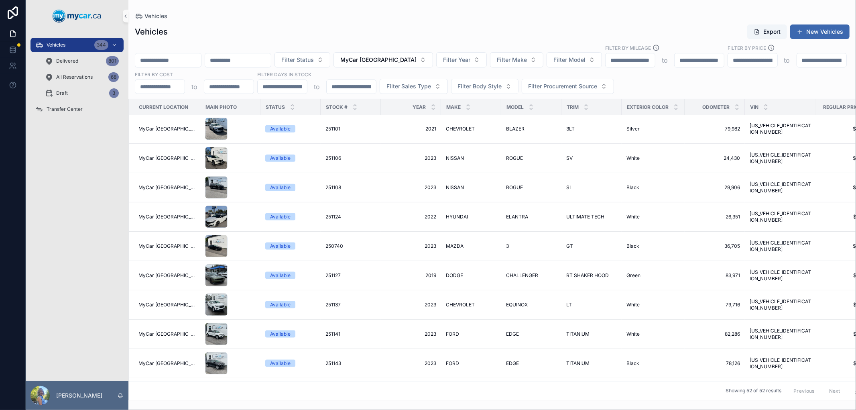
click at [447, 27] on div "Vehicles Export New Vehicles" at bounding box center [492, 31] width 714 height 15
click at [65, 44] on span "Vehicles" at bounding box center [56, 45] width 19 height 6
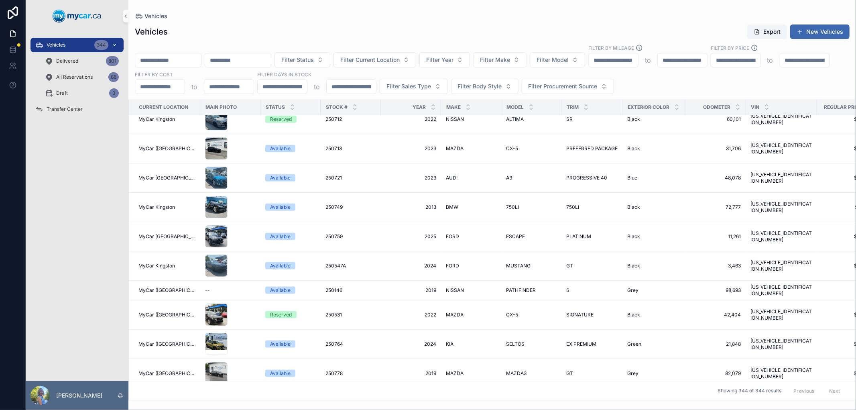
scroll to position [835, 0]
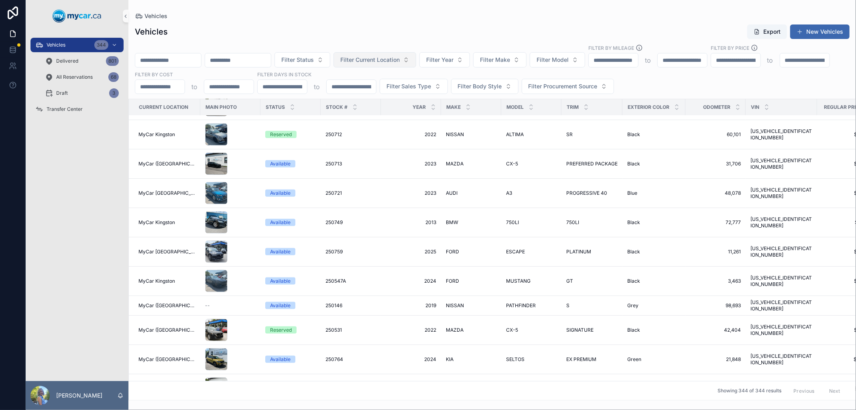
click at [400, 61] on span "Filter Current Location" at bounding box center [369, 60] width 59 height 8
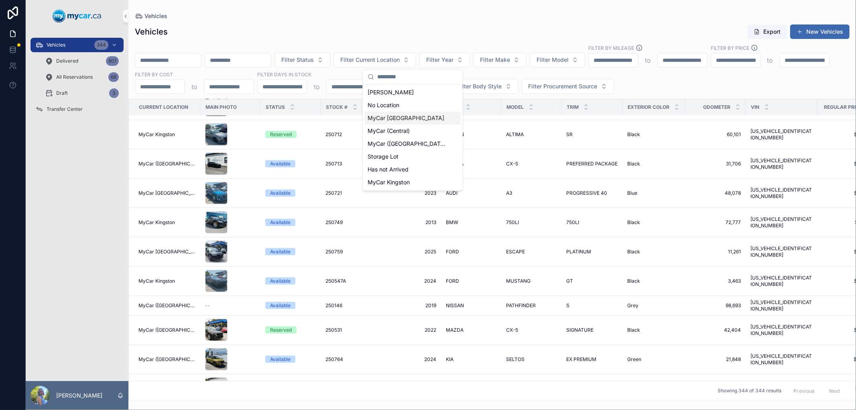
click at [405, 118] on span "MyCar [GEOGRAPHIC_DATA]" at bounding box center [405, 118] width 77 height 8
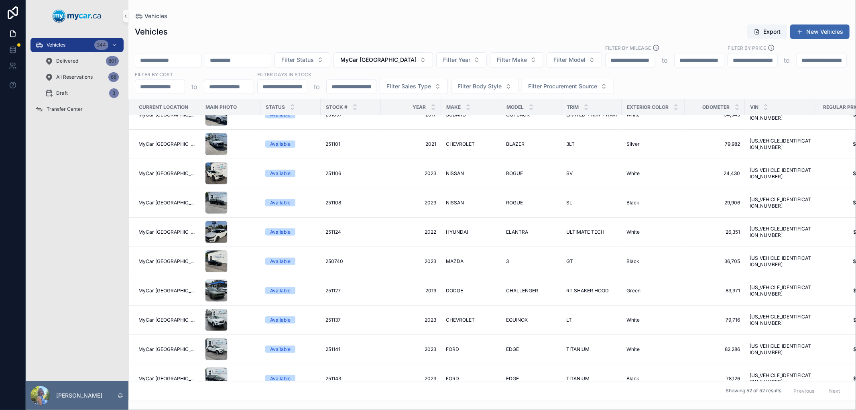
scroll to position [850, 0]
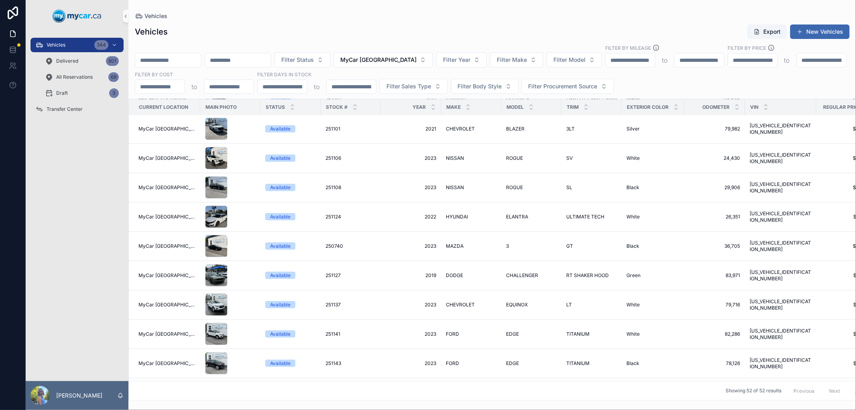
click at [193, 58] on input "scrollable content" at bounding box center [168, 60] width 66 height 11
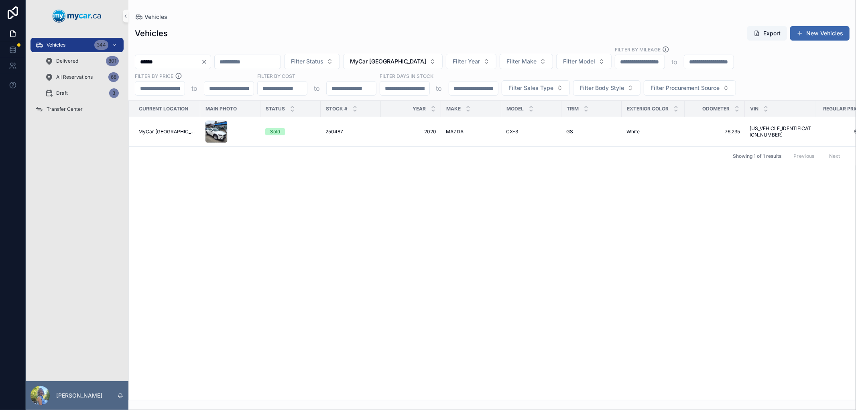
drag, startPoint x: 164, startPoint y: 61, endPoint x: 127, endPoint y: 62, distance: 37.7
click at [127, 62] on div "Vehicles 344 Delivered 801 All Reservations 68 Draft 3 Transfer Center Laurie S…" at bounding box center [441, 205] width 830 height 410
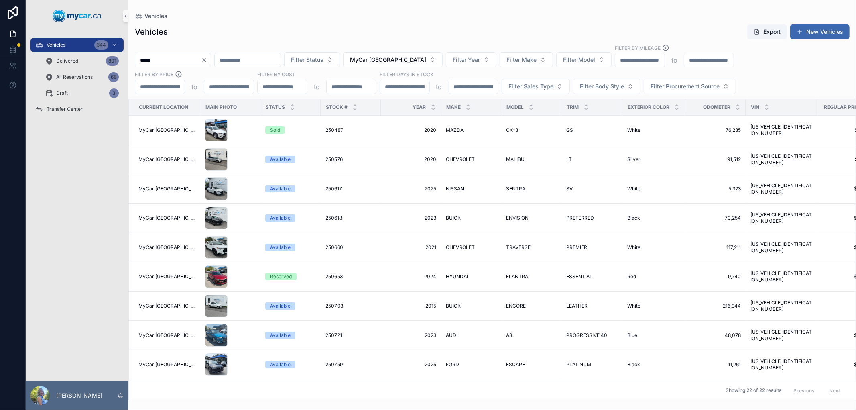
type input "******"
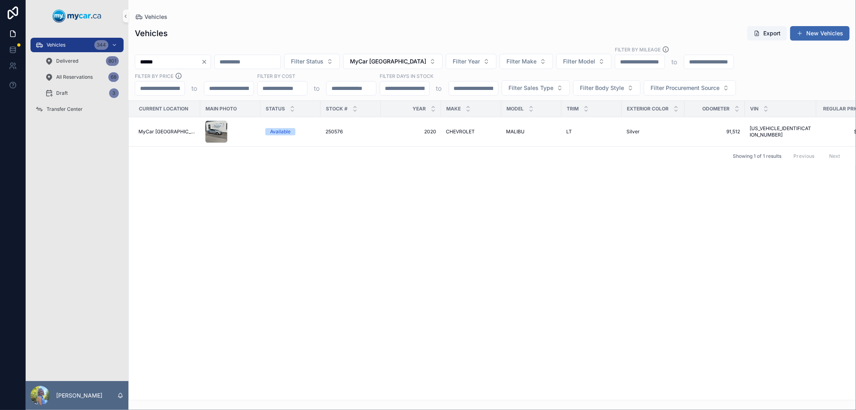
drag, startPoint x: 170, startPoint y: 59, endPoint x: 132, endPoint y: 58, distance: 38.9
click at [132, 58] on div "****** Filter Status MyCar North Bay Filter Year Filter Make Filter Model Filte…" at bounding box center [491, 71] width 727 height 50
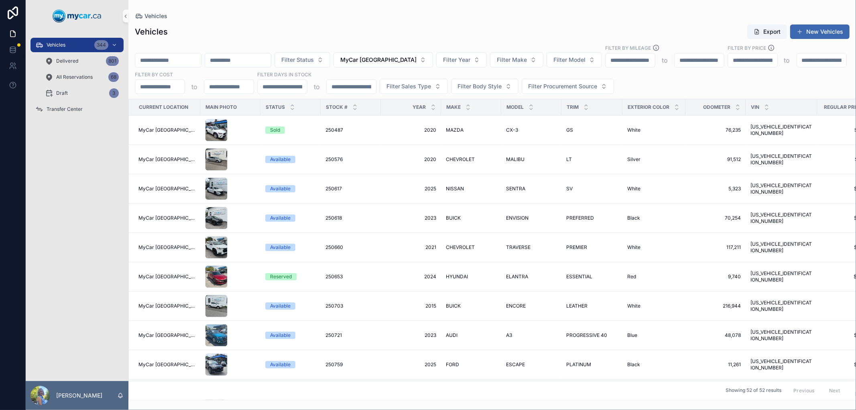
click at [180, 59] on input "scrollable content" at bounding box center [168, 60] width 66 height 11
paste input "******"
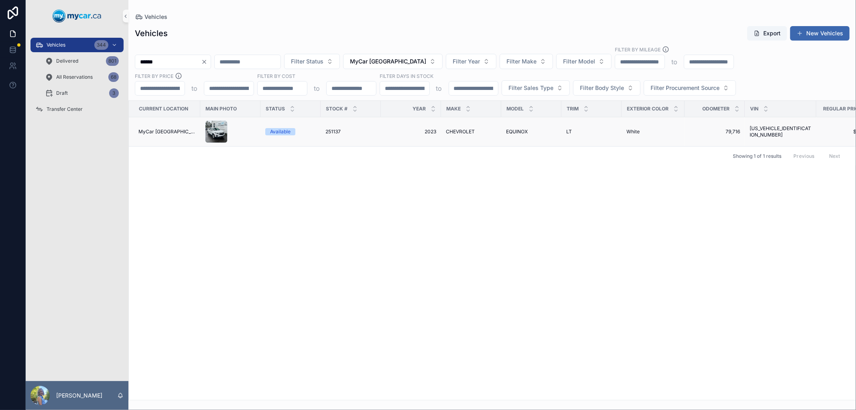
type input "******"
click at [330, 128] on td "251137 251137" at bounding box center [351, 131] width 60 height 29
click at [328, 130] on span "251137" at bounding box center [332, 131] width 15 height 6
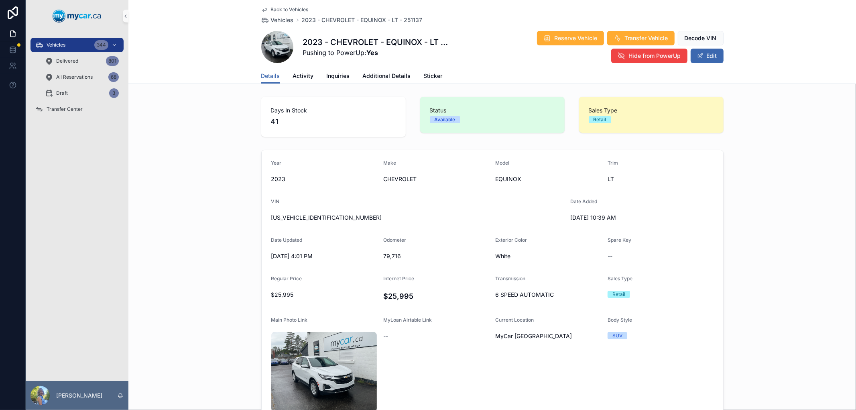
click at [422, 41] on h1 "2023 - CHEVROLET - EQUINOX - LT - 251137" at bounding box center [377, 42] width 149 height 11
drag, startPoint x: 334, startPoint y: 217, endPoint x: 268, endPoint y: 217, distance: 66.2
click at [271, 217] on span "[US_VEHICLE_IDENTIFICATION_NUMBER]" at bounding box center [417, 217] width 292 height 8
copy span "[US_VEHICLE_IDENTIFICATION_NUMBER]"
click at [697, 54] on span "scrollable content" at bounding box center [700, 56] width 6 height 6
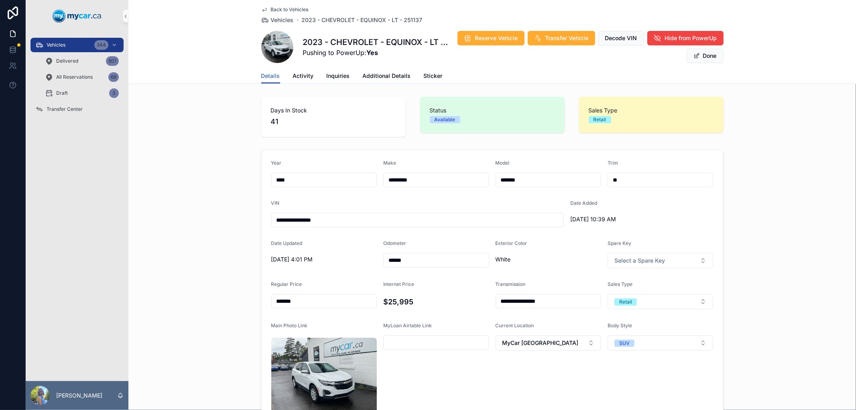
click at [396, 259] on input "******" at bounding box center [435, 259] width 105 height 11
click at [398, 258] on input "******" at bounding box center [435, 259] width 105 height 11
drag, startPoint x: 410, startPoint y: 257, endPoint x: 375, endPoint y: 260, distance: 35.4
click at [375, 260] on form "**********" at bounding box center [492, 309] width 461 height 319
type input "******"
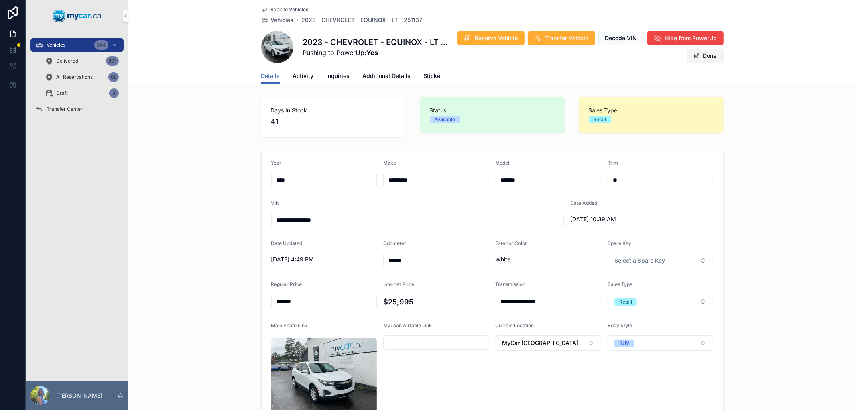
click at [705, 55] on button "Done" at bounding box center [704, 56] width 37 height 14
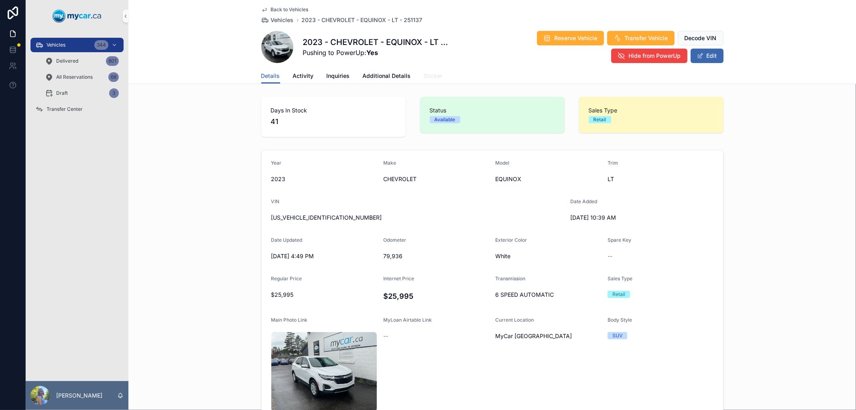
click at [432, 77] on span "Sticker" at bounding box center [433, 76] width 19 height 8
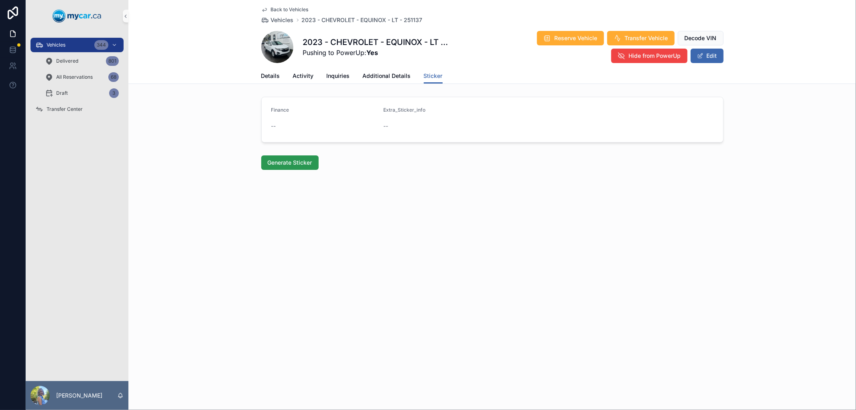
click at [299, 162] on span "Generate Sticker" at bounding box center [290, 162] width 45 height 8
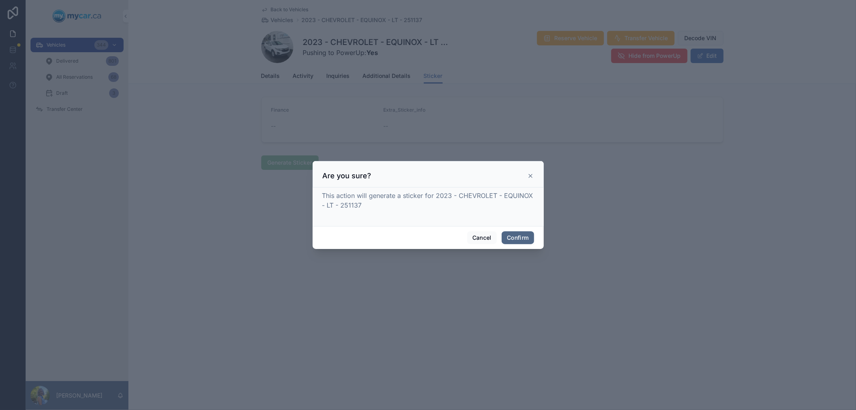
click at [507, 235] on button "Confirm" at bounding box center [517, 237] width 32 height 13
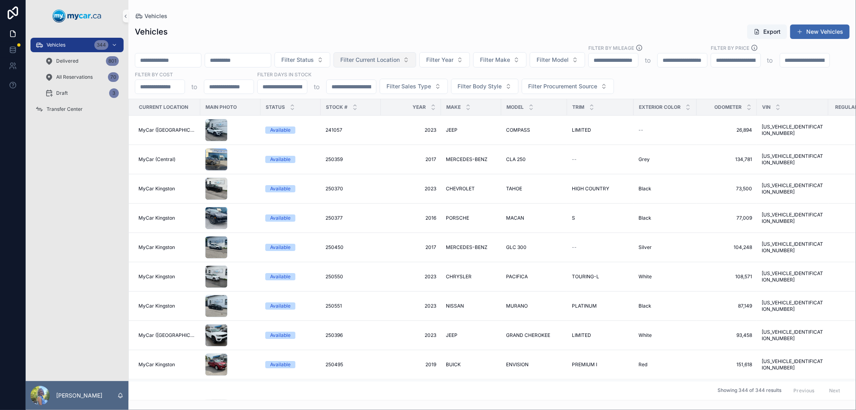
click at [416, 63] on button "Filter Current Location" at bounding box center [374, 59] width 83 height 15
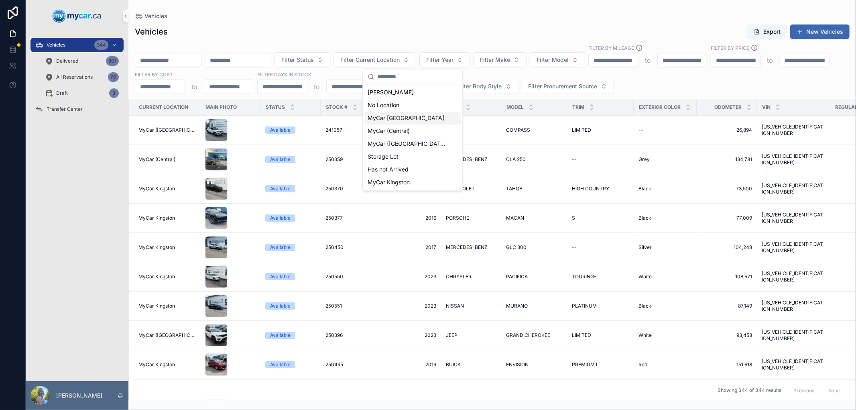
click at [400, 120] on span "MyCar [GEOGRAPHIC_DATA]" at bounding box center [405, 118] width 77 height 8
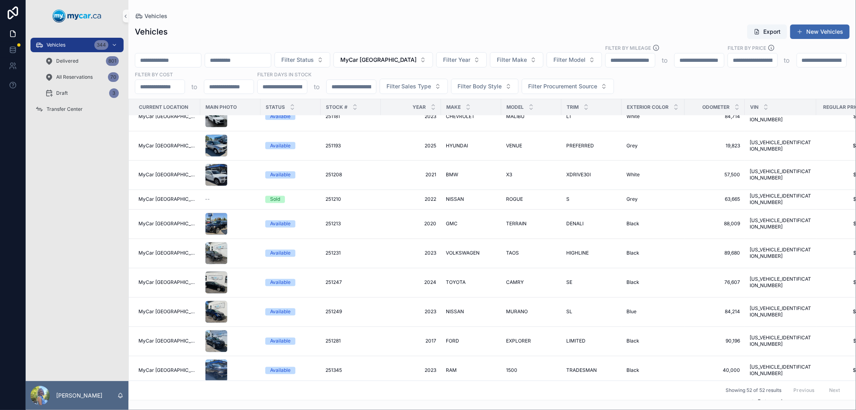
scroll to position [1234, 0]
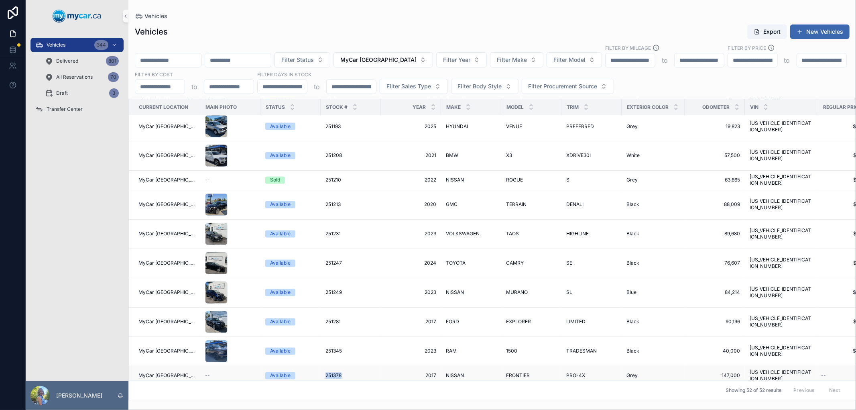
drag, startPoint x: 315, startPoint y: 365, endPoint x: 335, endPoint y: 366, distance: 20.1
click at [335, 366] on td "251378 251378" at bounding box center [351, 376] width 60 height 20
